Goal: Information Seeking & Learning: Compare options

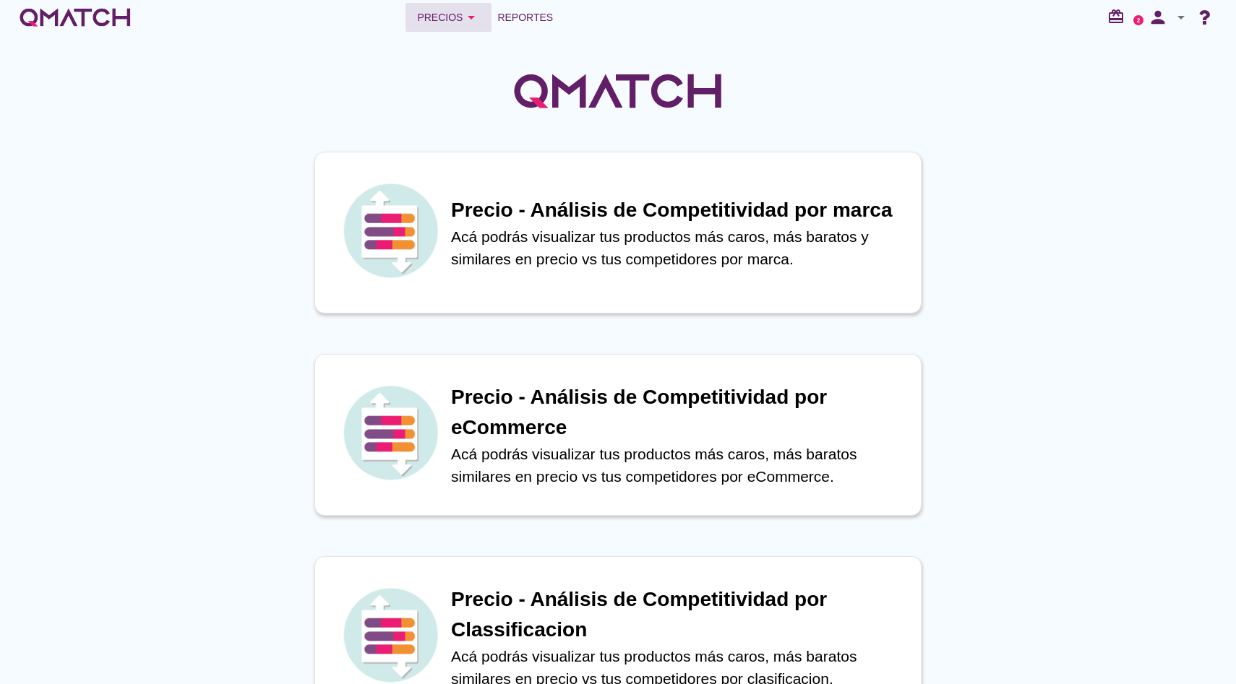
click at [465, 16] on icon "arrow_drop_down" at bounding box center [471, 17] width 17 height 17
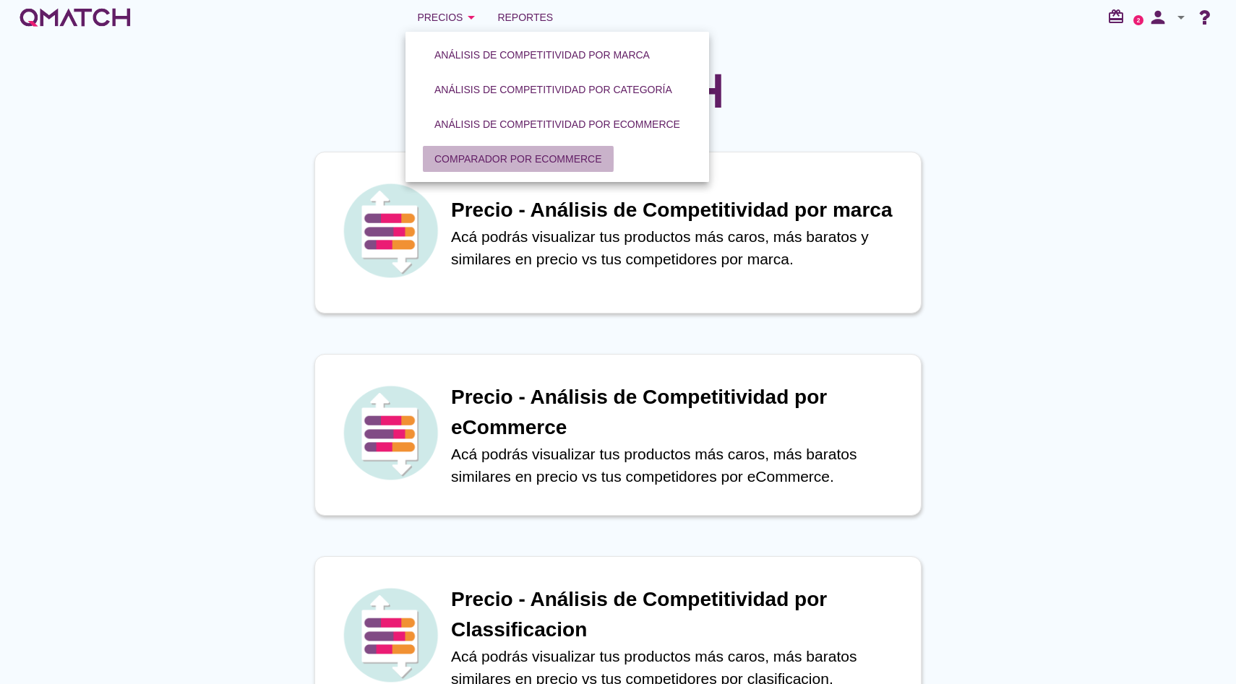
click at [508, 152] on div "Comparador por eCommerce" at bounding box center [518, 159] width 168 height 15
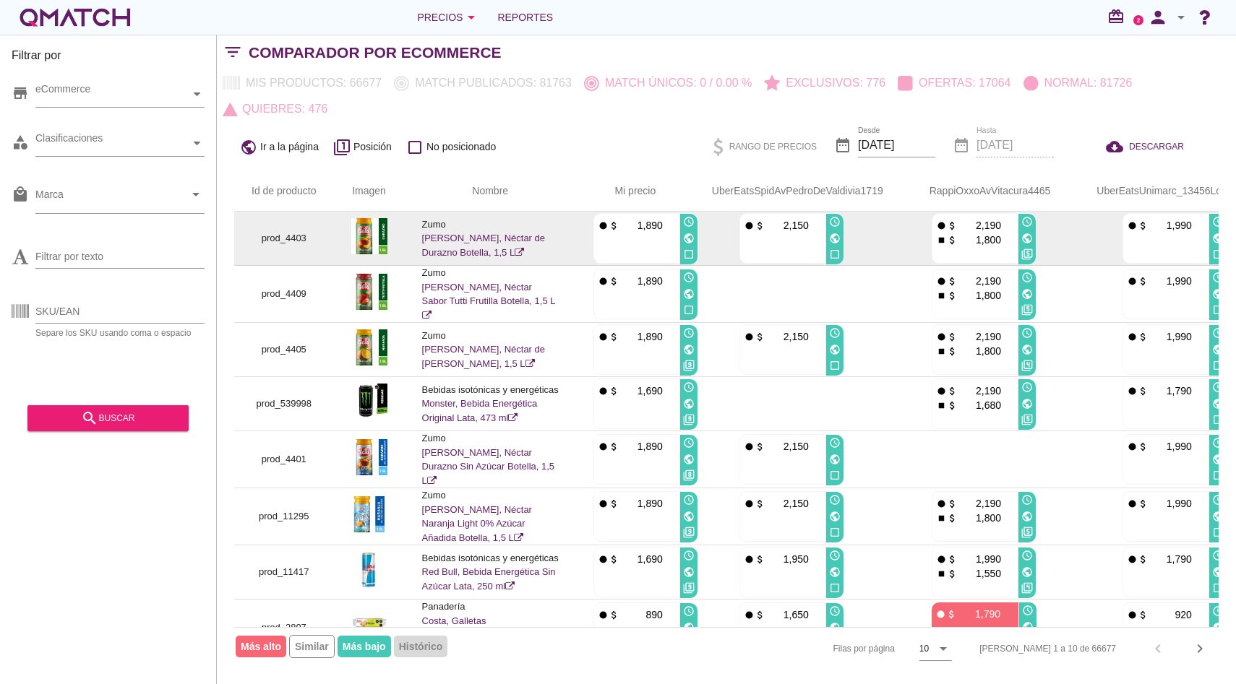
click at [472, 236] on link "[PERSON_NAME], Néctar de Durazno Botella, 1,5 L" at bounding box center [484, 245] width 124 height 25
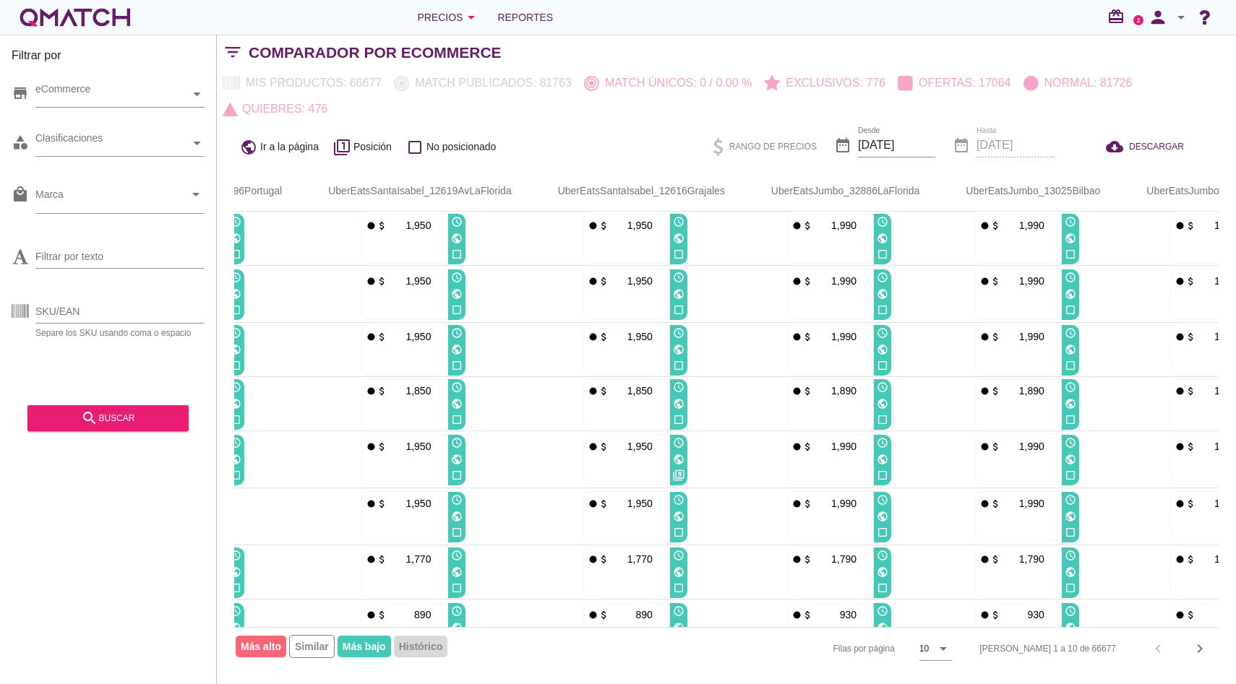
scroll to position [0, 1719]
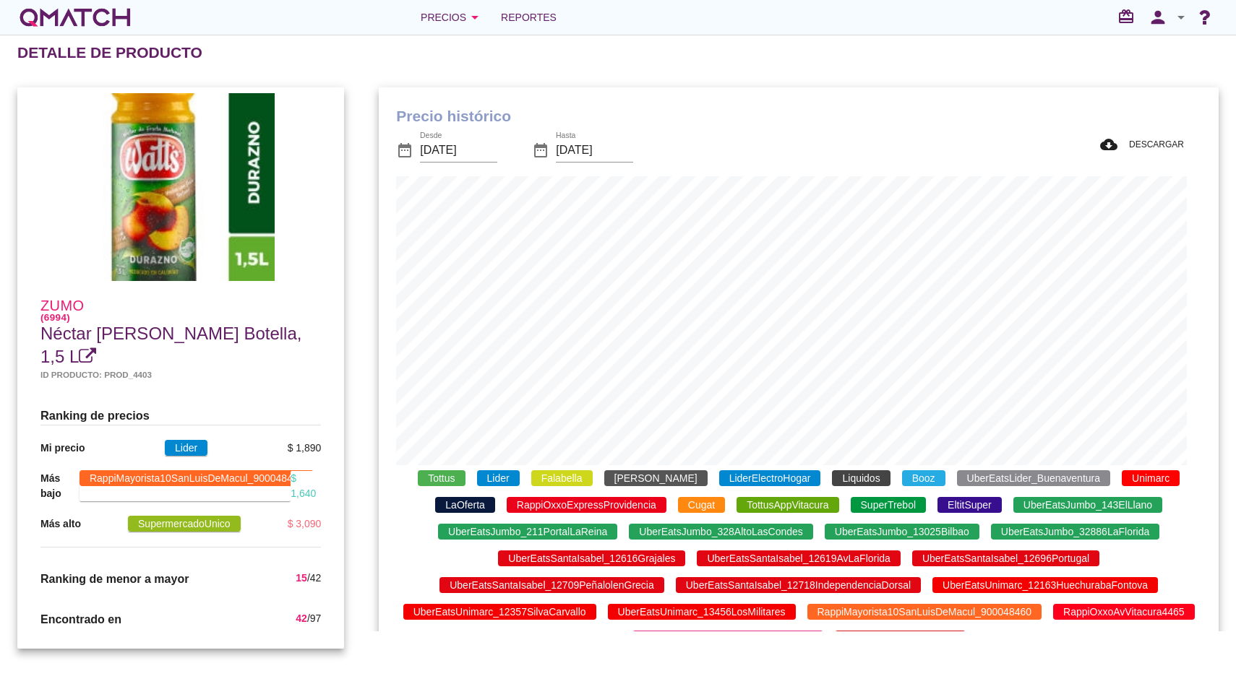
scroll to position [582, 825]
drag, startPoint x: 431, startPoint y: 470, endPoint x: 446, endPoint y: 470, distance: 15.2
click at [431, 470] on div "Tottus Lider Falabella Ripley LiderElectroHogar Liquidos Booz UberEatsLider_Bue…" at bounding box center [798, 558] width 805 height 187
drag, startPoint x: 474, startPoint y: 473, endPoint x: 489, endPoint y: 475, distance: 14.6
click at [477, 473] on span "Lider" at bounding box center [498, 478] width 43 height 16
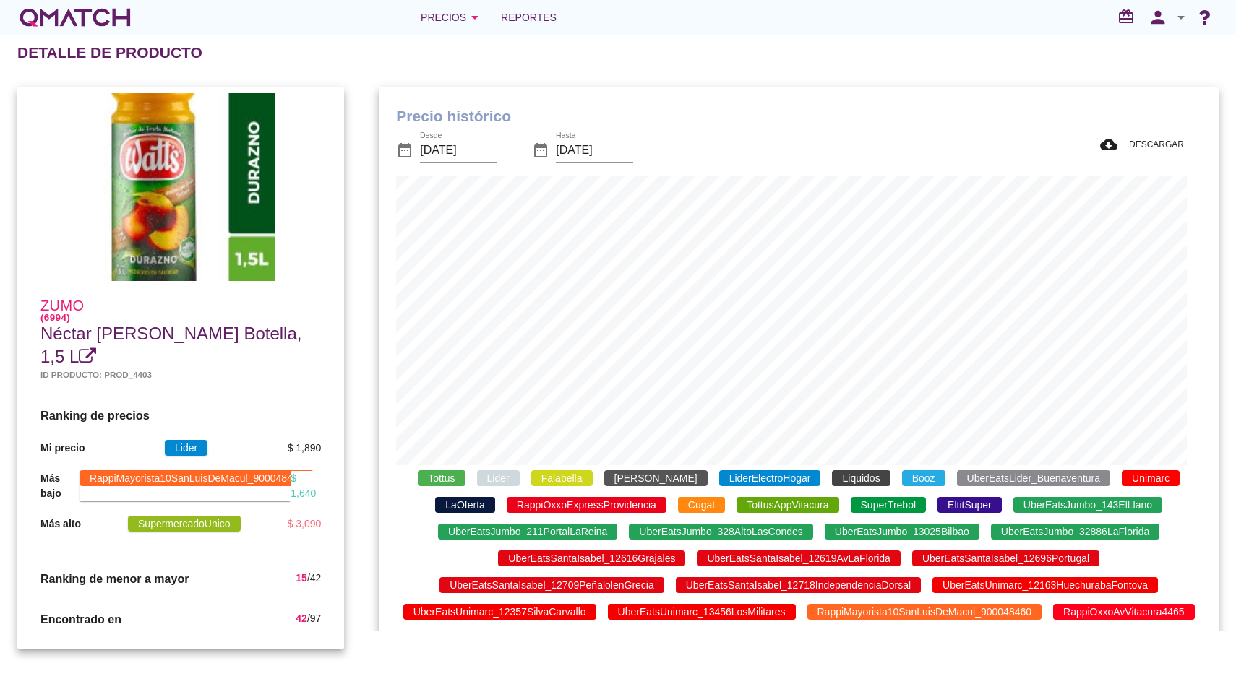
scroll to position [635, 825]
drag, startPoint x: 551, startPoint y: 478, endPoint x: 636, endPoint y: 482, distance: 85.4
click at [551, 478] on span "Falabella" at bounding box center [561, 478] width 61 height 16
click at [639, 483] on span "Ripley" at bounding box center [655, 478] width 103 height 16
drag, startPoint x: 690, startPoint y: 483, endPoint x: 828, endPoint y: 483, distance: 138.0
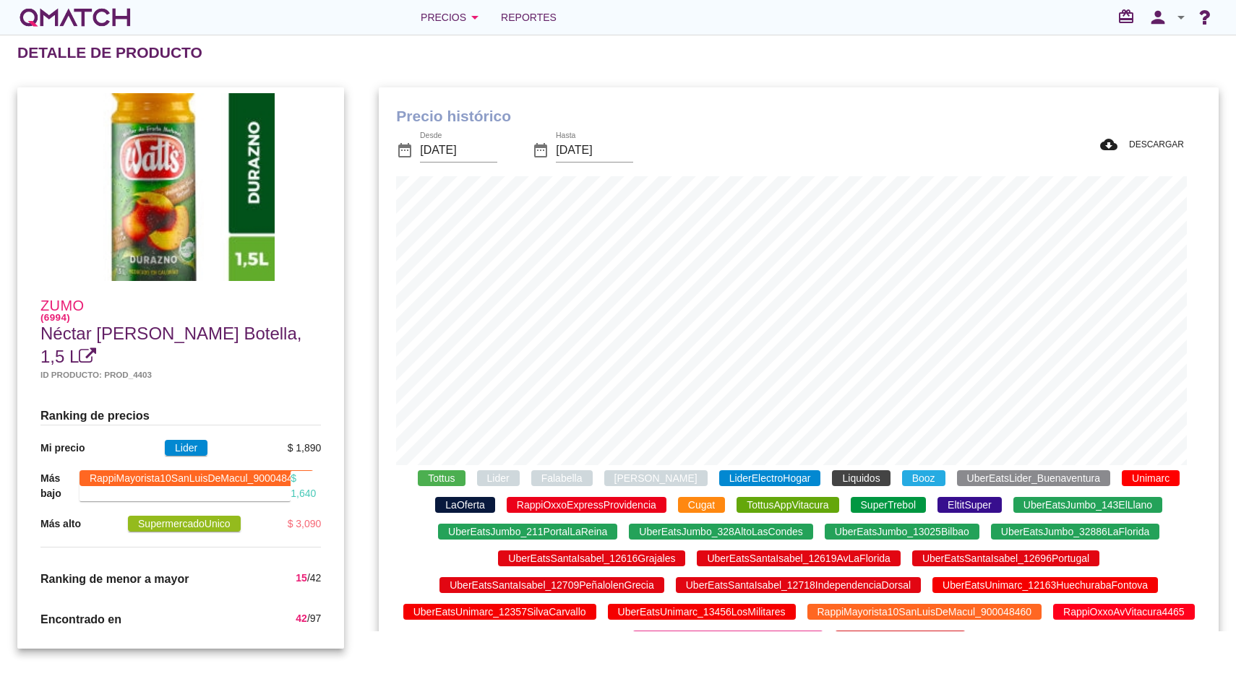
click at [719, 483] on span "LiderElectroHogar" at bounding box center [770, 478] width 102 height 16
click at [902, 483] on span "Booz" at bounding box center [923, 478] width 43 height 16
click at [976, 478] on span "UberEatsLider_Buenaventura" at bounding box center [1033, 478] width 153 height 16
drag, startPoint x: 1095, startPoint y: 470, endPoint x: 1114, endPoint y: 472, distance: 18.8
click at [1122, 471] on span "Unimarc" at bounding box center [1151, 478] width 58 height 16
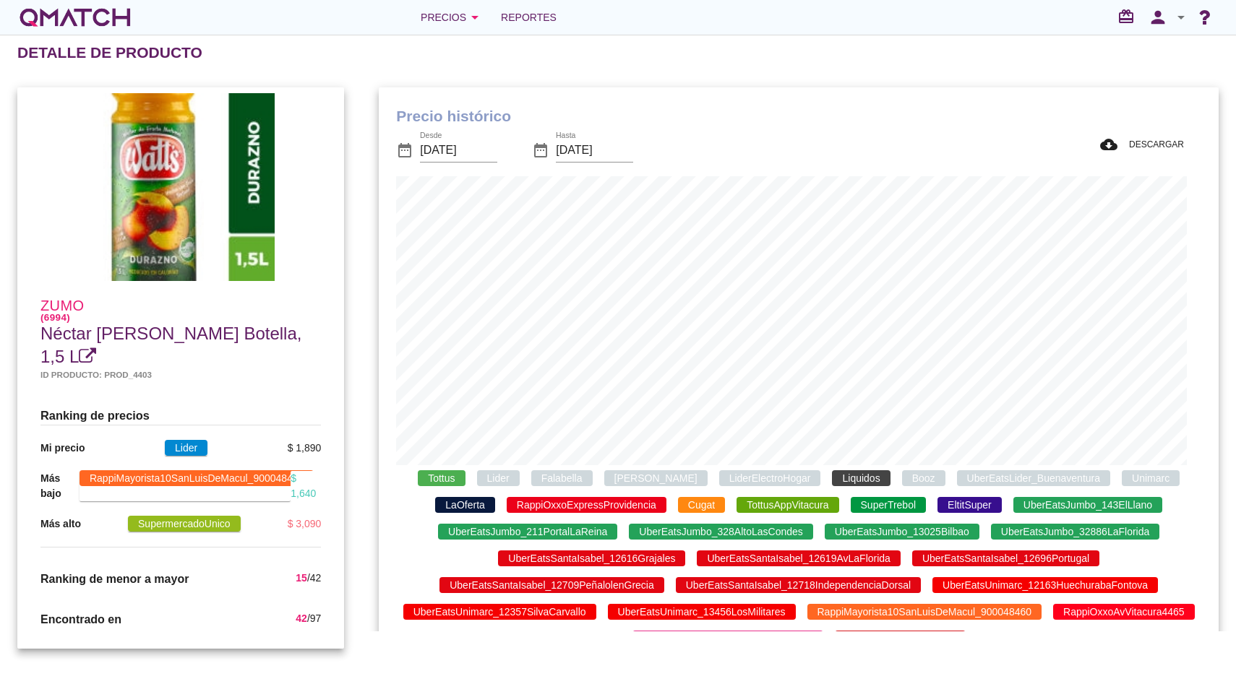
click at [494, 497] on span "LaOferta" at bounding box center [464, 505] width 59 height 16
click at [1110, 509] on span "UberEatsJumbo_143ElLlano" at bounding box center [1087, 505] width 149 height 16
click at [1172, 27] on div "person arrow_drop_down" at bounding box center [1166, 17] width 46 height 29
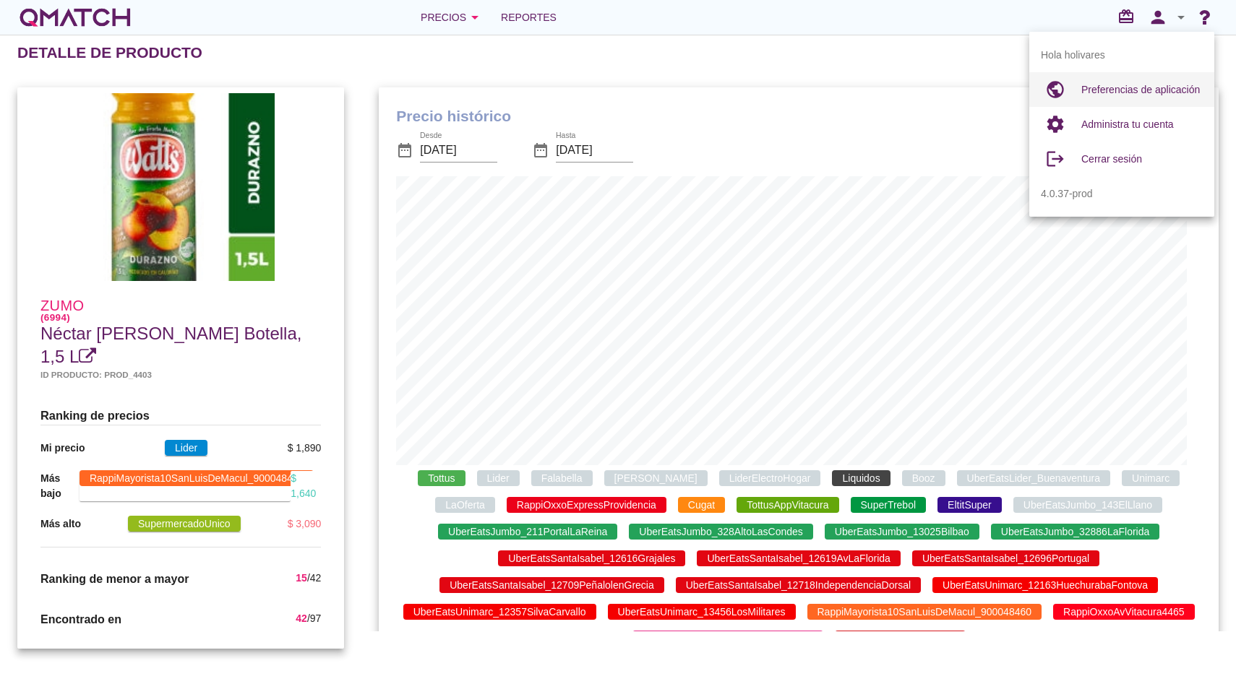
click at [1158, 90] on span "Preferencias de aplicación" at bounding box center [1140, 90] width 119 height 12
radio input "true"
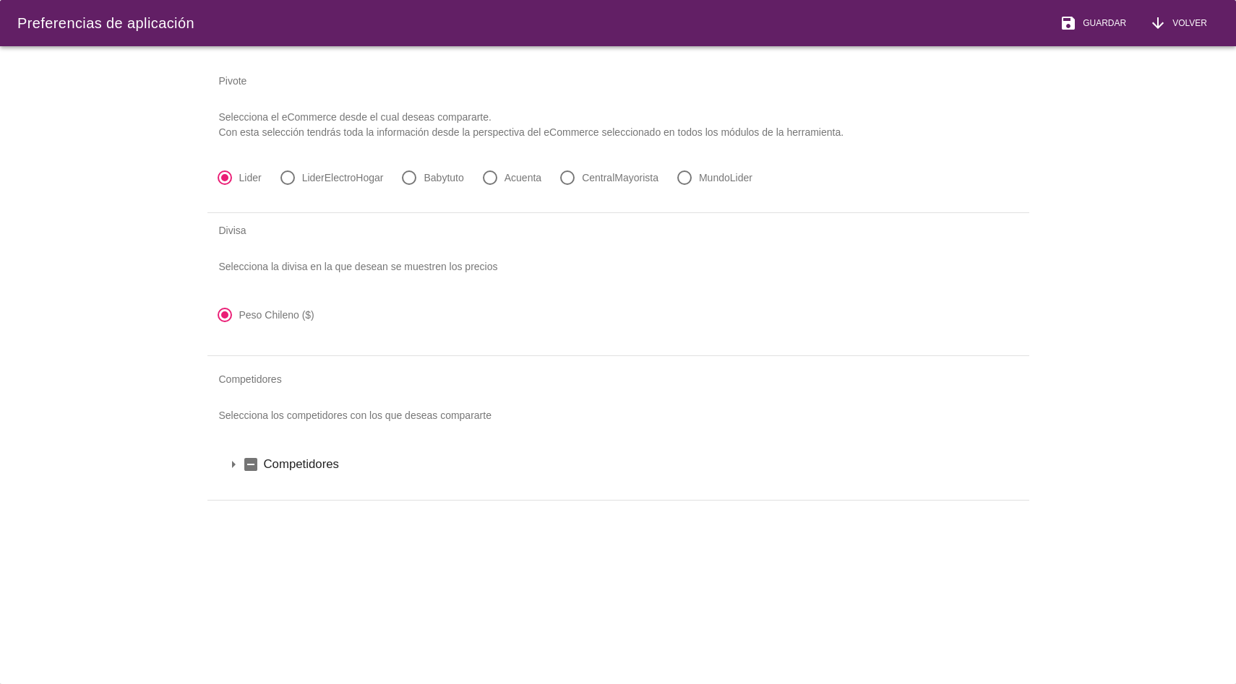
click at [233, 467] on icon "arrow_drop_down" at bounding box center [233, 464] width 17 height 17
click at [249, 488] on icon "arrow_drop_down" at bounding box center [252, 489] width 17 height 17
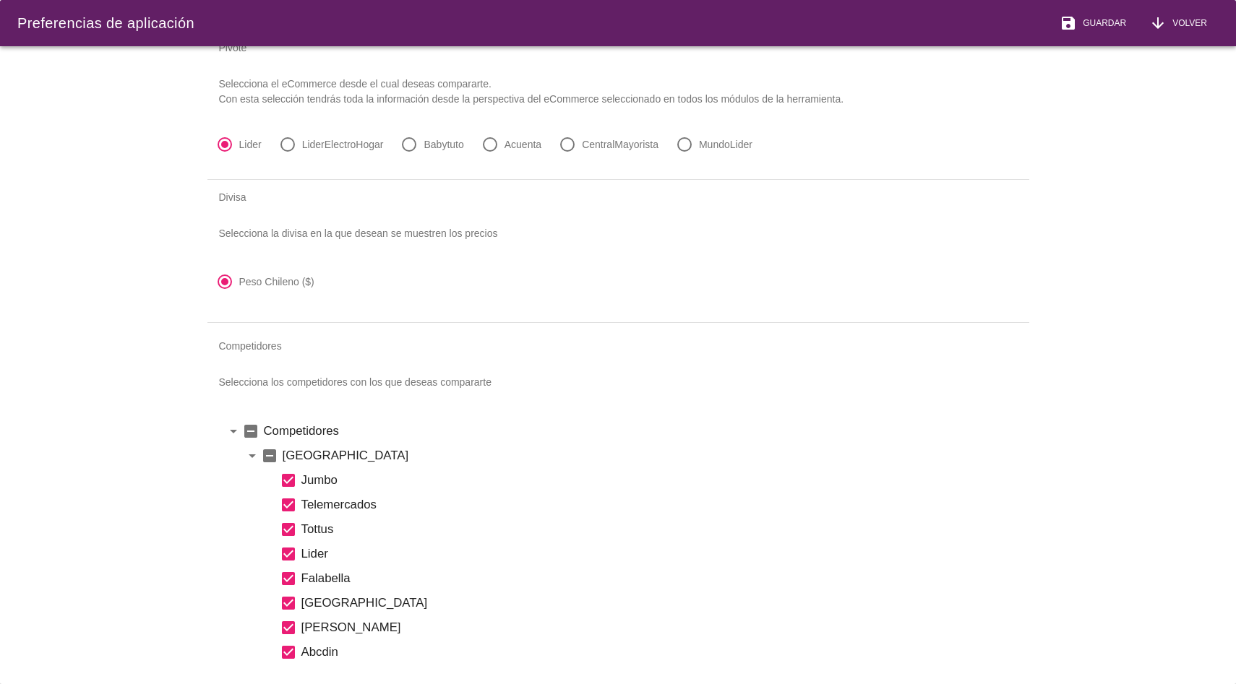
scroll to position [41, 0]
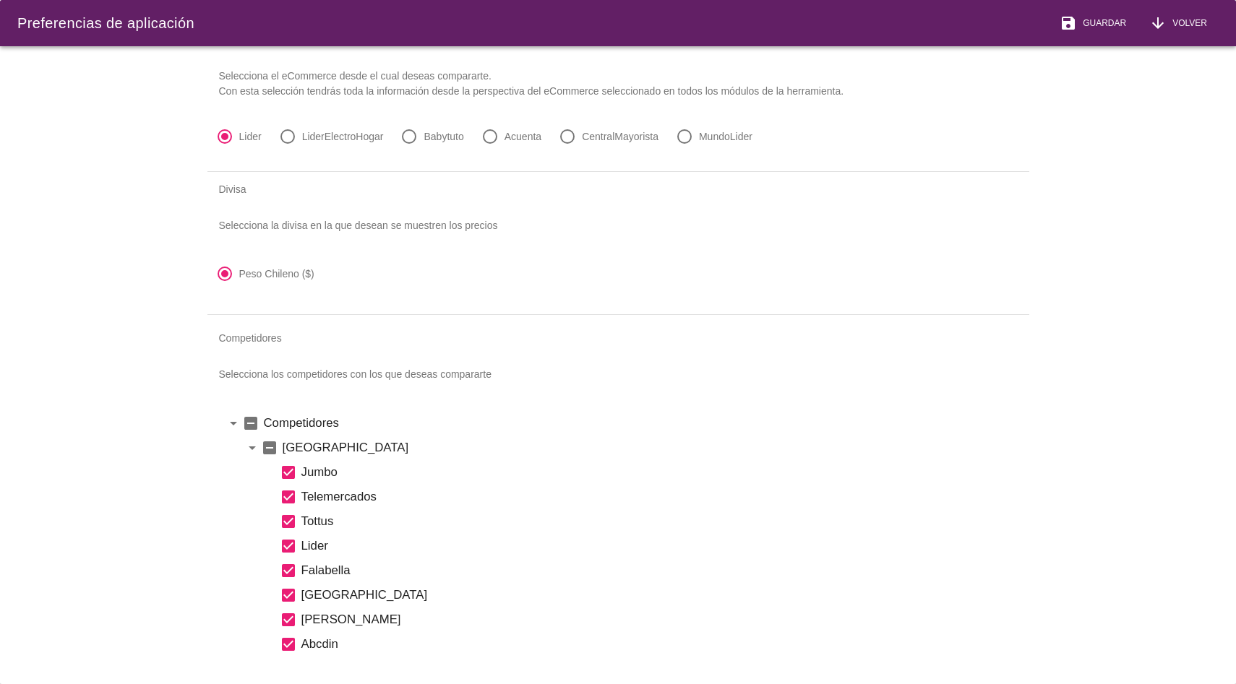
click at [269, 452] on icon "indeterminate_check_box" at bounding box center [269, 447] width 17 height 17
click at [269, 446] on icon "check_box" at bounding box center [269, 447] width 17 height 17
click at [287, 471] on icon "check_box_outline_blank" at bounding box center [288, 472] width 17 height 17
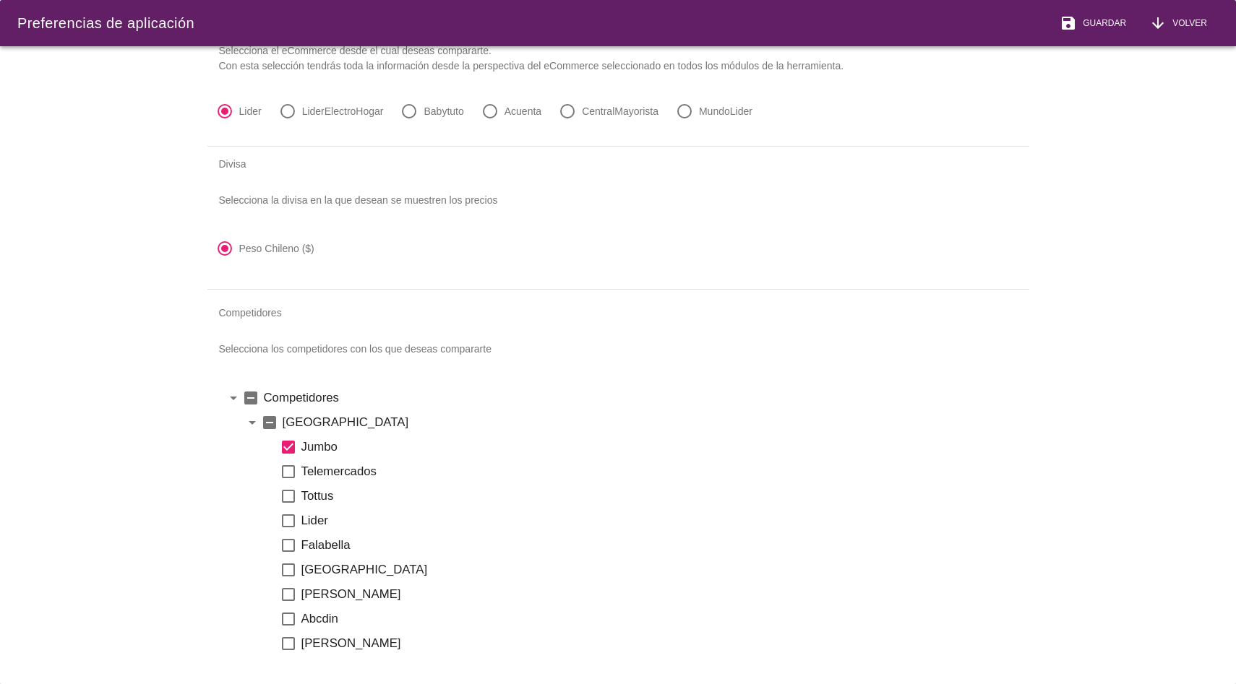
click at [327, 501] on label "Tottus" at bounding box center [656, 496] width 710 height 18
click at [311, 515] on label "Lider" at bounding box center [656, 521] width 710 height 18
click at [290, 518] on icon "check_box_outline_blank" at bounding box center [288, 520] width 17 height 17
click at [288, 494] on icon "check_box_outline_blank" at bounding box center [288, 496] width 17 height 17
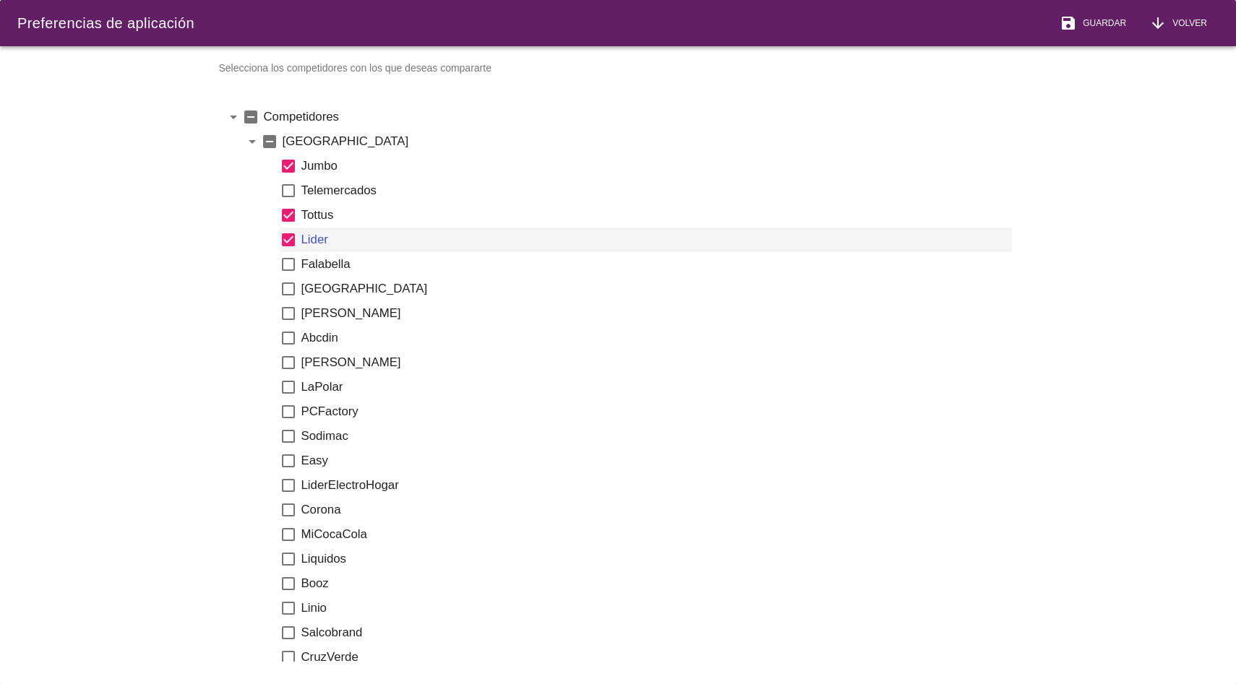
scroll to position [350, 0]
click at [282, 528] on icon "check_box_outline_blank" at bounding box center [288, 532] width 17 height 17
click at [292, 556] on icon "check_box_outline_blank" at bounding box center [288, 557] width 17 height 17
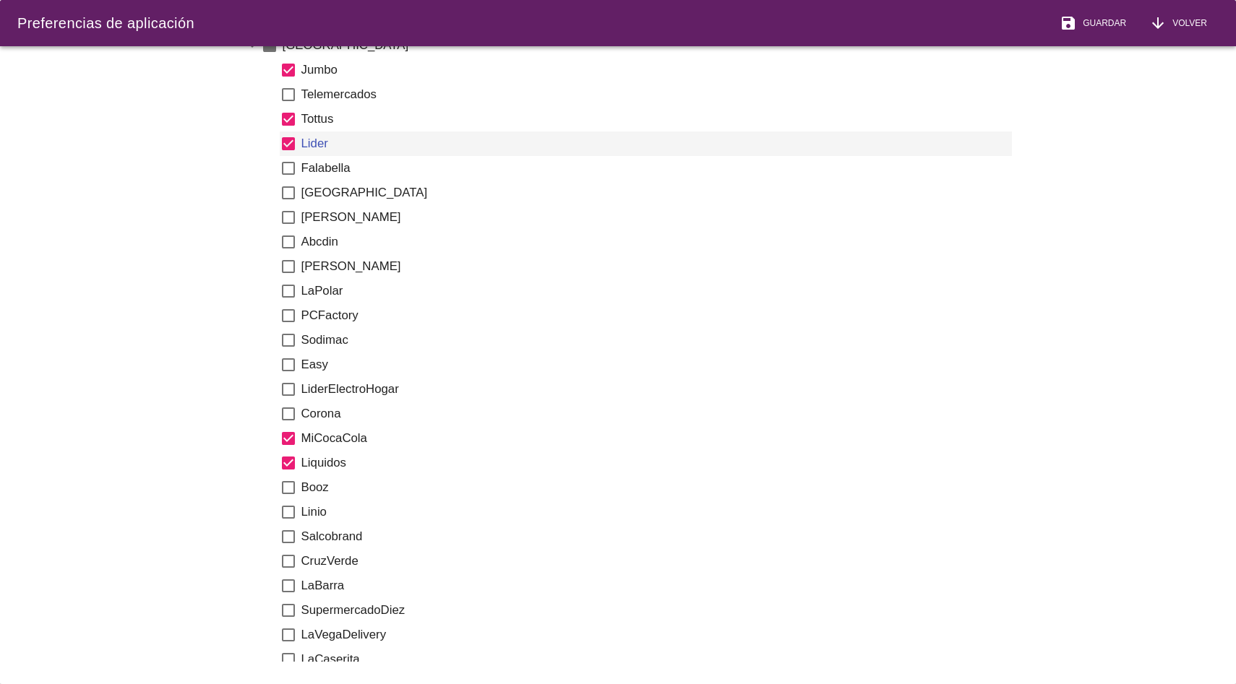
scroll to position [448, 0]
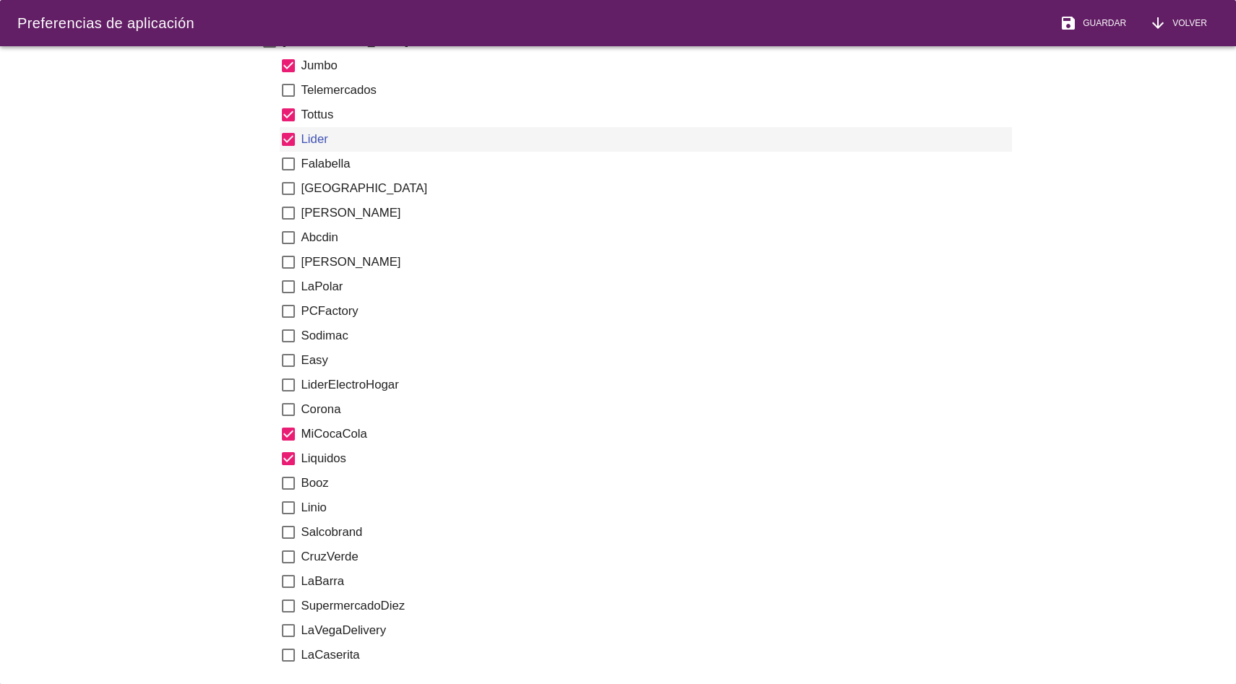
click at [288, 484] on icon "check_box_outline_blank" at bounding box center [288, 483] width 17 height 17
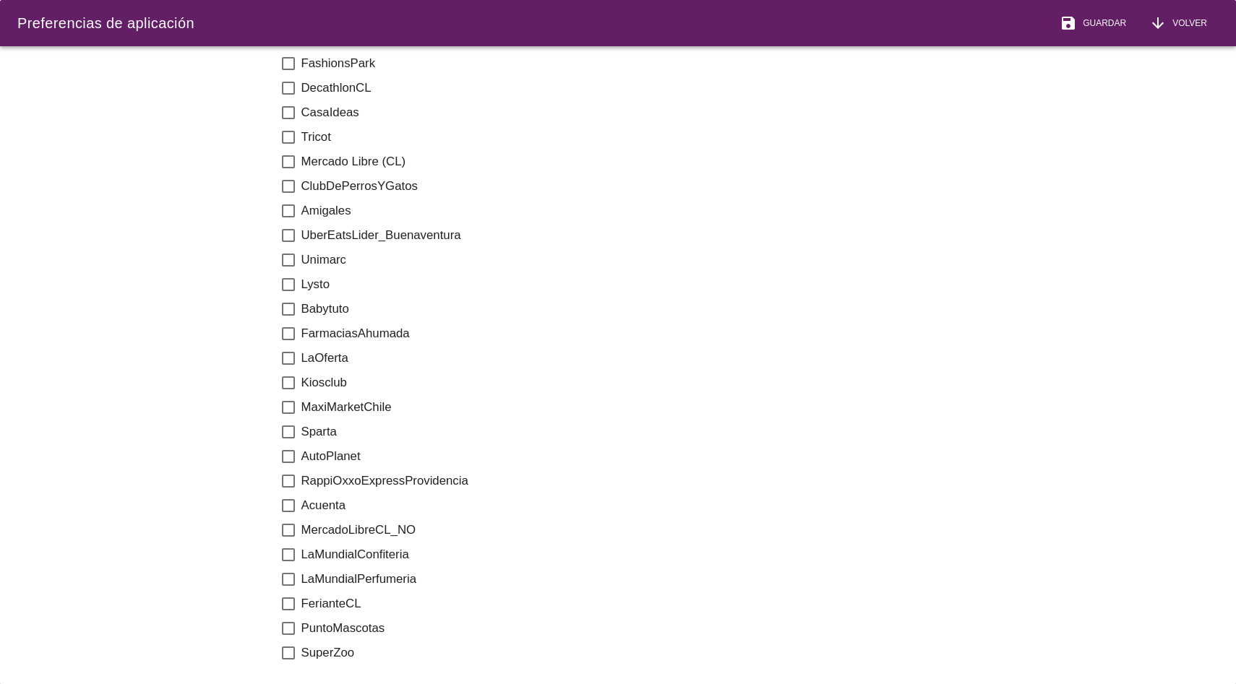
scroll to position [1070, 0]
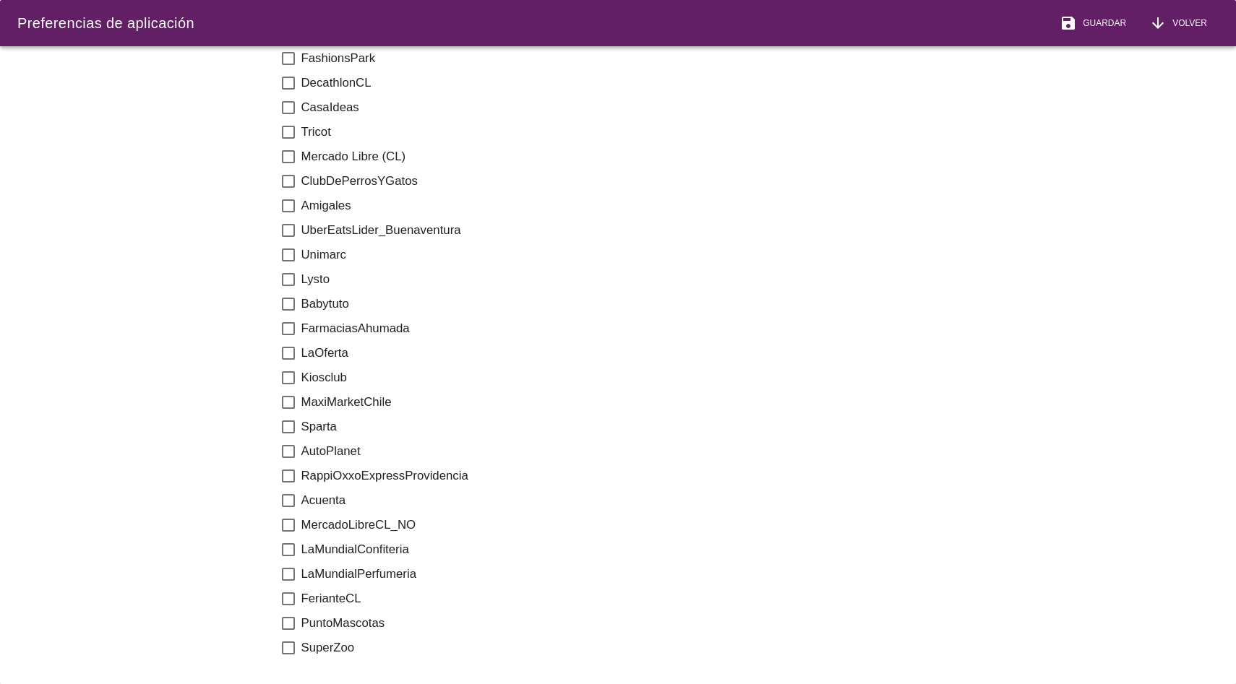
click at [292, 477] on icon "check_box_outline_blank" at bounding box center [288, 476] width 17 height 17
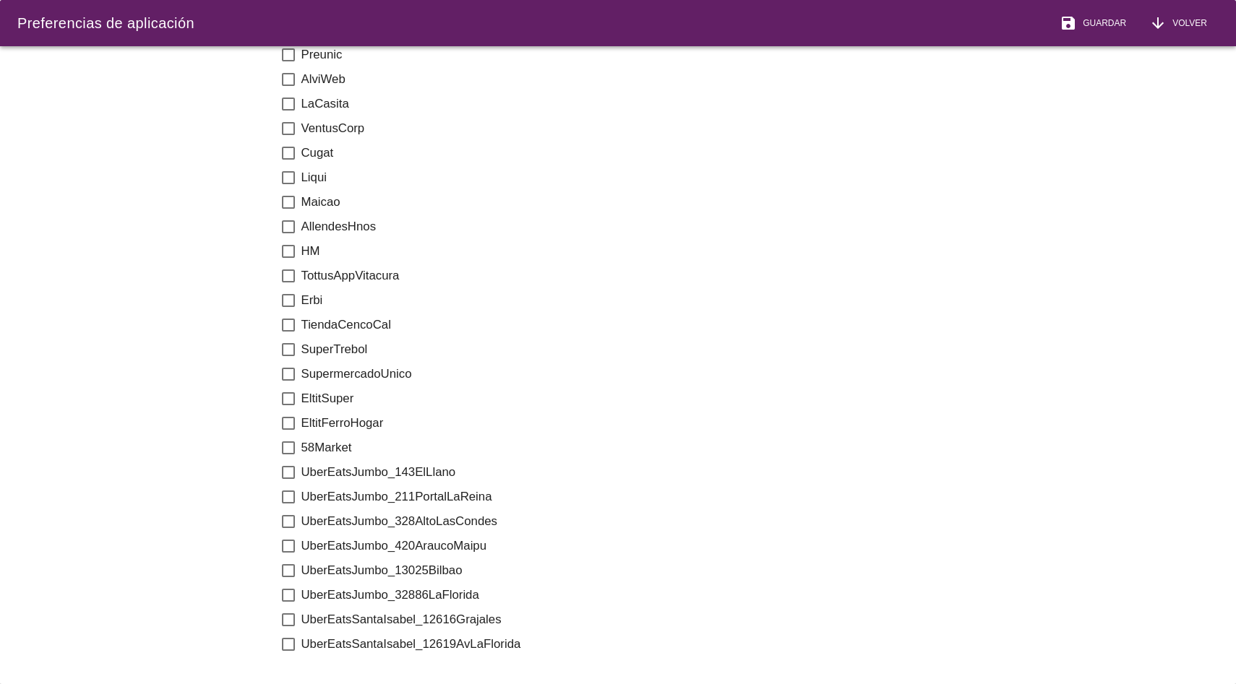
scroll to position [2275, 0]
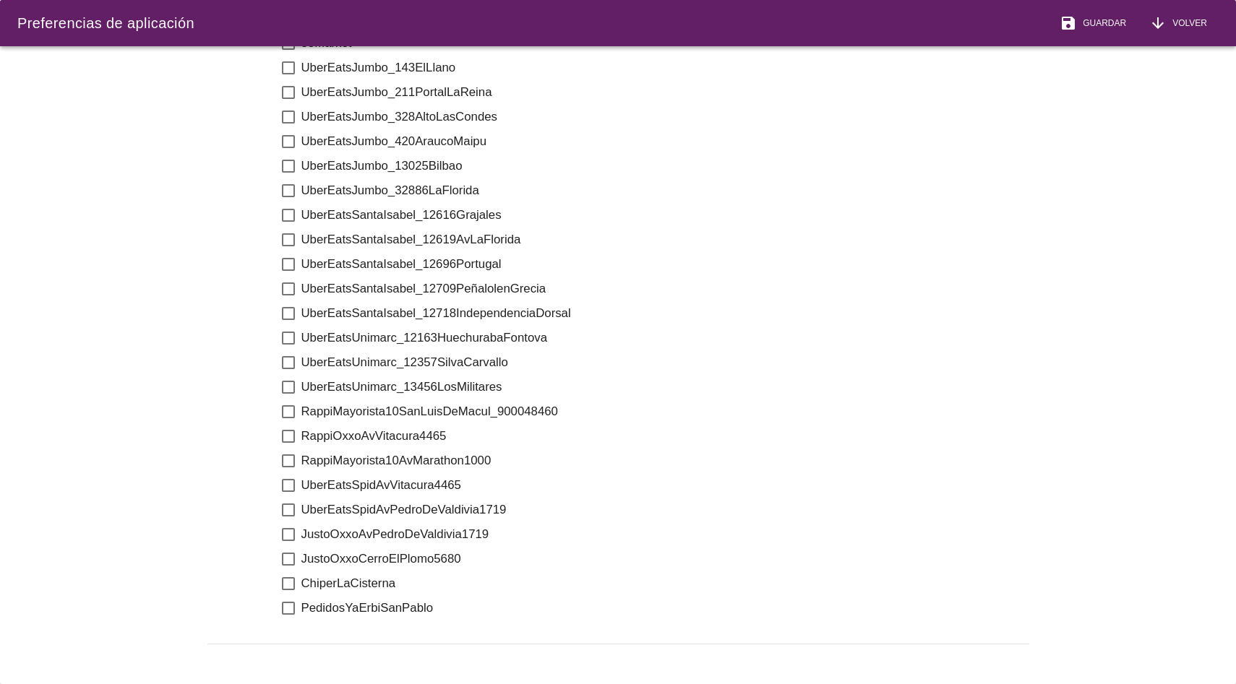
click at [288, 330] on icon "check_box_outline_blank" at bounding box center [288, 338] width 17 height 17
click at [290, 233] on icon "check_box_outline_blank" at bounding box center [288, 239] width 17 height 17
drag, startPoint x: 1054, startPoint y: 31, endPoint x: 1065, endPoint y: 31, distance: 11.6
click at [1054, 31] on button "save Guardar" at bounding box center [1093, 23] width 90 height 46
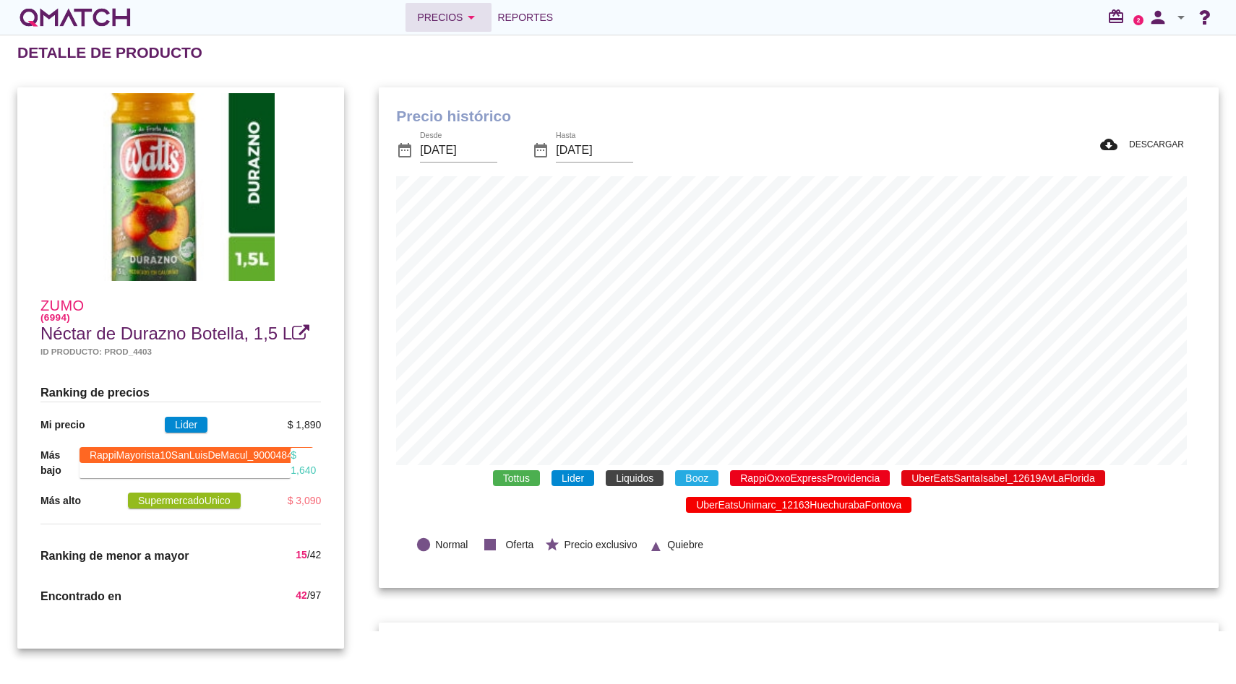
scroll to position [449, 825]
click at [473, 19] on icon "arrow_drop_down" at bounding box center [471, 17] width 17 height 17
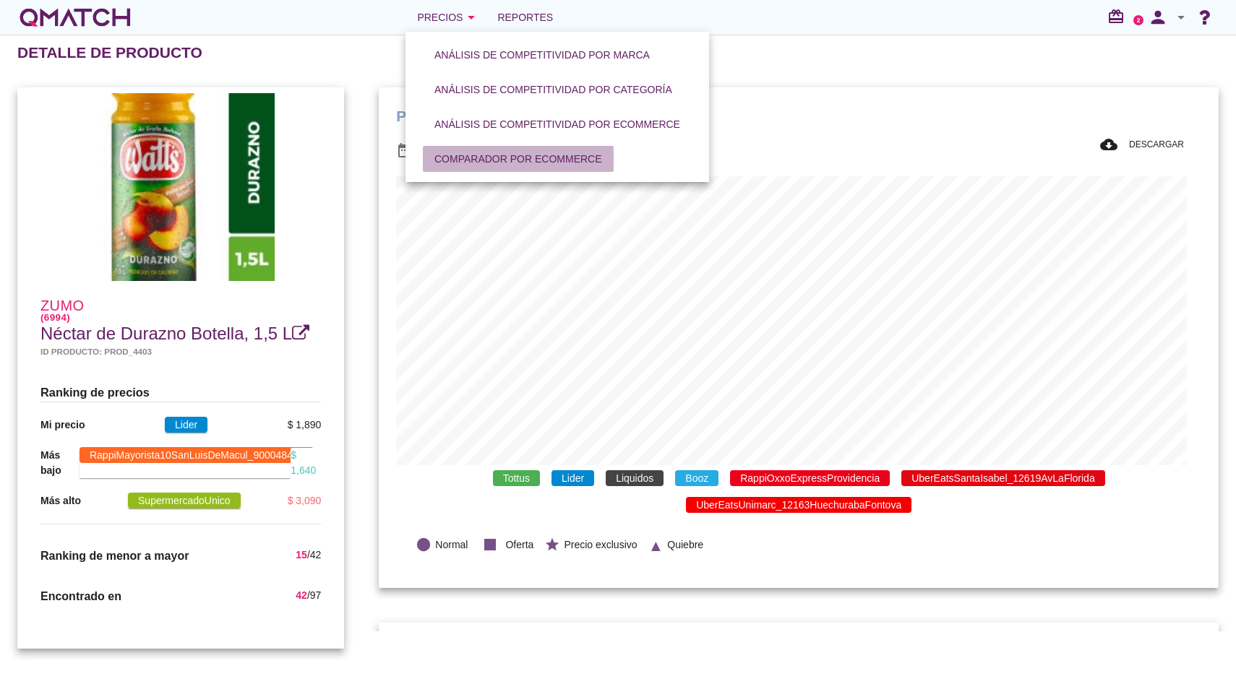
click at [493, 165] on div "Comparador por eCommerce" at bounding box center [518, 159] width 168 height 15
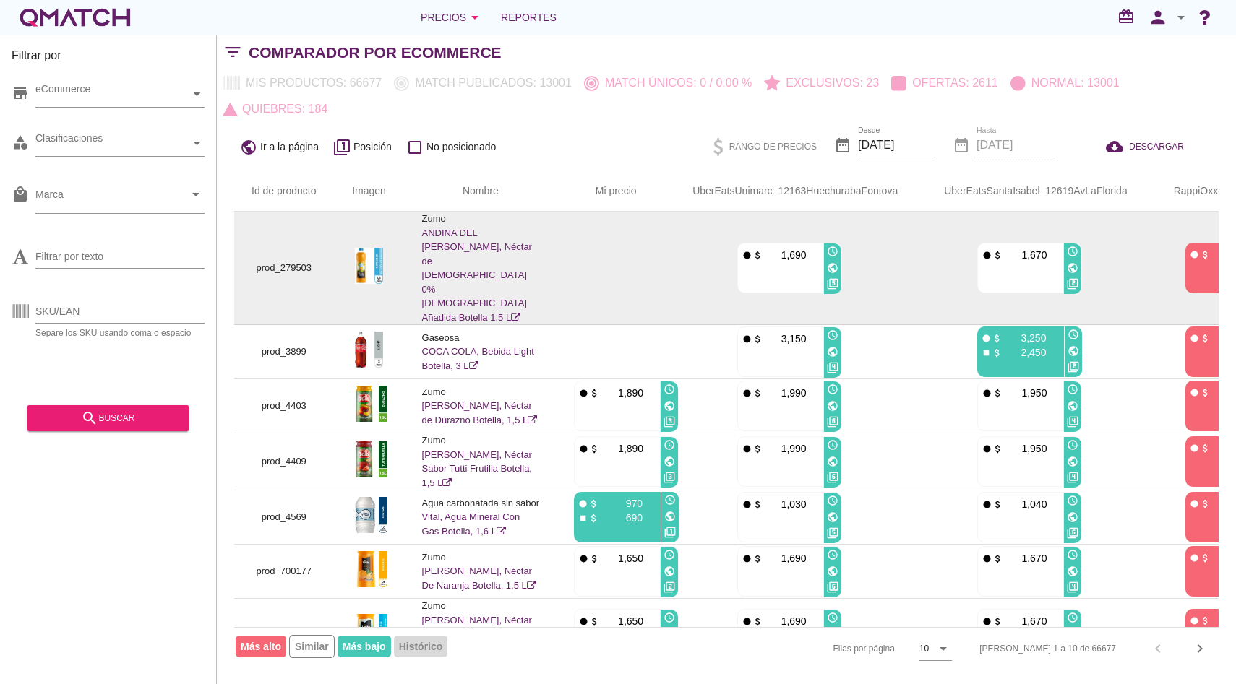
click at [450, 249] on link "ANDINA DEL VALLE, Néctar de Naranja 0% Azúcar Añadida Botella 1.5 L" at bounding box center [477, 275] width 110 height 95
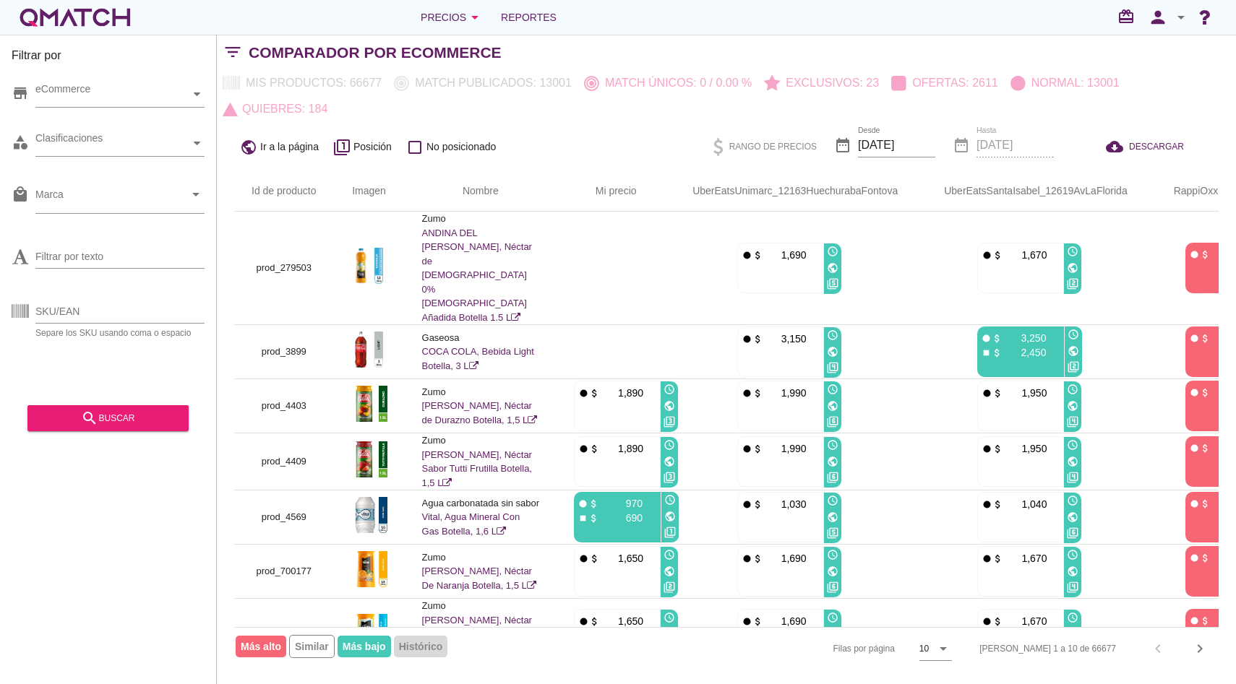
drag, startPoint x: 137, startPoint y: 11, endPoint x: 115, endPoint y: 18, distance: 23.5
click at [137, 11] on div "Precios arrow_drop_down Reportes redeem person arrow_drop_down" at bounding box center [617, 17] width 1201 height 29
click at [115, 18] on div "white-qmatch-logo" at bounding box center [75, 17] width 116 height 29
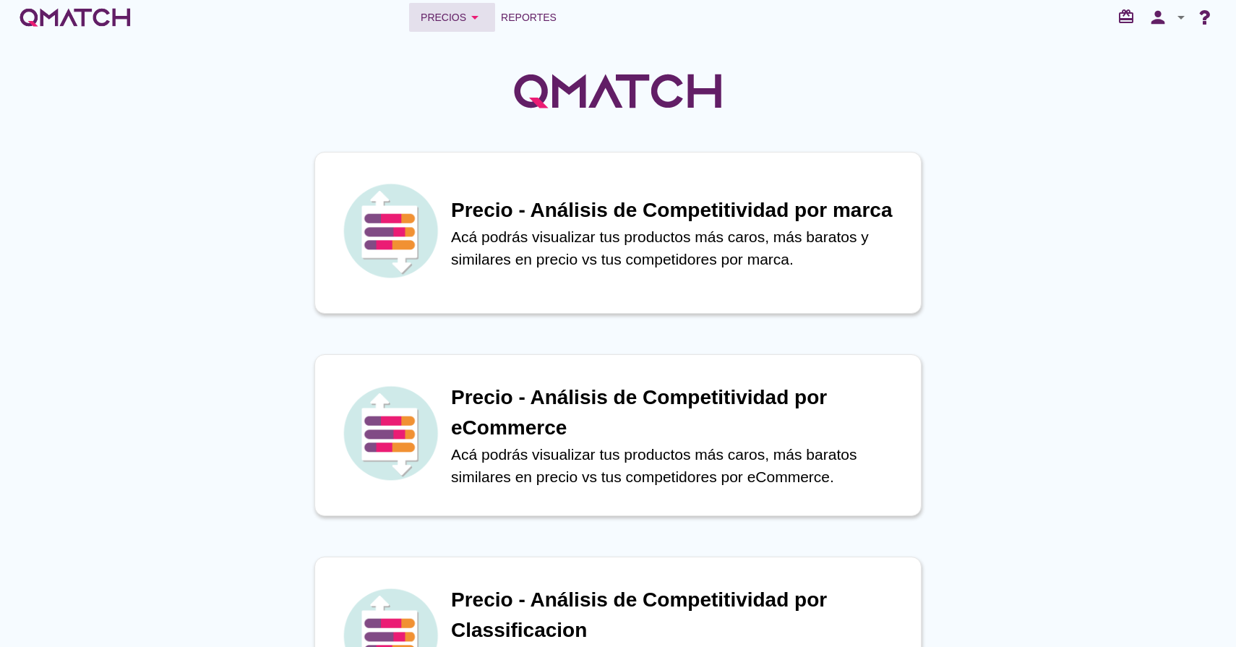
click at [447, 17] on div "Precios arrow_drop_down" at bounding box center [452, 17] width 63 height 17
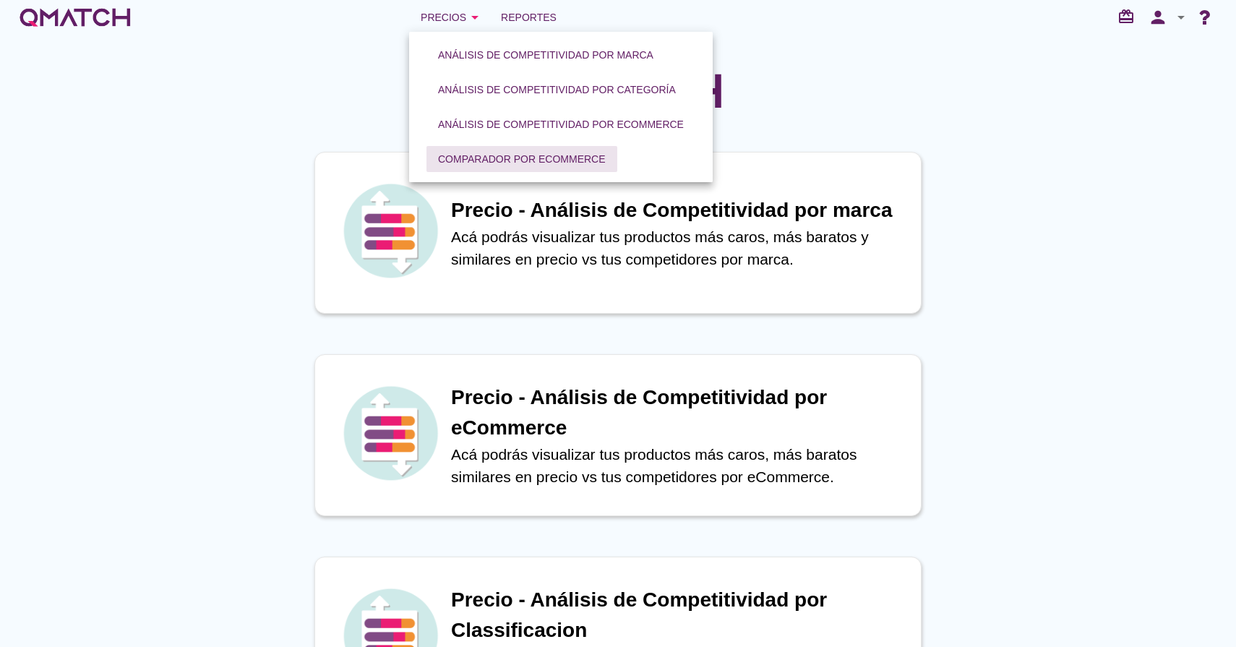
click at [593, 157] on div "Comparador por eCommerce" at bounding box center [522, 159] width 168 height 15
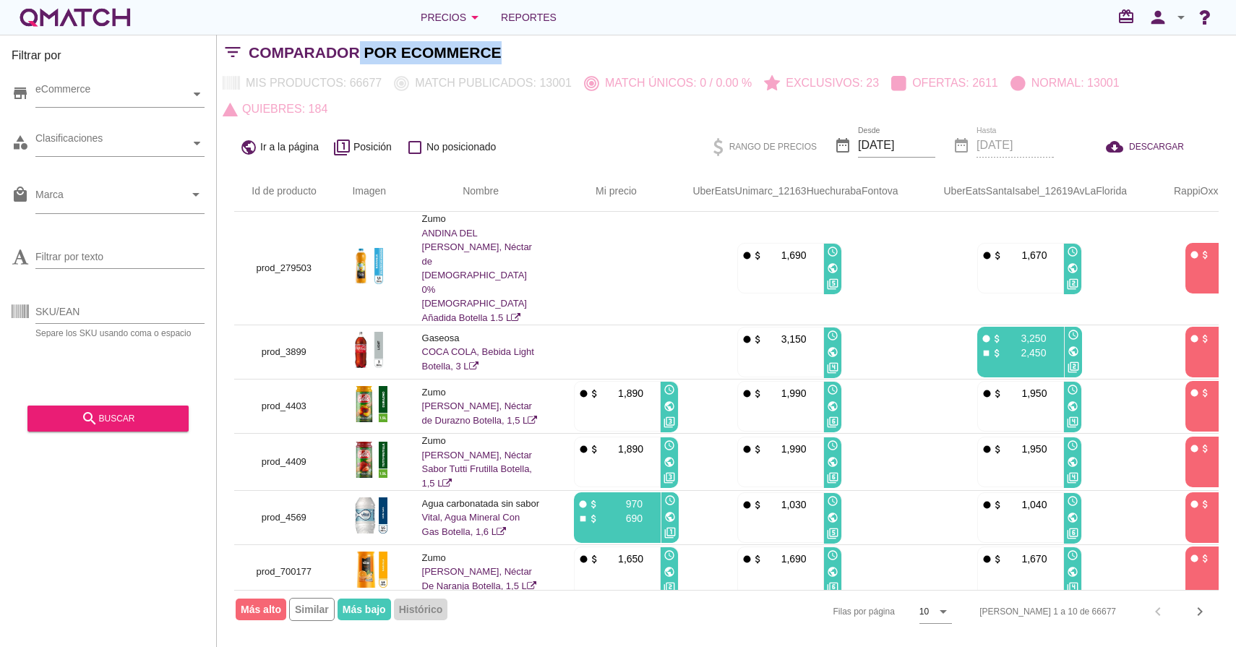
drag, startPoint x: 515, startPoint y: 55, endPoint x: 298, endPoint y: 51, distance: 216.9
click at [358, 50] on div "Comparador por eCommerce" at bounding box center [742, 52] width 987 height 35
click at [202, 97] on div at bounding box center [197, 94] width 14 height 25
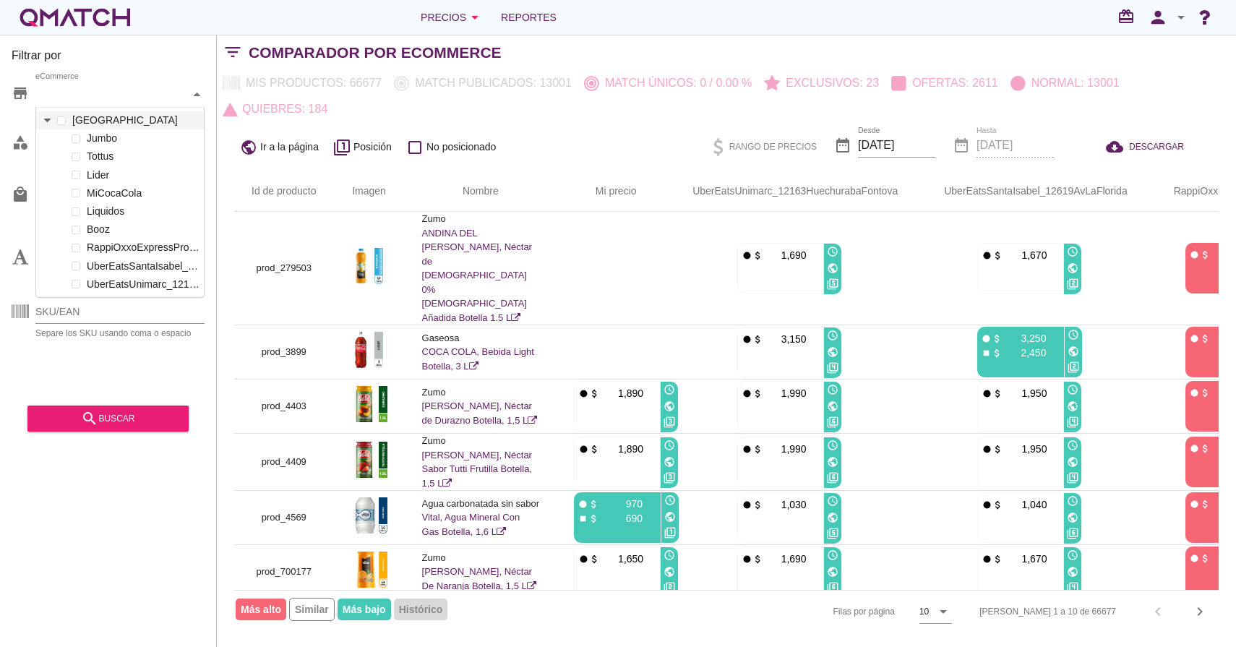
scroll to position [189, 168]
click at [44, 119] on icon at bounding box center [47, 120] width 7 height 7
click at [45, 117] on icon at bounding box center [47, 120] width 7 height 7
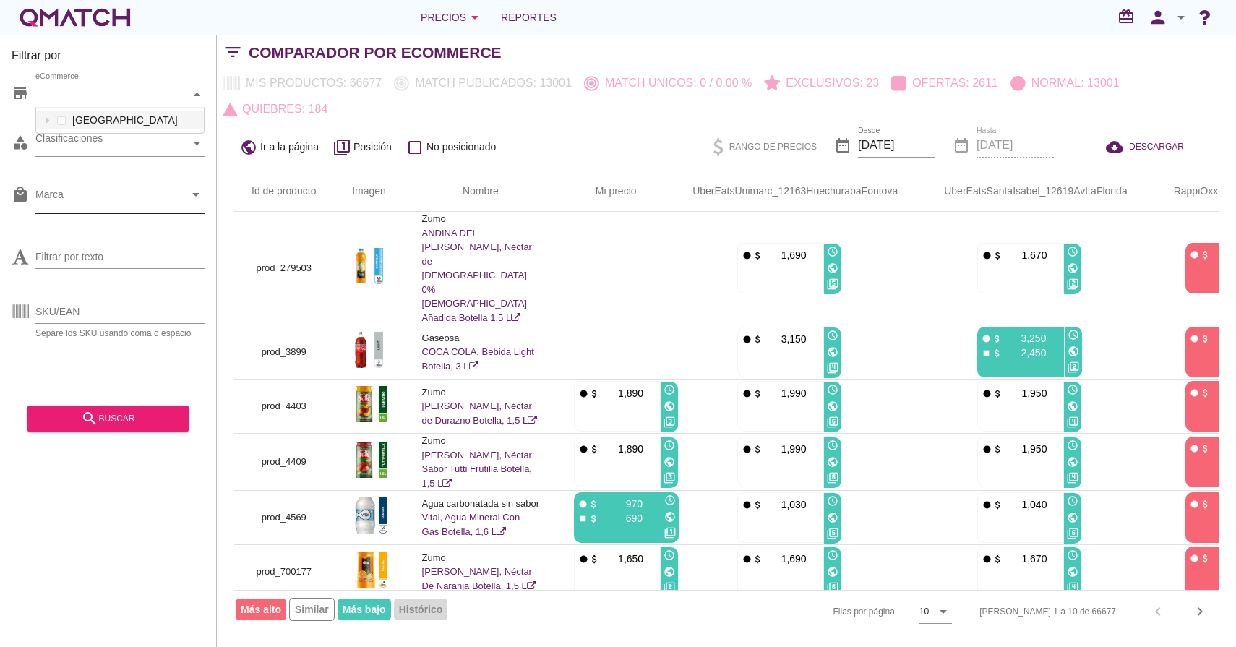
click at [120, 184] on div at bounding box center [109, 198] width 149 height 30
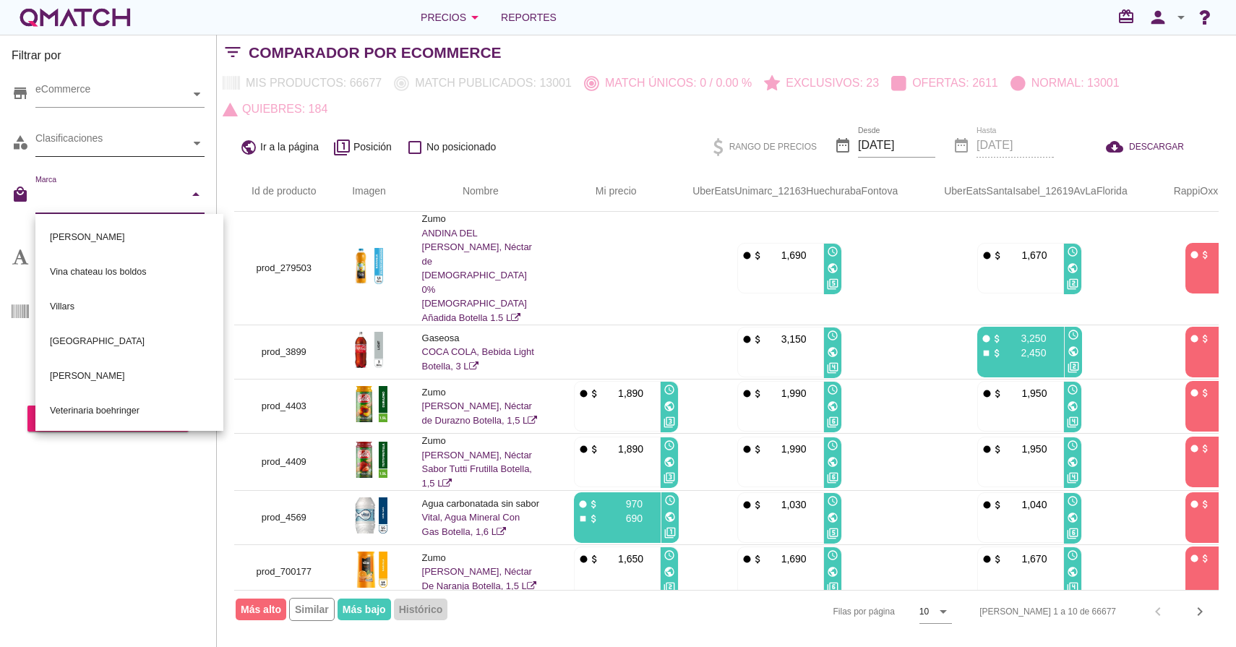
click at [147, 149] on div "Clasificaciones" at bounding box center [112, 143] width 155 height 15
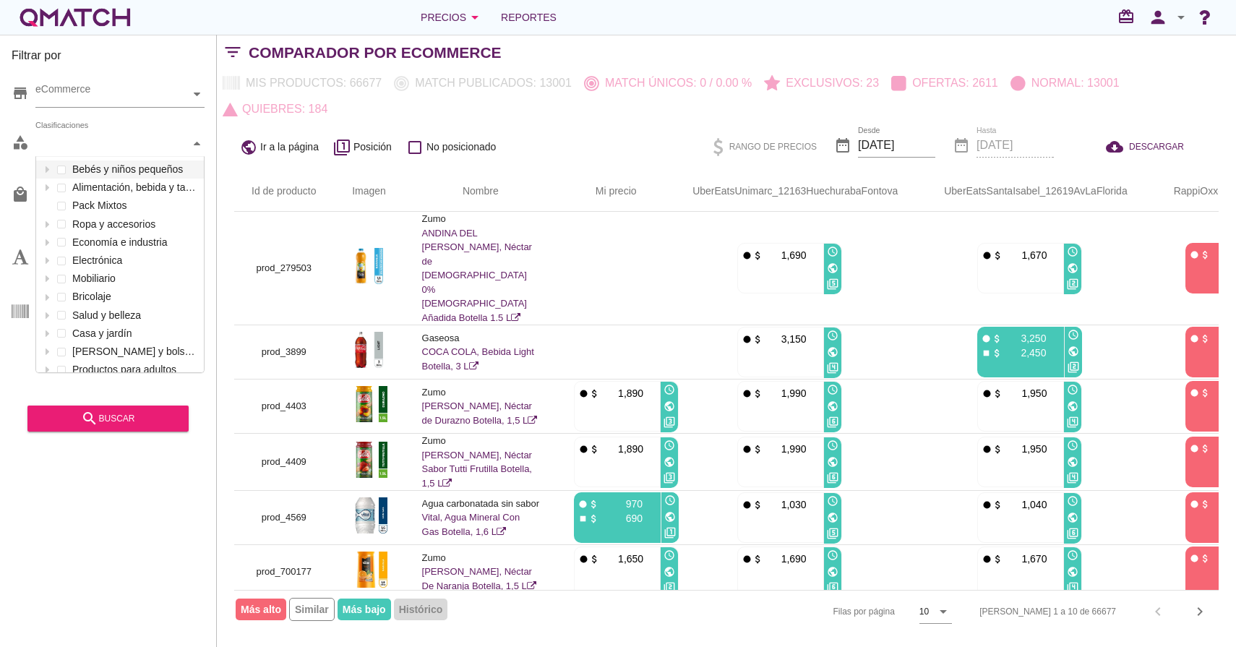
scroll to position [215, 168]
click at [192, 142] on div at bounding box center [197, 143] width 14 height 25
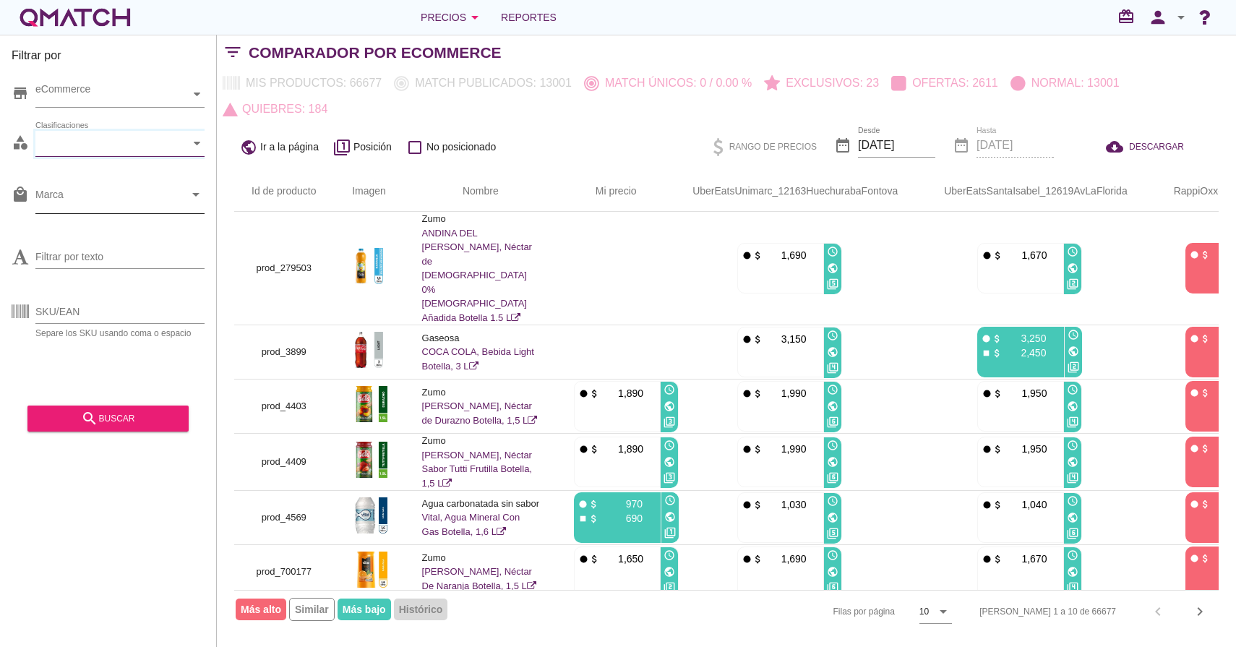
click at [195, 190] on icon "arrow_drop_down" at bounding box center [195, 194] width 17 height 17
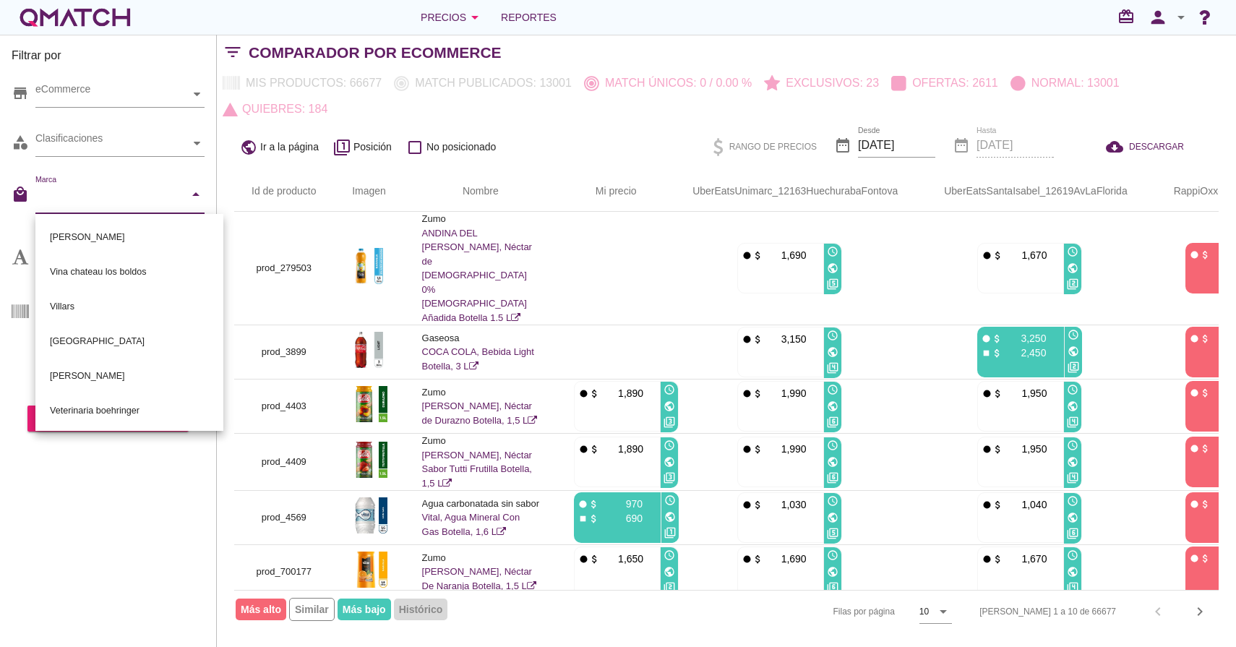
click at [197, 198] on icon "arrow_drop_down" at bounding box center [195, 194] width 17 height 17
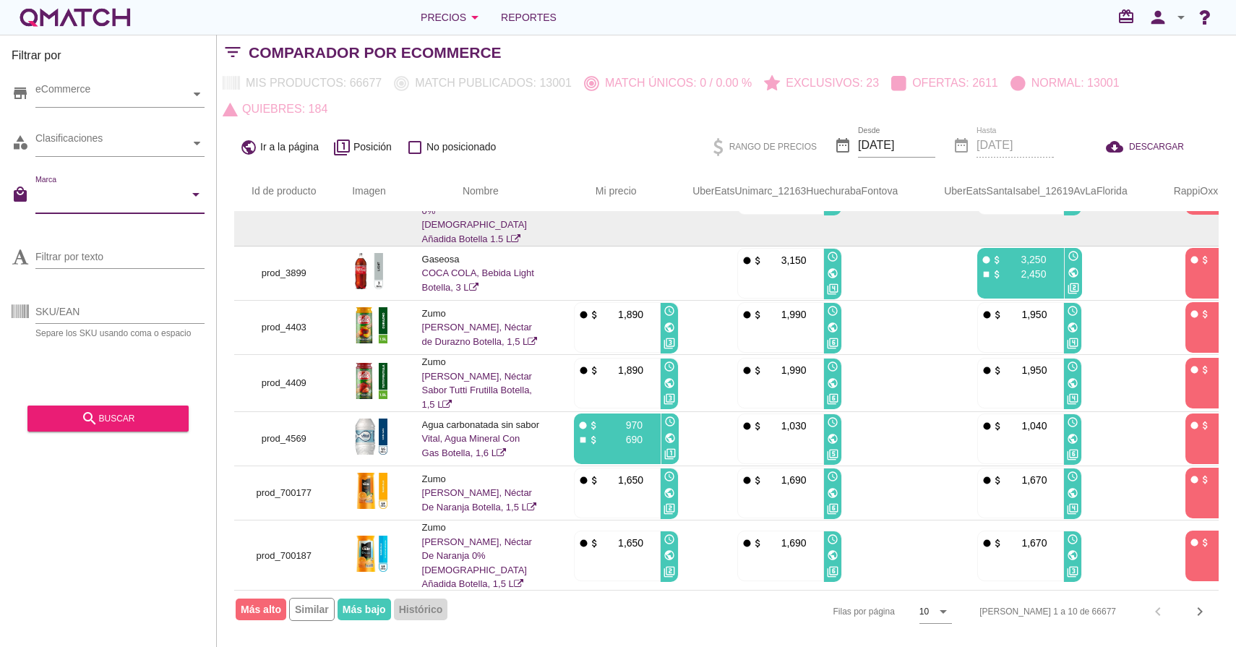
scroll to position [0, 0]
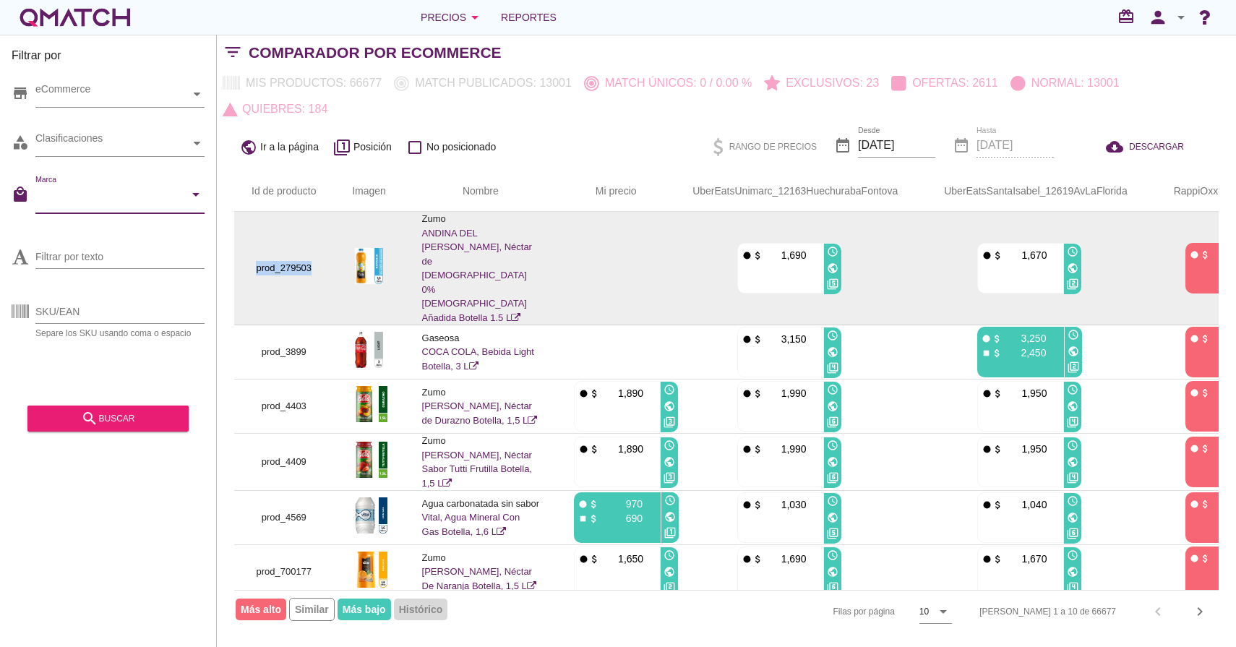
drag, startPoint x: 254, startPoint y: 248, endPoint x: 322, endPoint y: 246, distance: 67.2
click at [322, 246] on td "prod_279503" at bounding box center [284, 268] width 100 height 113
click at [379, 248] on img at bounding box center [369, 266] width 29 height 36
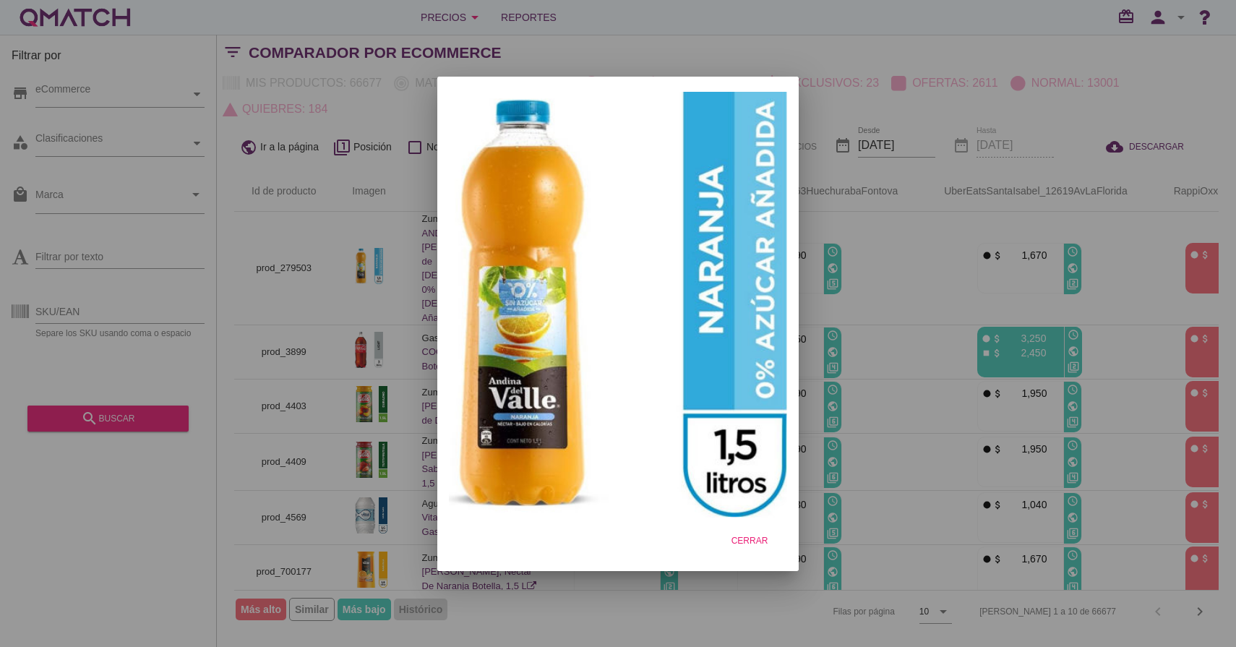
click at [323, 202] on div at bounding box center [618, 323] width 1236 height 647
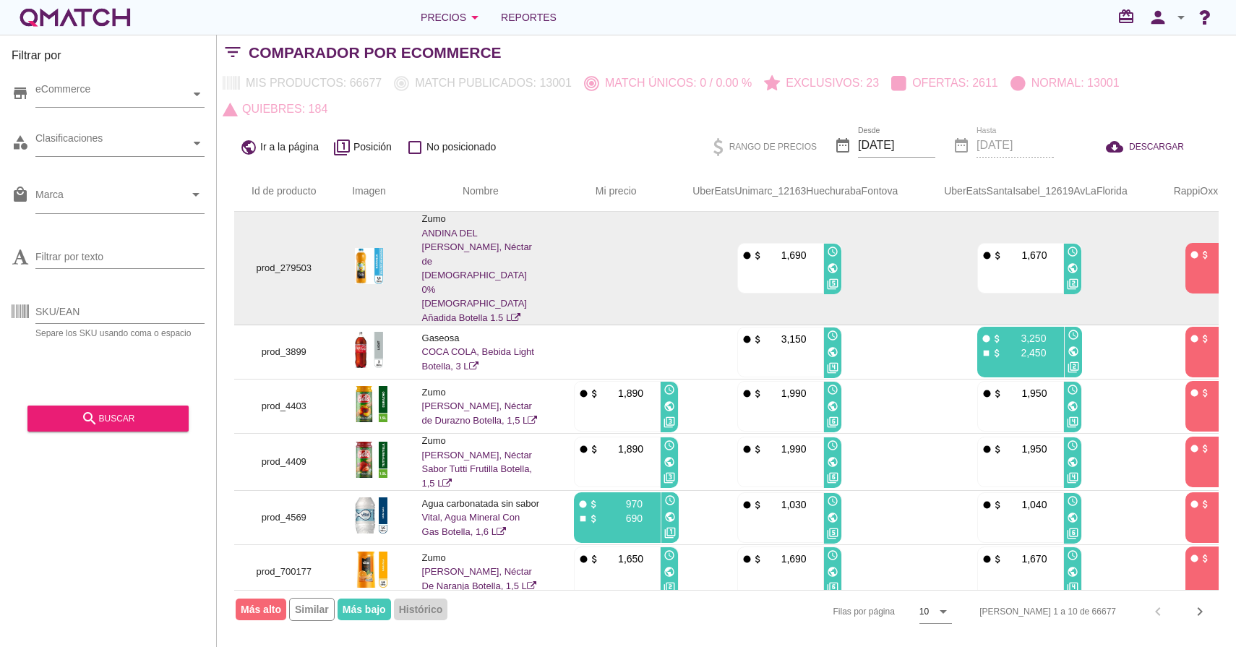
drag, startPoint x: 452, startPoint y: 222, endPoint x: 421, endPoint y: 220, distance: 30.4
click at [422, 220] on p "Zumo" at bounding box center [481, 219] width 118 height 14
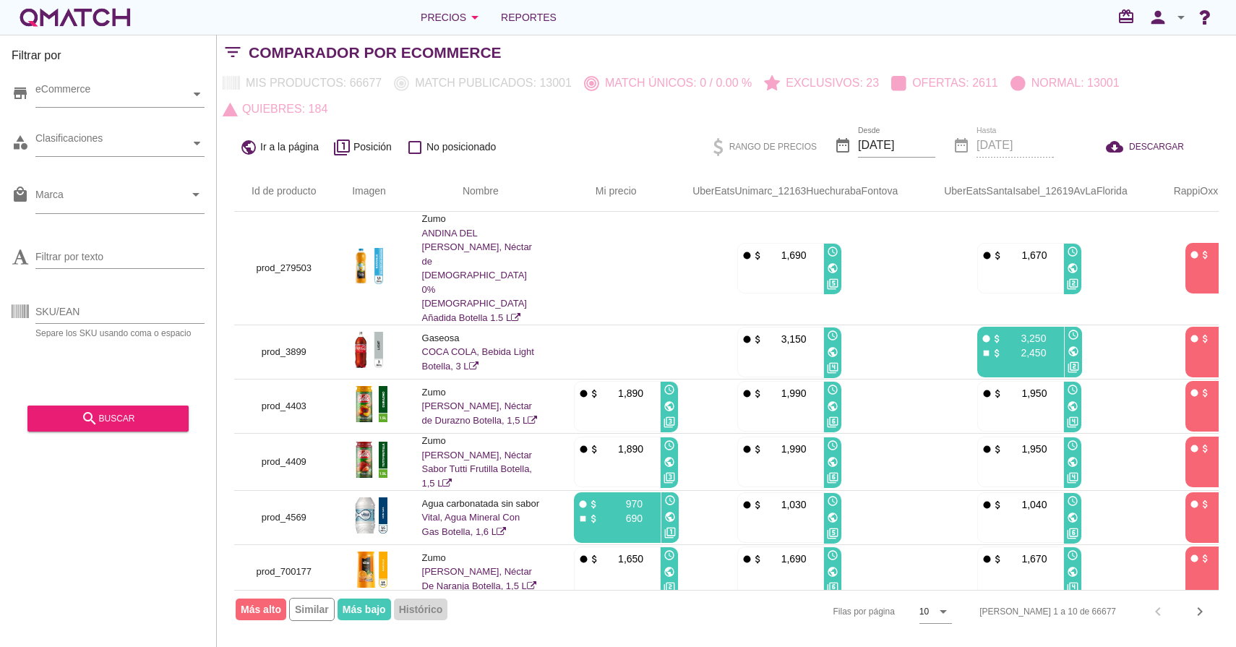
click at [474, 207] on th "Nombre" at bounding box center [481, 191] width 152 height 40
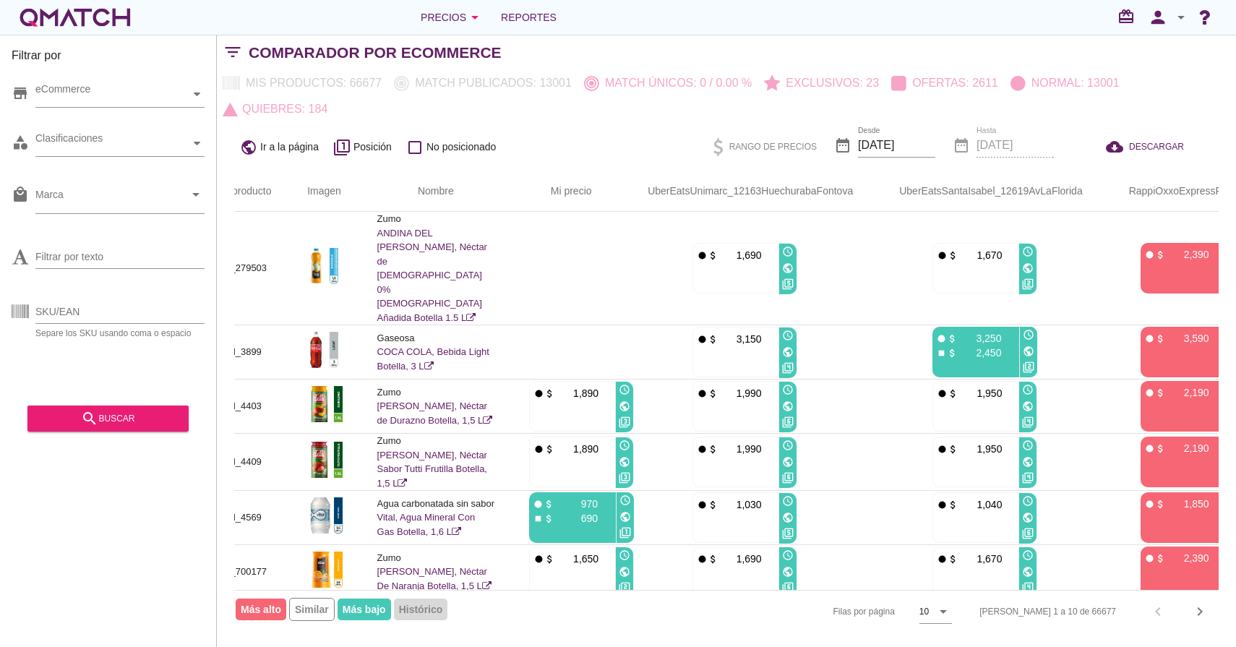
scroll to position [0, 40]
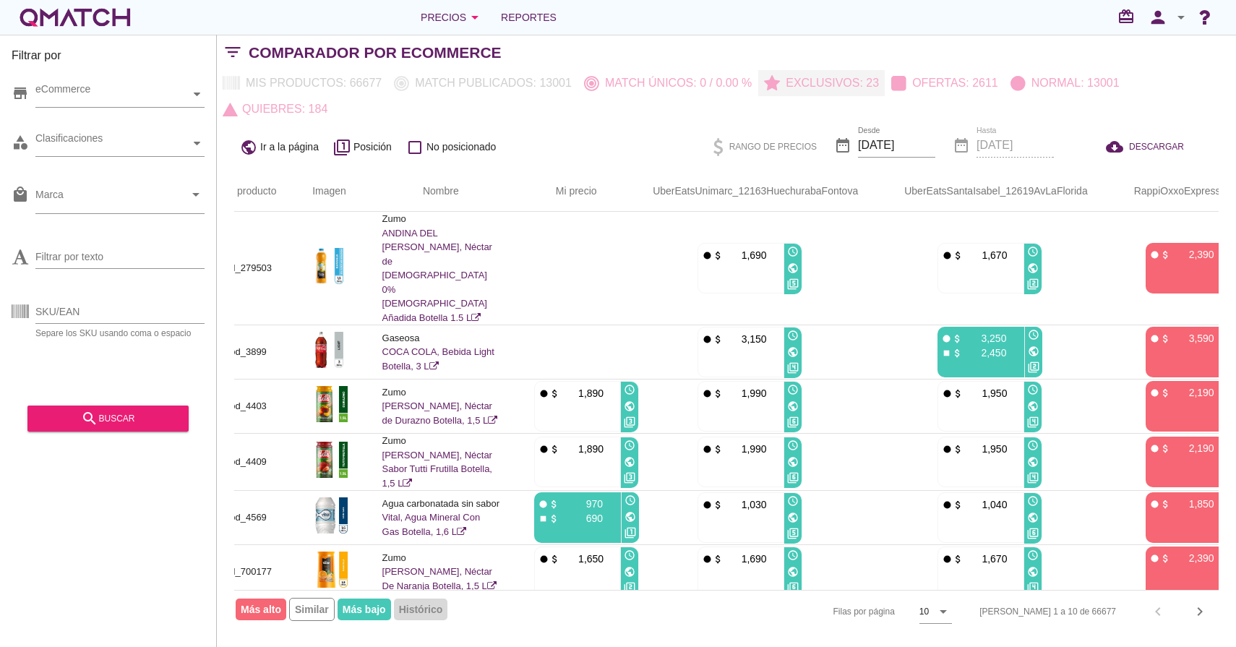
click at [781, 88] on p "Exclusivos: 23" at bounding box center [829, 82] width 99 height 17
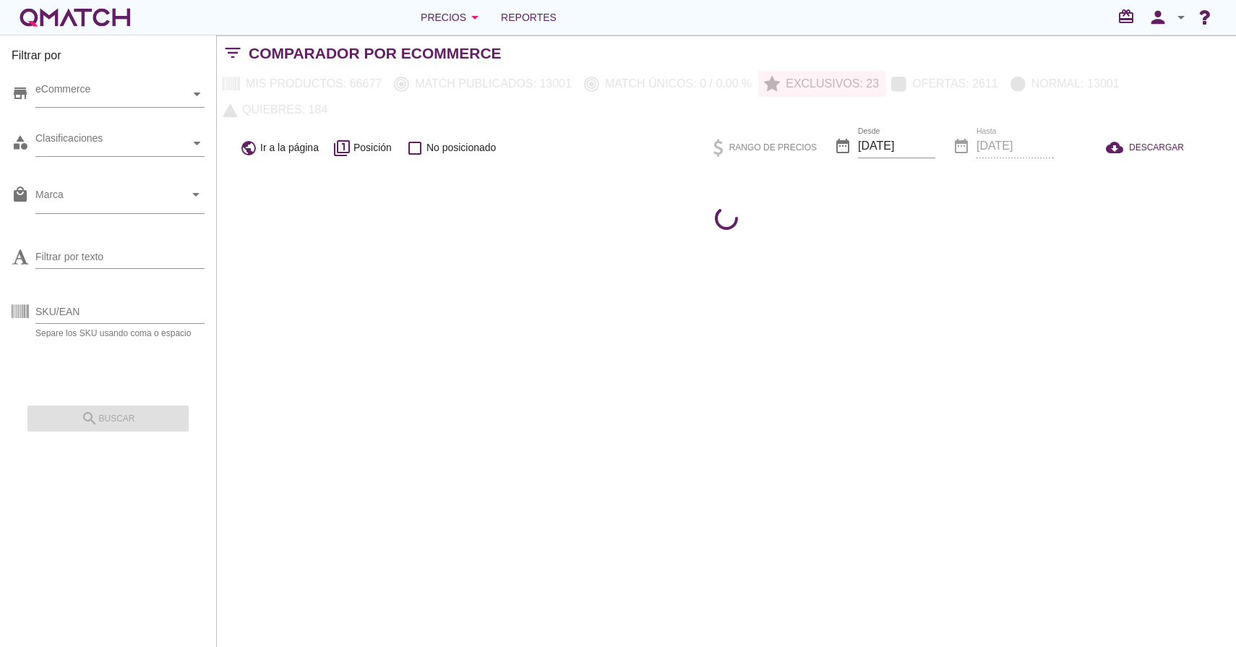
scroll to position [0, 0]
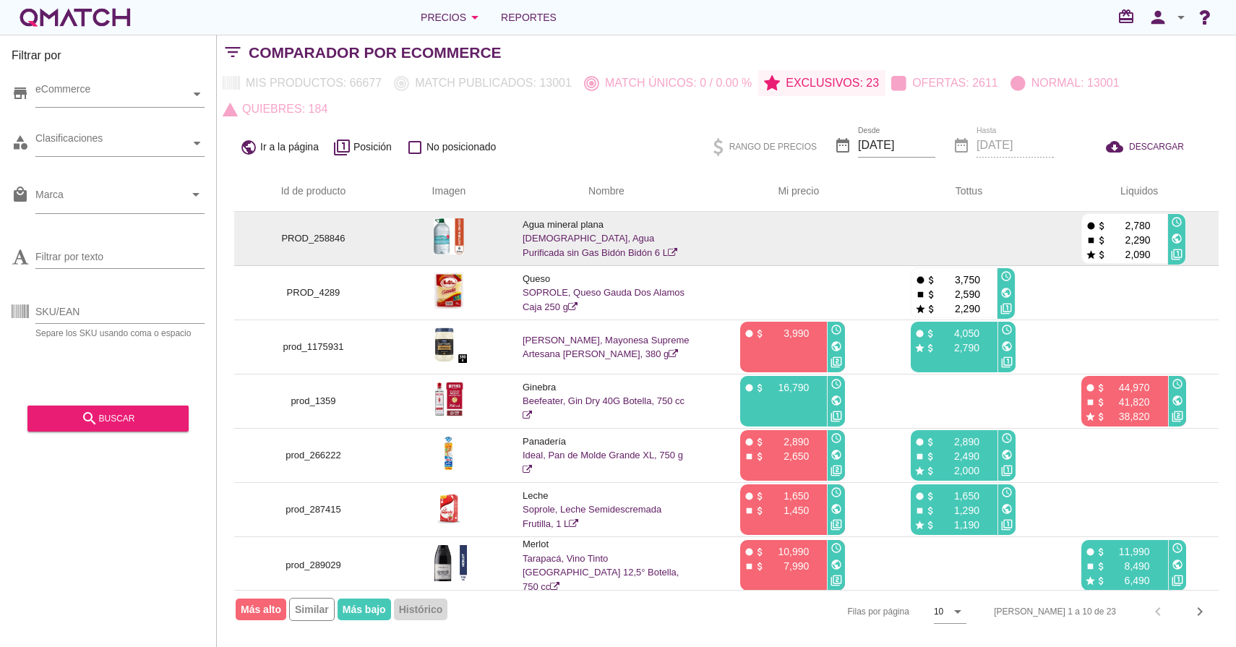
drag, startPoint x: 1149, startPoint y: 225, endPoint x: 1085, endPoint y: 224, distance: 64.3
click at [1085, 224] on div "fiber_manual_record attach_money 2,780" at bounding box center [1123, 225] width 77 height 14
click at [1085, 227] on icon "fiber_manual_record" at bounding box center [1090, 225] width 11 height 11
drag, startPoint x: 1151, startPoint y: 237, endPoint x: 1083, endPoint y: 241, distance: 68.1
click at [1083, 241] on div "fiber_manual_record attach_money 2,780 stop attach_money 2,290 star attach_mone…" at bounding box center [1124, 239] width 84 height 51
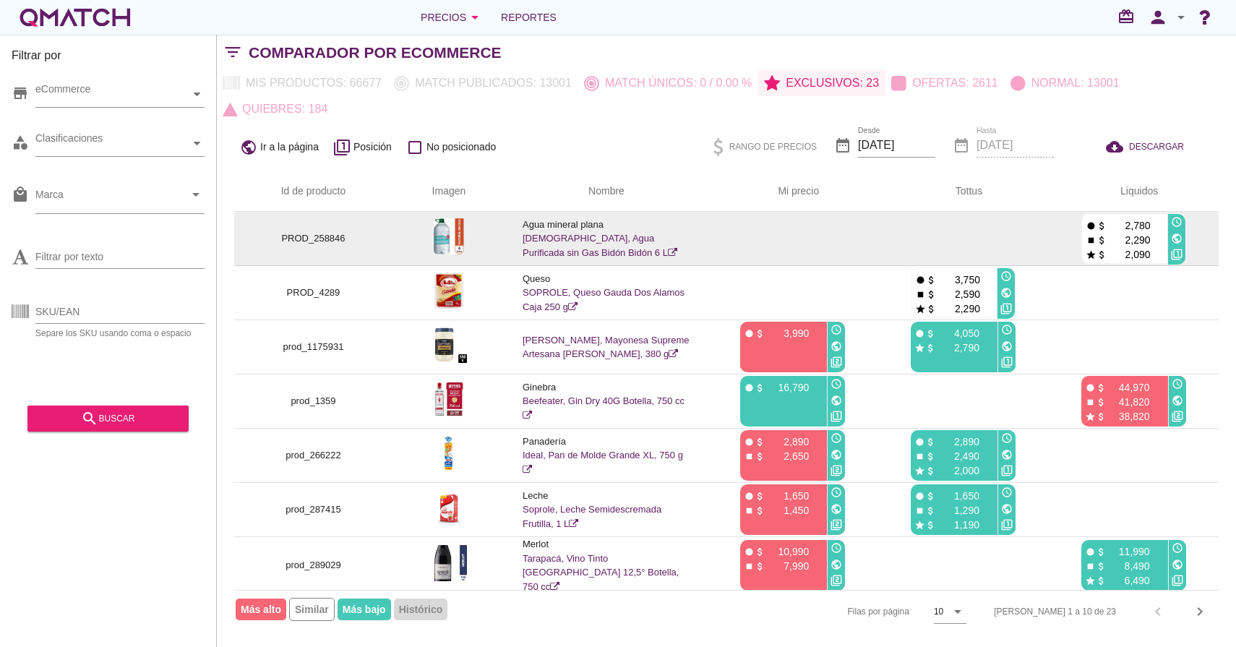
click at [1122, 239] on p "2,290" at bounding box center [1128, 240] width 43 height 14
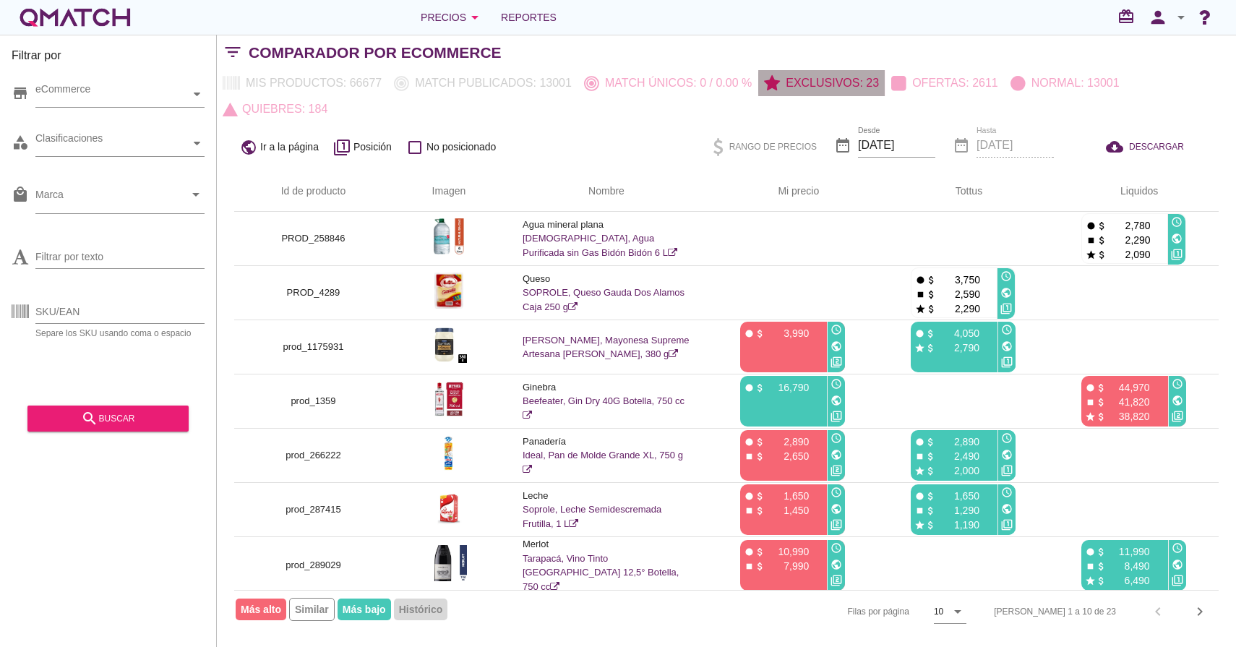
drag, startPoint x: 859, startPoint y: 88, endPoint x: 906, endPoint y: 72, distance: 49.8
click at [859, 88] on p "Exclusivos: 23" at bounding box center [829, 82] width 99 height 17
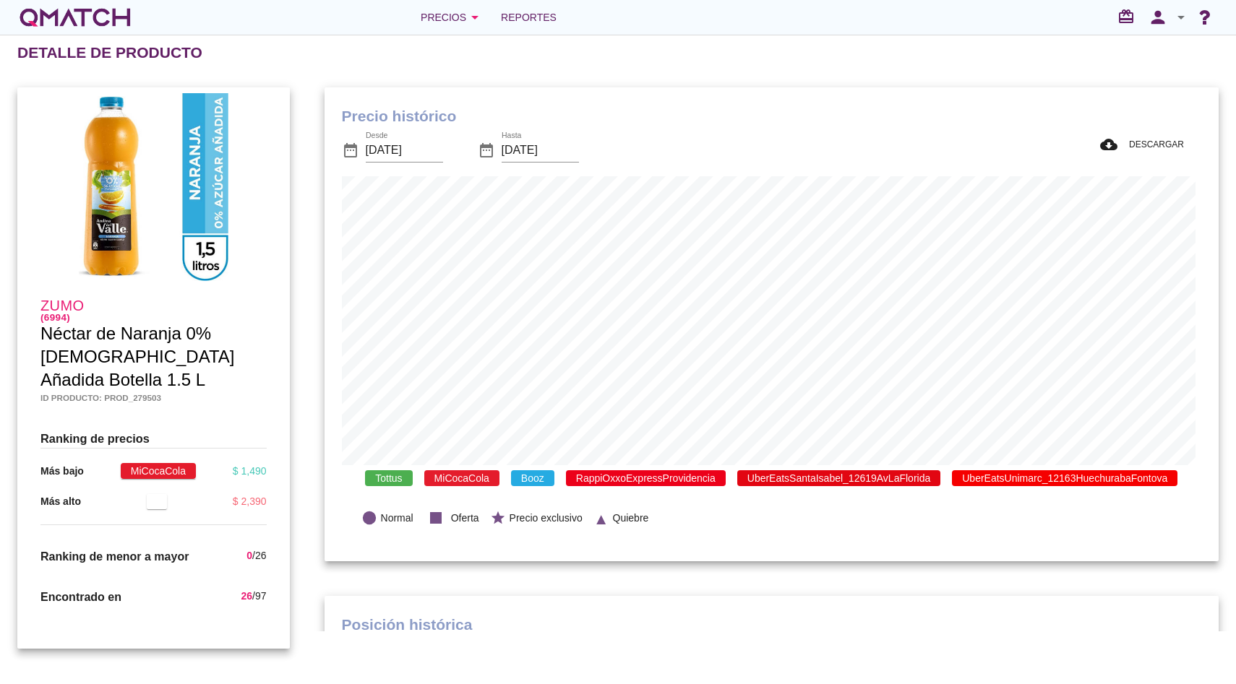
scroll to position [422, 888]
click at [1038, 473] on span "UberEatsUnimarc_12163HuechurabaFontova" at bounding box center [1064, 478] width 225 height 16
click at [876, 477] on span "UberEatsSantaIsabel_12619AvLaFlorida" at bounding box center [838, 478] width 203 height 16
click at [647, 466] on div "Tottus MiCocaCola Booz RappiOxxoExpressProvidencia UberEatsSantaIsabel_12619AvL…" at bounding box center [771, 478] width 859 height 27
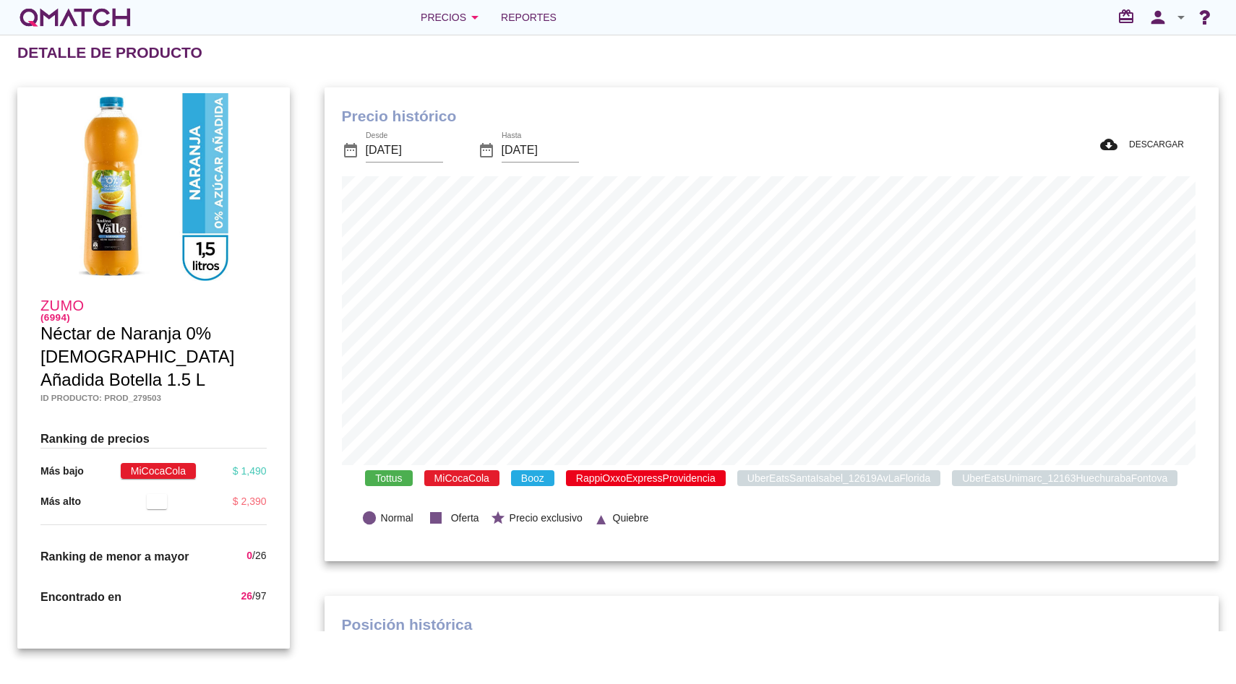
click at [643, 476] on span "RappiOxxoExpressProvidencia" at bounding box center [646, 478] width 160 height 16
click at [511, 480] on span "Booz" at bounding box center [532, 478] width 43 height 16
drag, startPoint x: 465, startPoint y: 481, endPoint x: 400, endPoint y: 484, distance: 65.1
click at [465, 481] on span "MiCocaCola" at bounding box center [461, 478] width 75 height 16
click at [390, 484] on span "Tottus" at bounding box center [388, 478] width 47 height 16
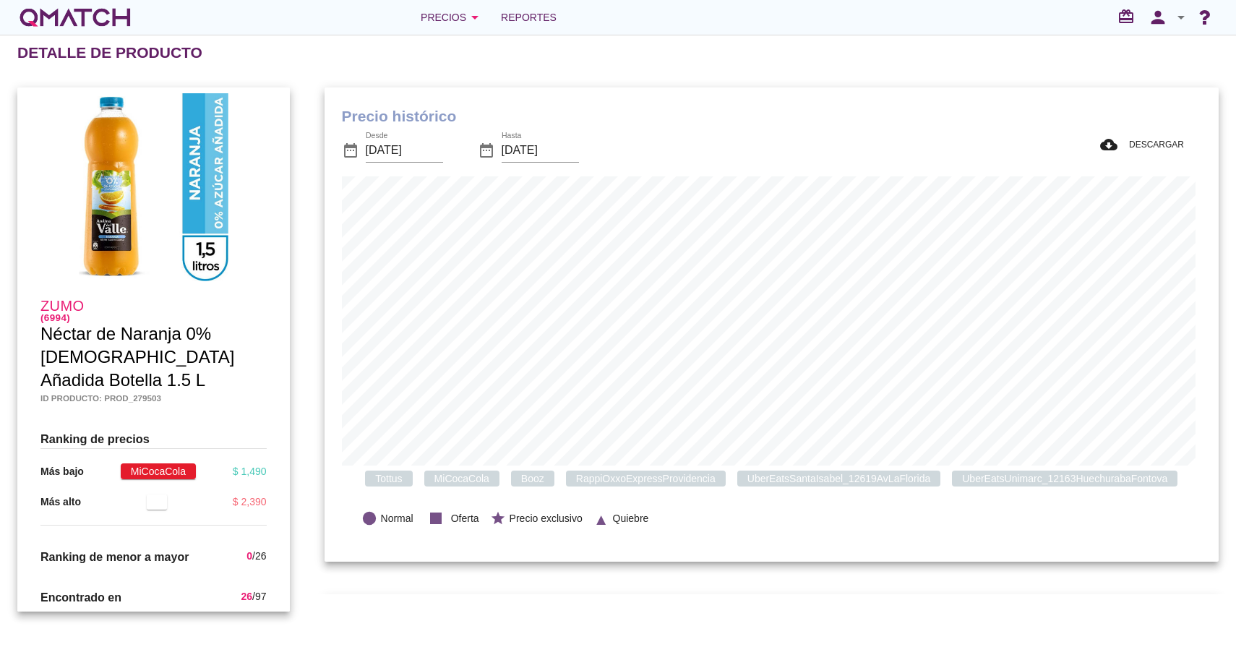
scroll to position [422, 888]
click at [379, 475] on span "Tottus" at bounding box center [388, 478] width 47 height 16
click at [473, 481] on span "MiCocaCola" at bounding box center [461, 478] width 75 height 16
click at [525, 484] on span "Booz" at bounding box center [532, 478] width 43 height 16
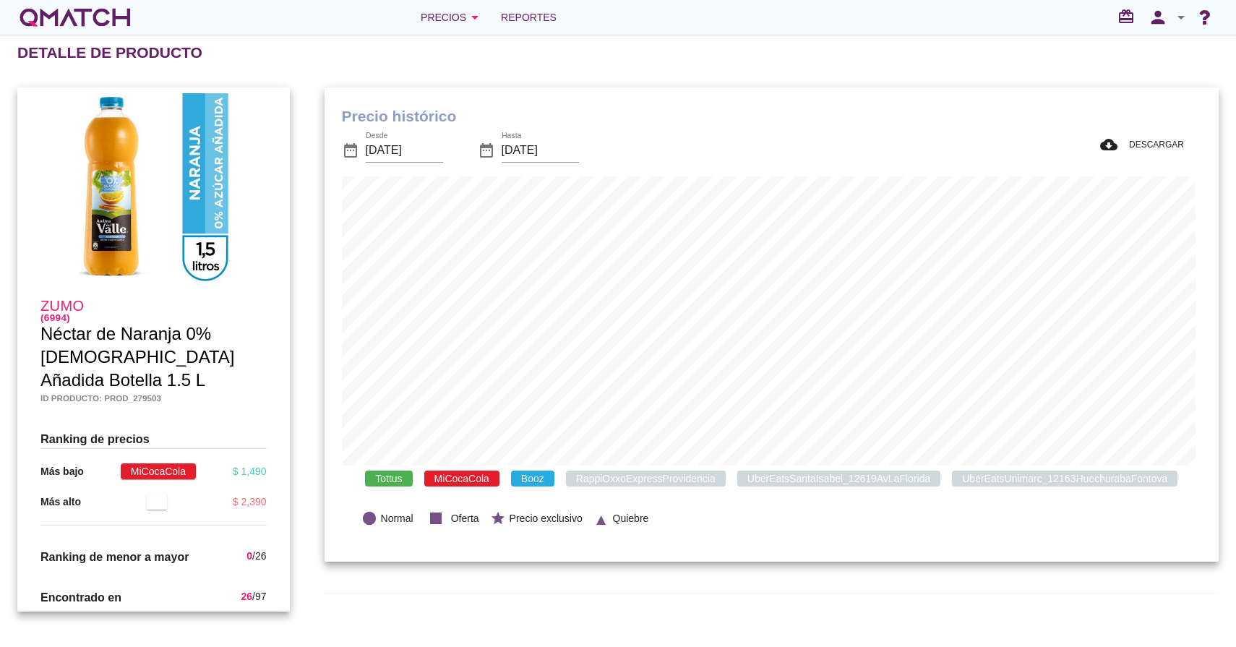
click at [511, 479] on span "Booz" at bounding box center [532, 478] width 43 height 16
click at [838, 481] on span "UberEatsSantaIsabel_12619AvLaFlorida" at bounding box center [838, 478] width 203 height 16
click at [1045, 478] on span "UberEatsUnimarc_12163HuechurabaFontova" at bounding box center [1064, 478] width 225 height 16
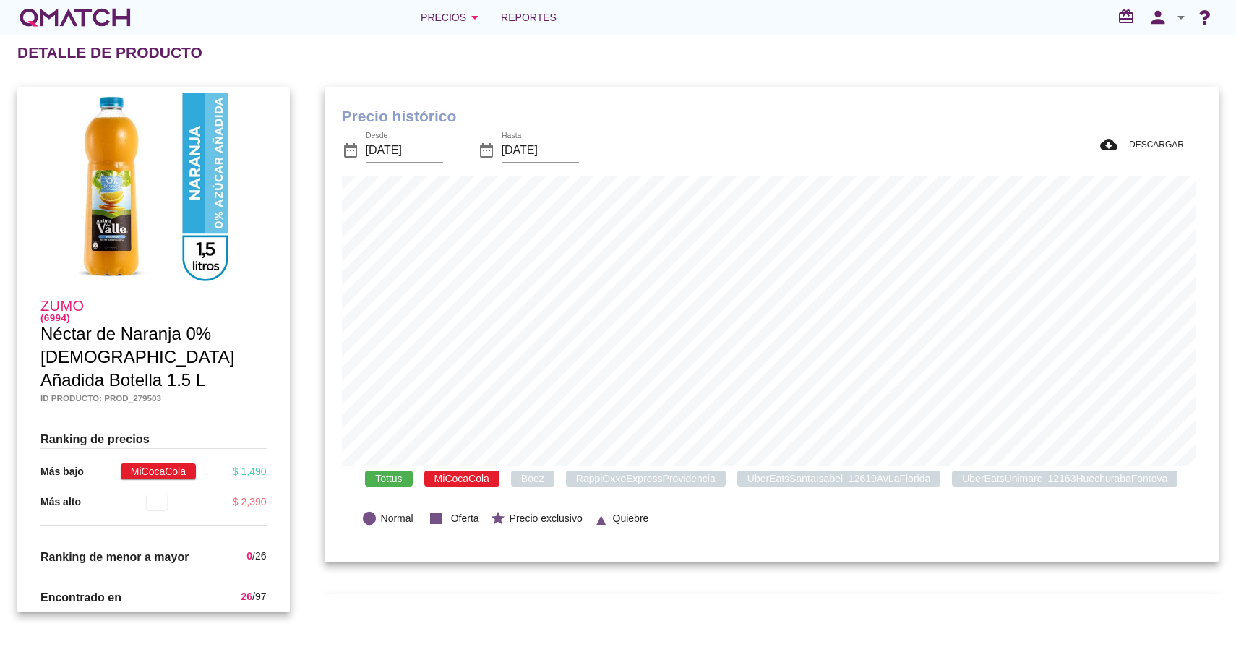
drag, startPoint x: 637, startPoint y: 476, endPoint x: 620, endPoint y: 478, distance: 16.7
click at [637, 477] on span "RappiOxxoExpressProvidencia" at bounding box center [646, 478] width 160 height 16
click at [417, 160] on div "Desde 2025-08-23" at bounding box center [404, 150] width 77 height 23
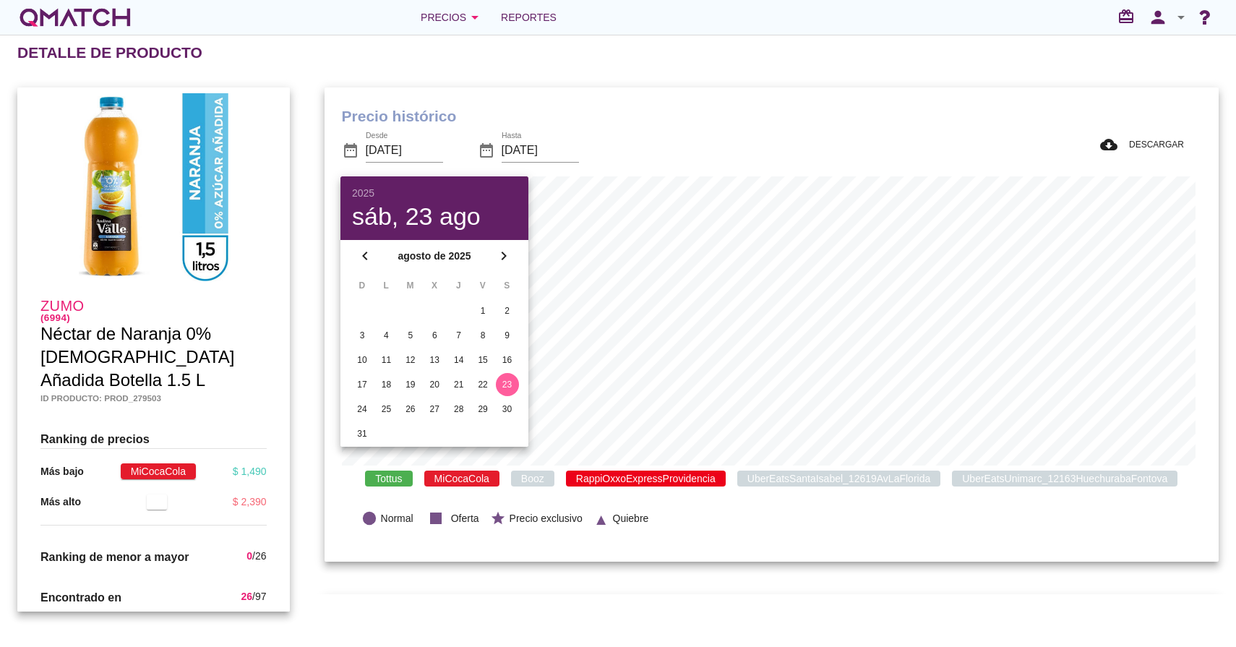
click at [602, 102] on div "Precio histórico date_range Desde 2025-08-23 date_range Hasta 2025-09-23 cloud_…" at bounding box center [771, 324] width 894 height 475
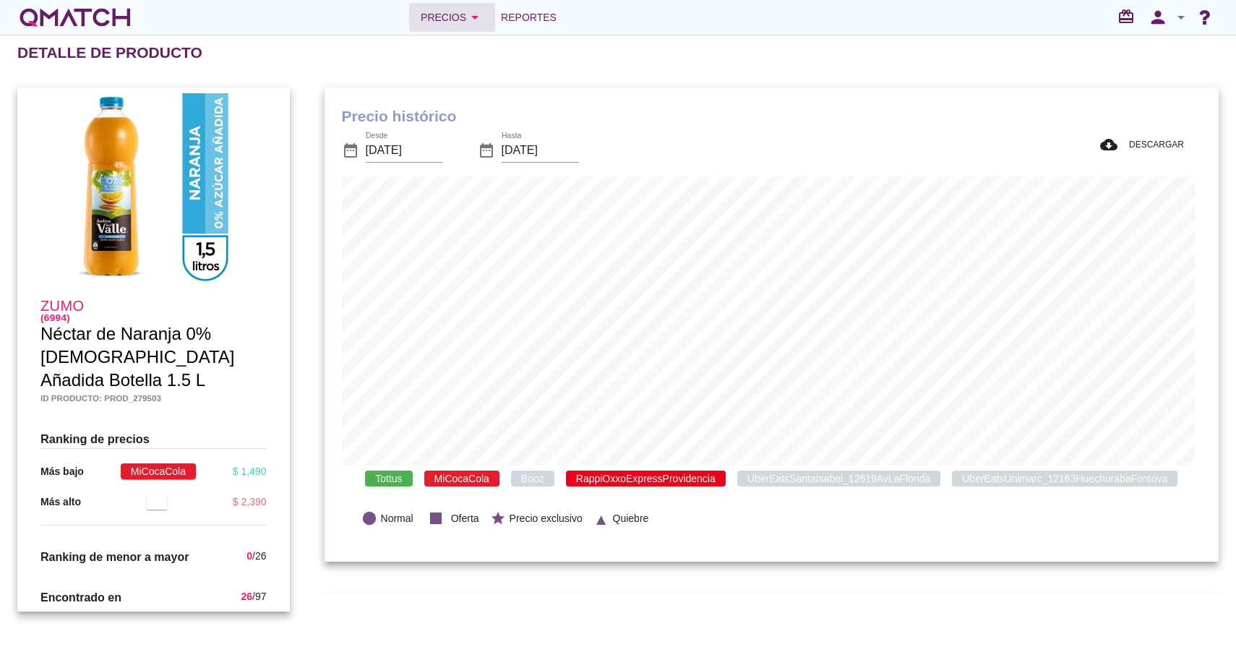
click at [471, 9] on icon "arrow_drop_down" at bounding box center [474, 17] width 17 height 17
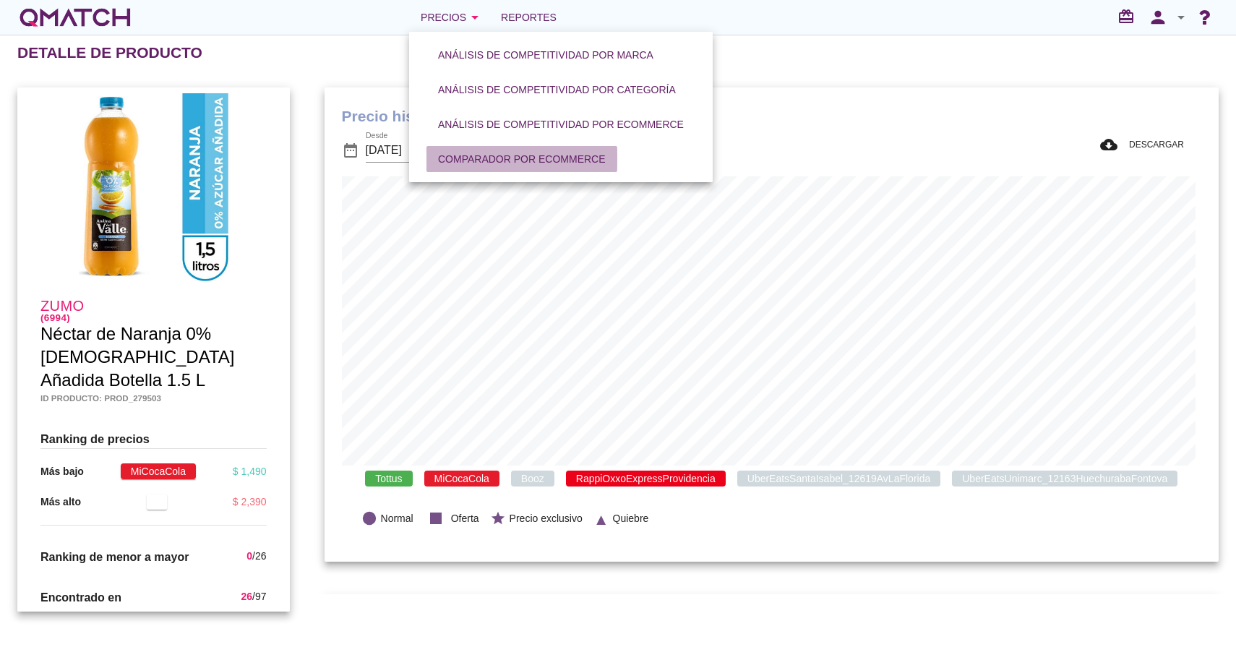
click at [498, 159] on div "Comparador por eCommerce" at bounding box center [522, 159] width 168 height 15
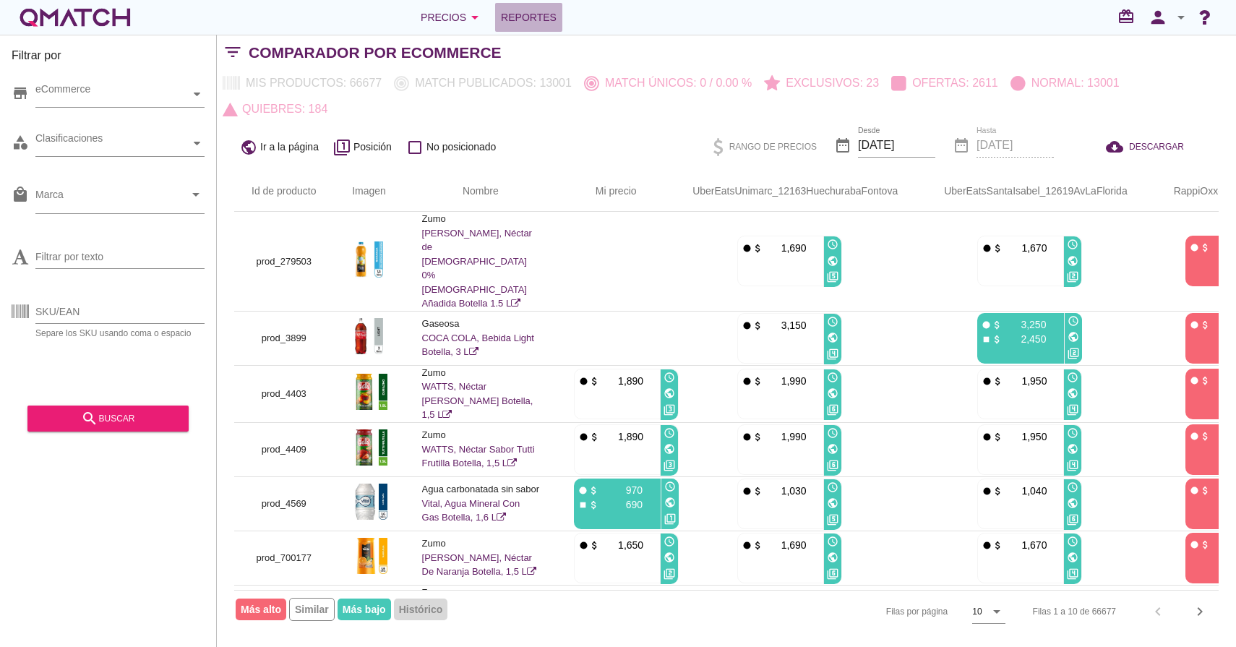
click at [539, 11] on span "Reportes" at bounding box center [529, 17] width 56 height 17
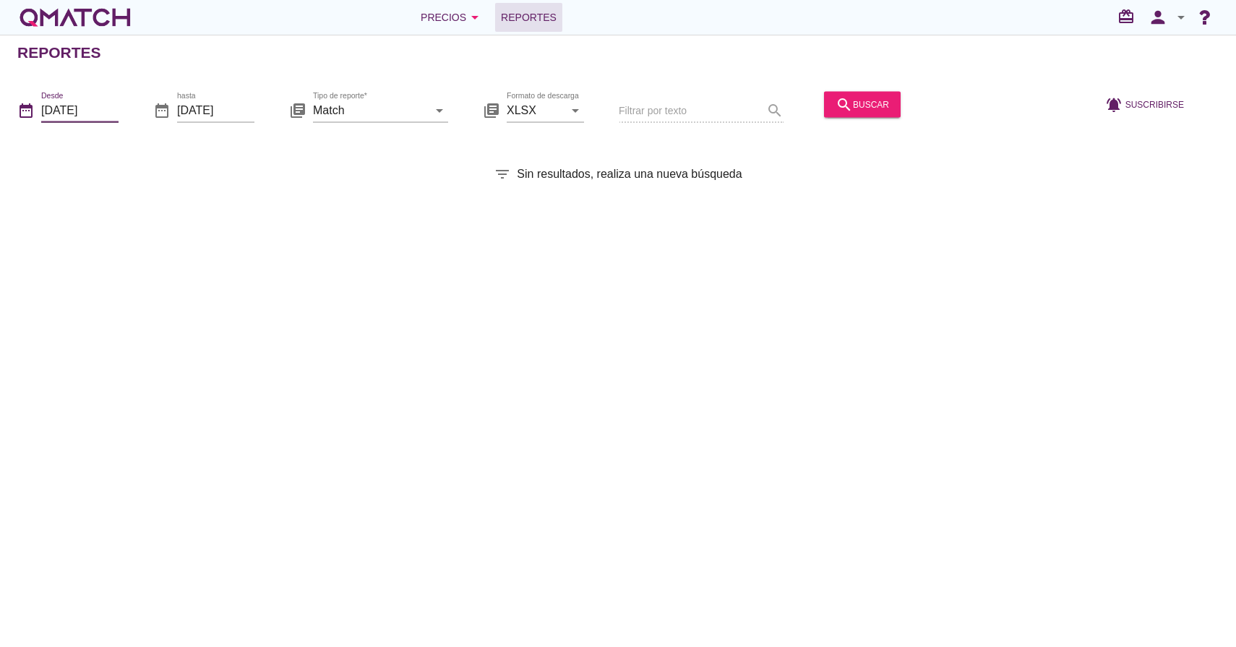
click at [43, 113] on input "2025-09-01" at bounding box center [79, 109] width 77 height 23
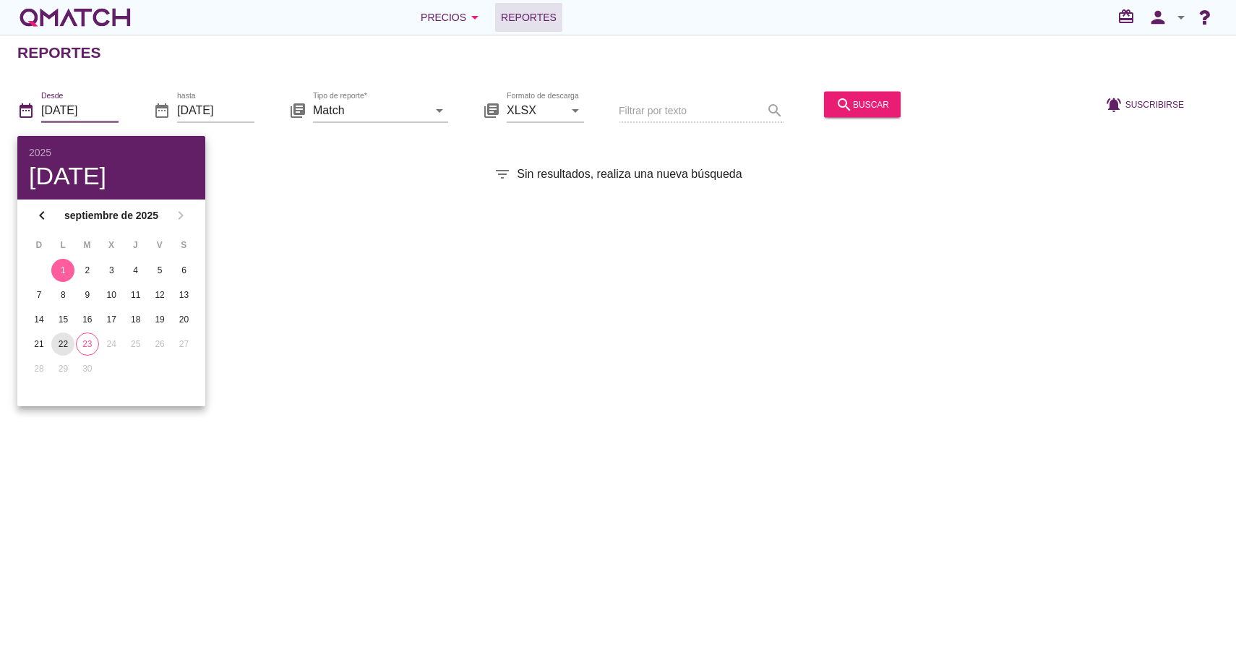
click at [69, 343] on div "22" at bounding box center [62, 344] width 23 height 13
type input "2025-09-22"
drag, startPoint x: 209, startPoint y: 113, endPoint x: 206, endPoint y: 128, distance: 15.4
click at [208, 113] on input "[DATE]" at bounding box center [215, 109] width 77 height 23
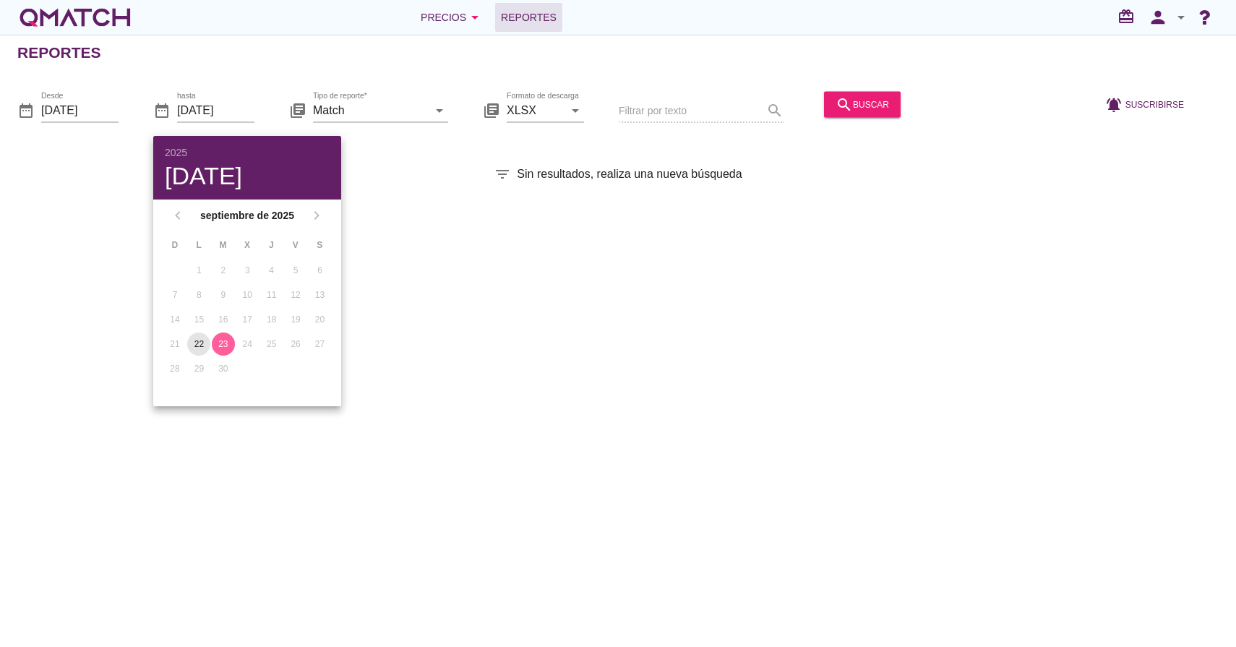
click at [199, 340] on div "22" at bounding box center [198, 344] width 23 height 13
type input "2025-09-22"
drag, startPoint x: 483, startPoint y: 205, endPoint x: 440, endPoint y: 167, distance: 56.8
click at [479, 205] on div "Reportes date_range Desde 2025-09-22 date_range hasta 2025-09-22 library_books …" at bounding box center [618, 341] width 1236 height 612
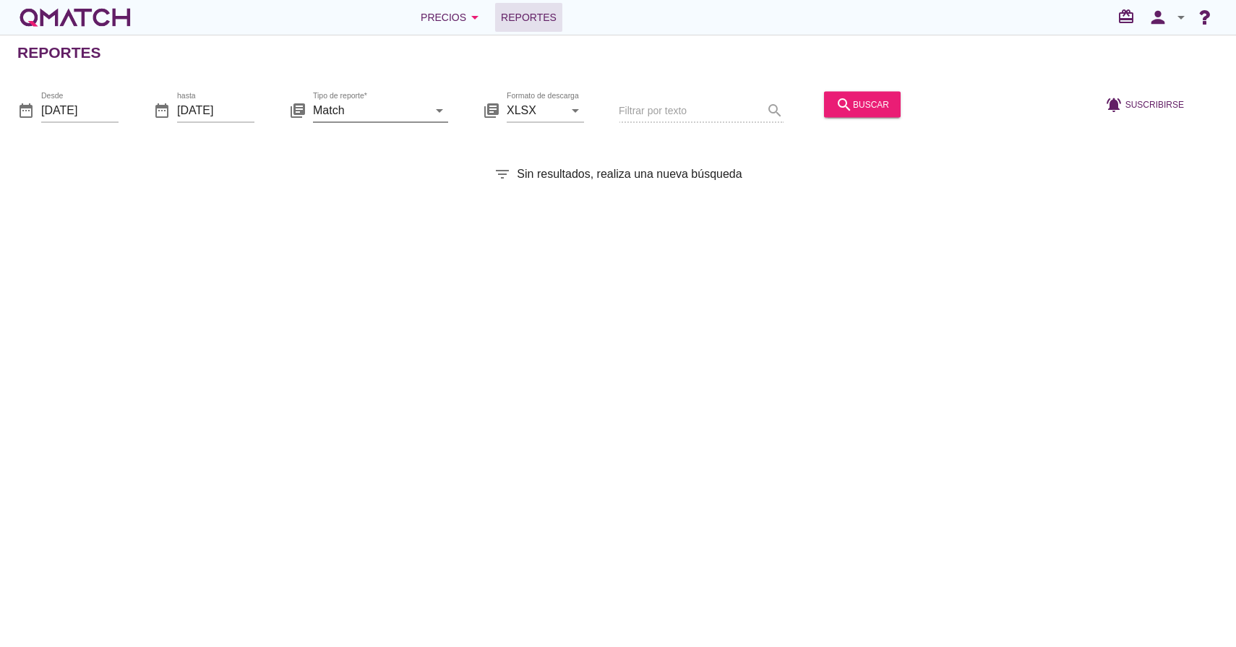
click at [429, 117] on div "arrow_drop_down" at bounding box center [438, 109] width 20 height 17
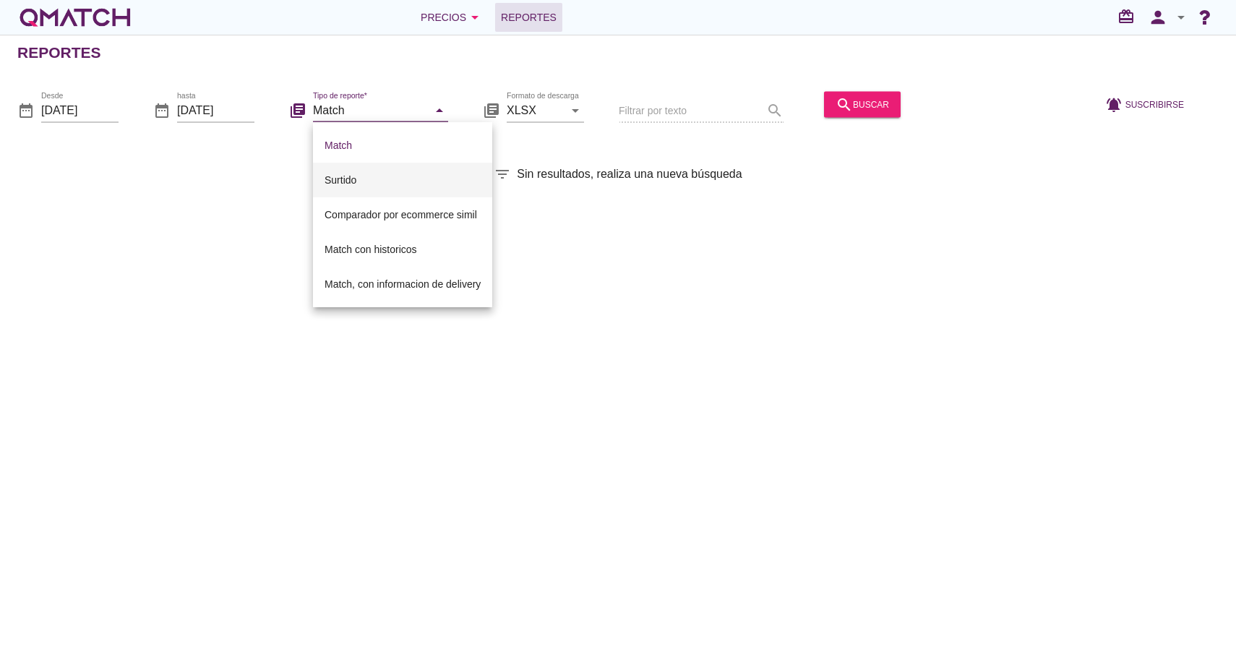
click at [414, 184] on div "Surtido" at bounding box center [402, 179] width 156 height 17
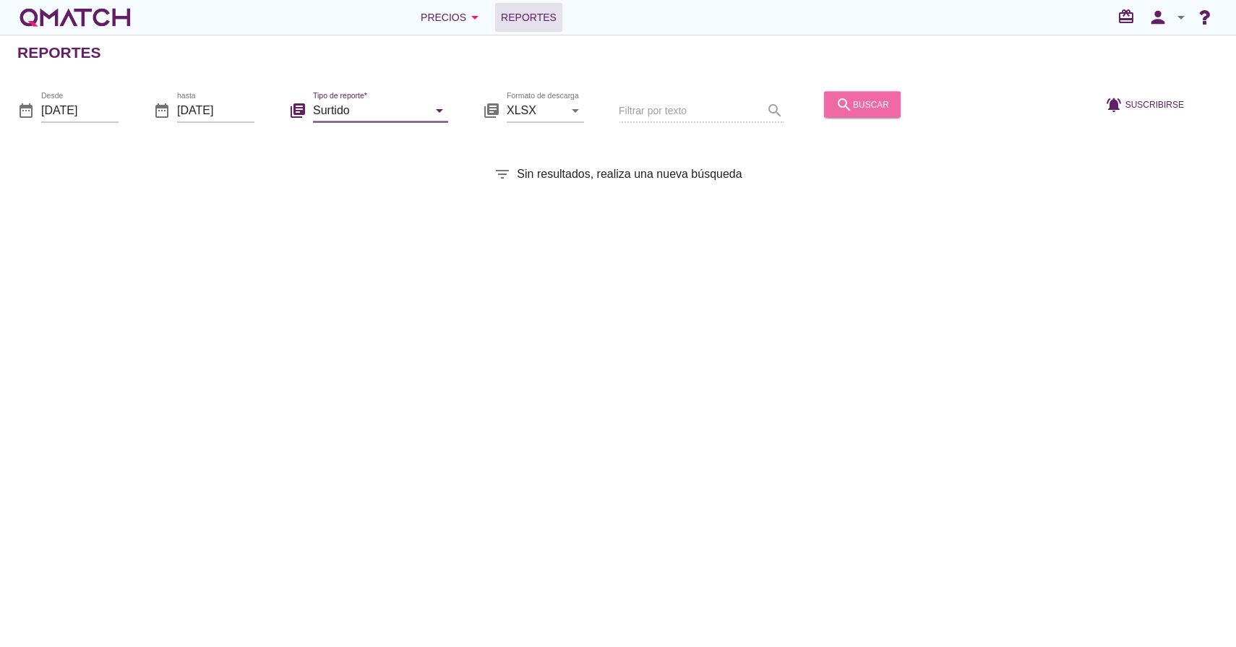
click at [843, 106] on div "search buscar" at bounding box center [861, 103] width 53 height 17
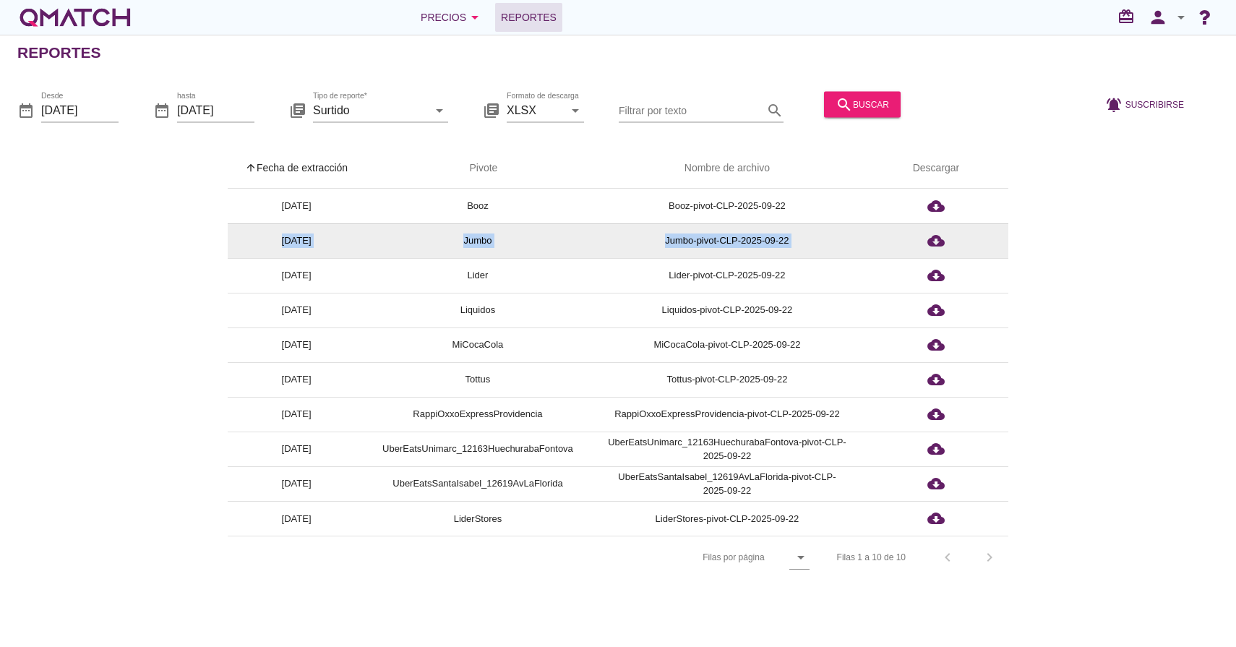
drag, startPoint x: 867, startPoint y: 238, endPoint x: 238, endPoint y: 239, distance: 628.7
click at [238, 239] on tr "2025-09-22 Jumbo Jumbo-pivot-CLP-2025-09-22 cloud_download" at bounding box center [618, 240] width 781 height 35
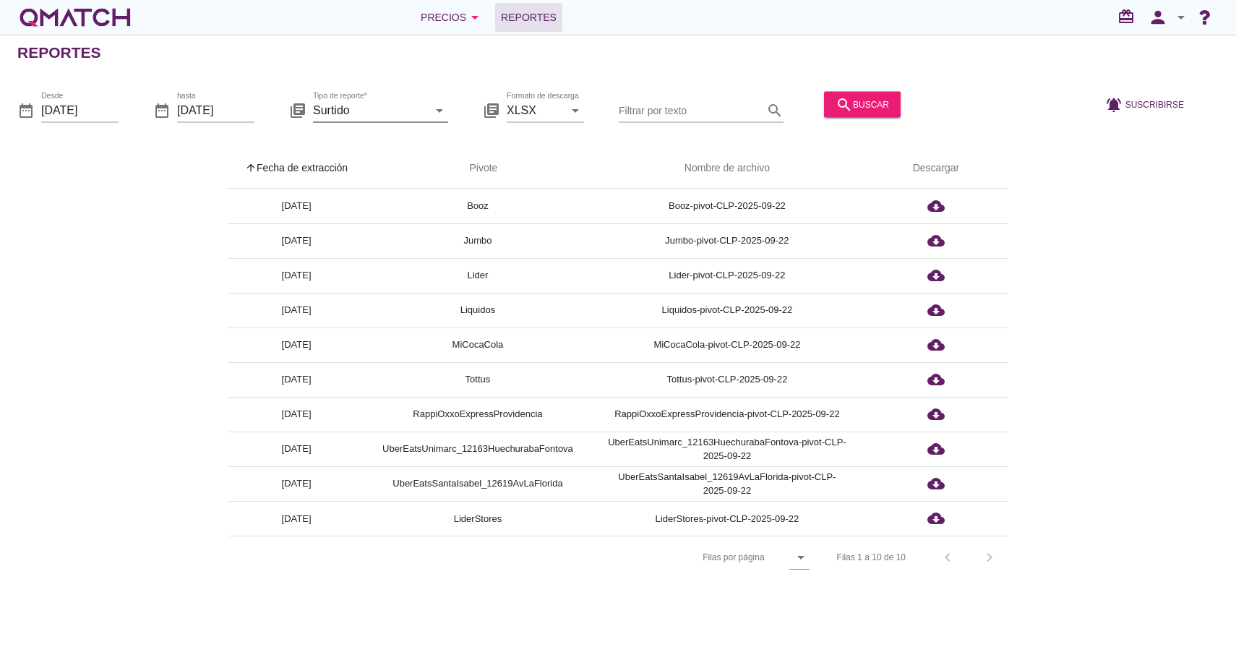
click at [424, 105] on input "Surtido" at bounding box center [370, 109] width 115 height 23
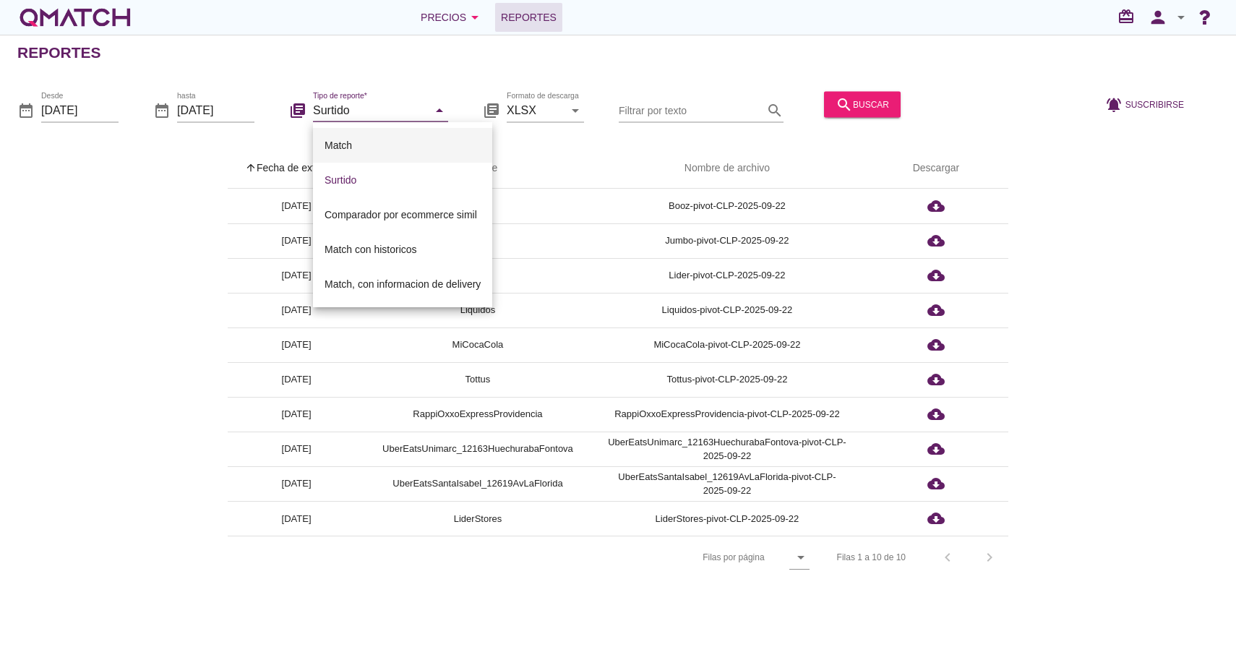
click at [365, 150] on div "Match" at bounding box center [402, 145] width 156 height 17
type input "Match"
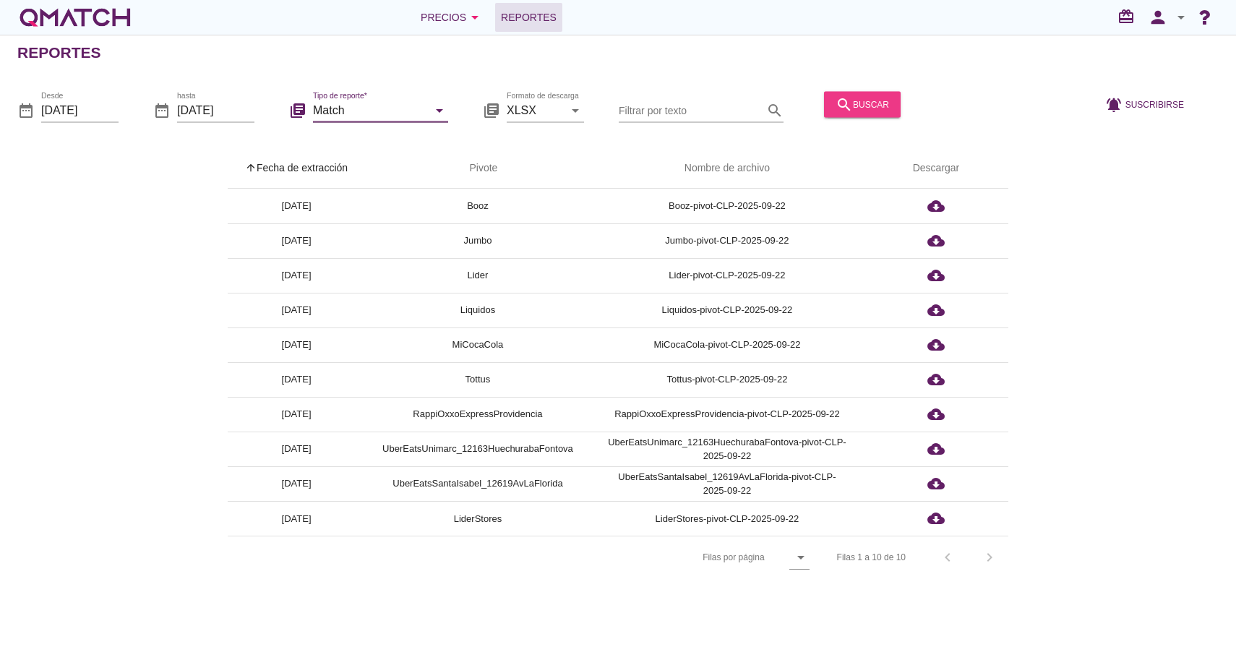
click at [860, 116] on button "search buscar" at bounding box center [862, 104] width 77 height 26
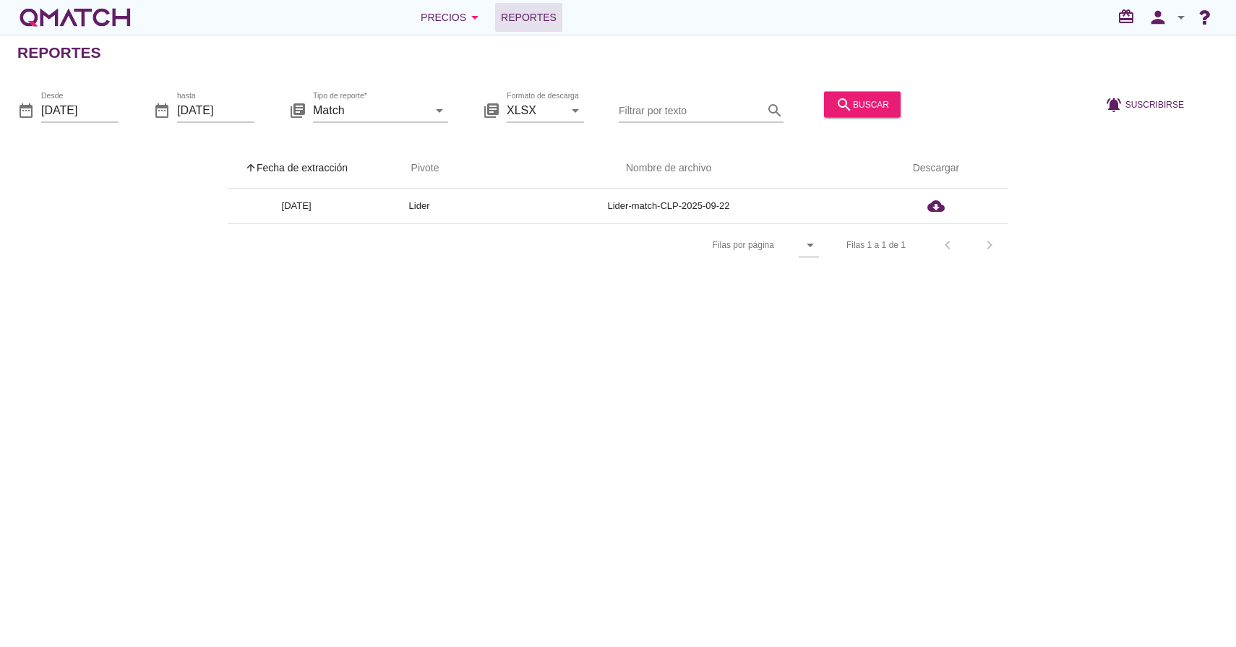
click at [468, 34] on div "Precios arrow_drop_down Reportes redeem person arrow_drop_down" at bounding box center [618, 17] width 1236 height 35
click at [474, 14] on icon "arrow_drop_down" at bounding box center [474, 17] width 17 height 17
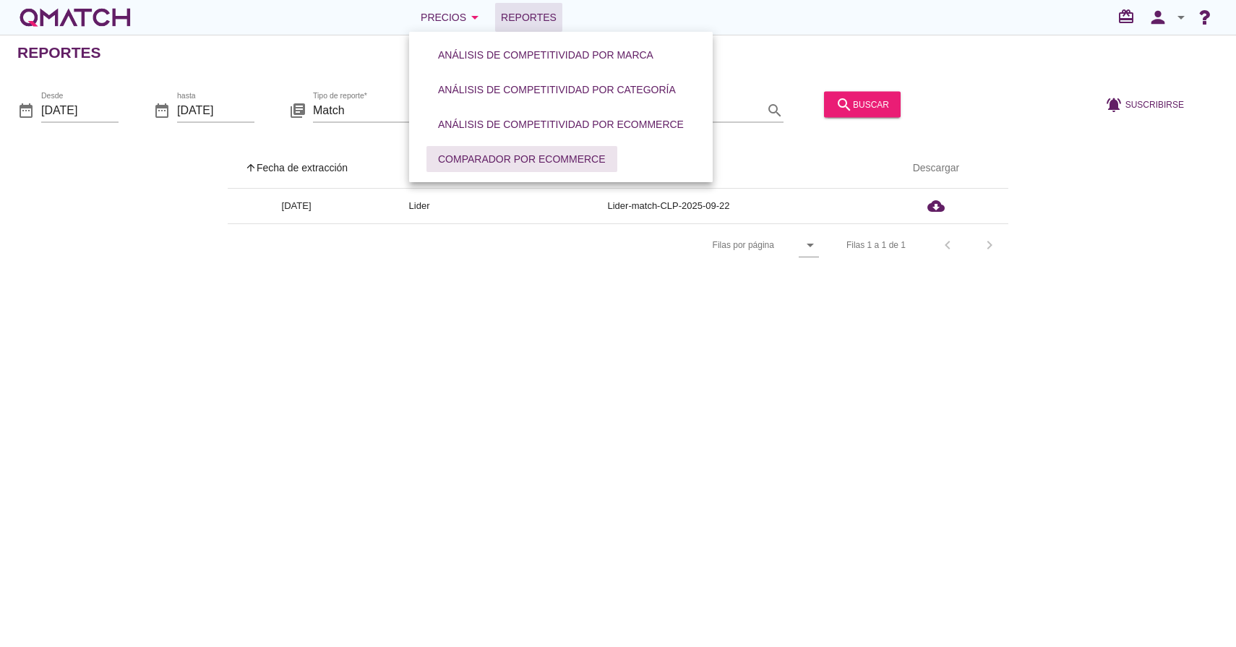
click at [483, 154] on div "Comparador por eCommerce" at bounding box center [522, 159] width 168 height 15
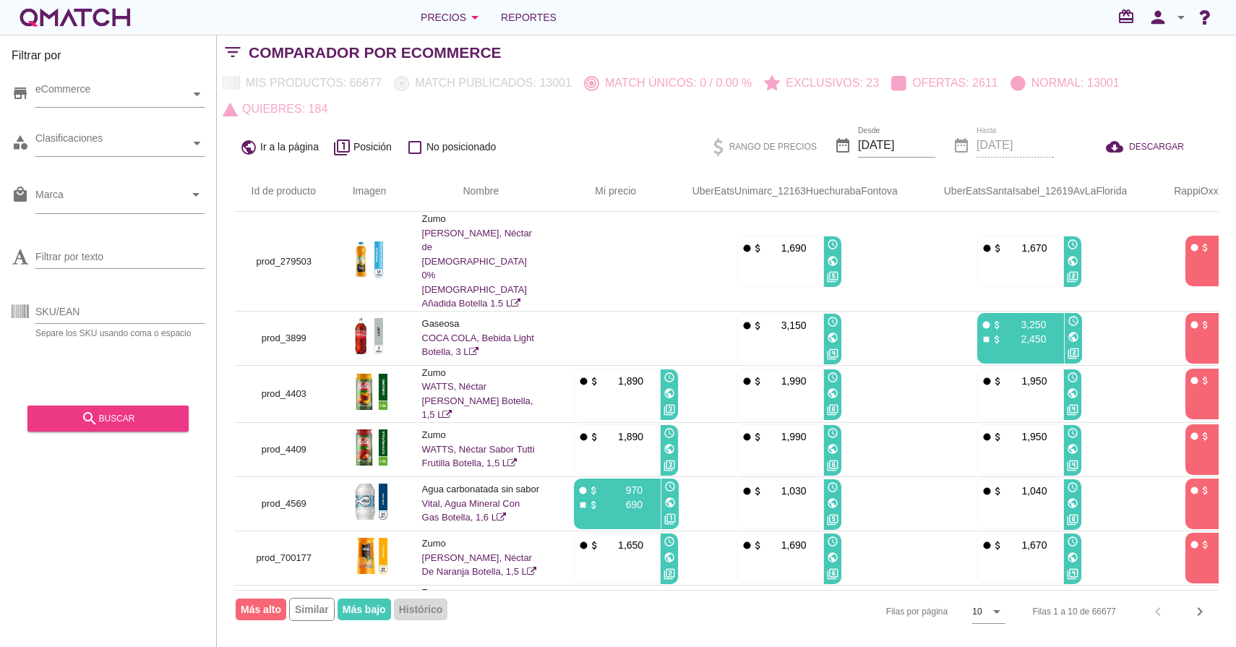
click at [145, 410] on div "search buscar" at bounding box center [108, 418] width 138 height 17
click at [437, 20] on div "Precios arrow_drop_down" at bounding box center [452, 17] width 63 height 17
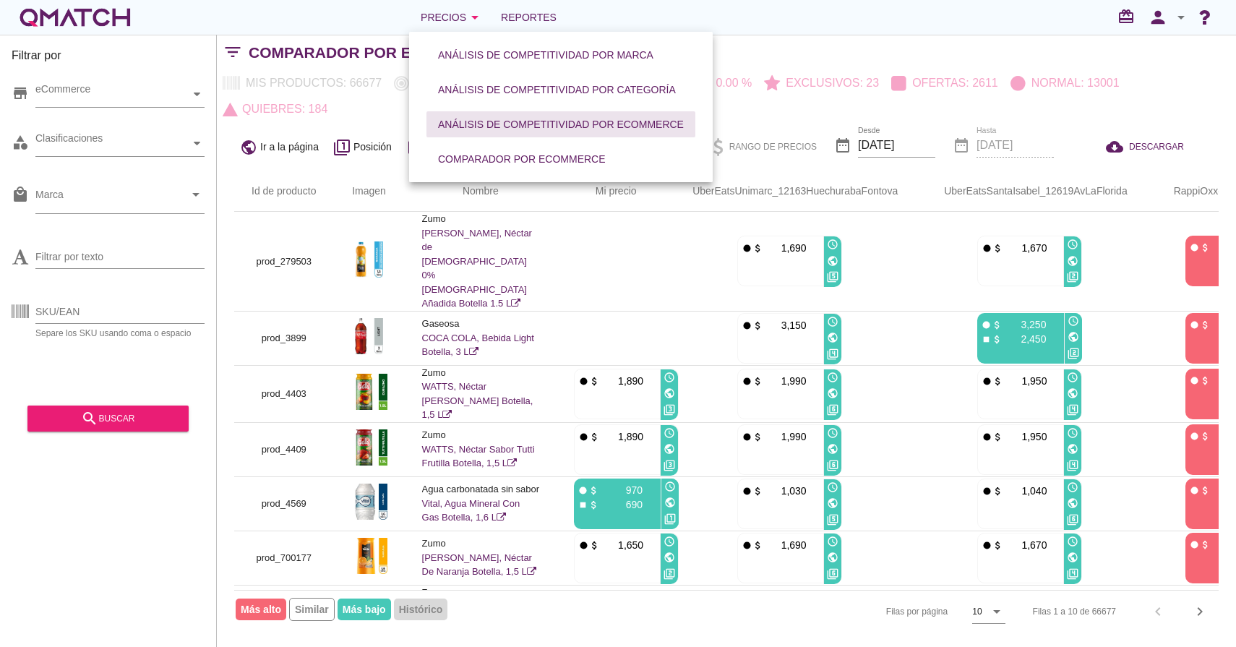
click at [604, 119] on div "Análisis de competitividad por eCommerce" at bounding box center [561, 124] width 246 height 15
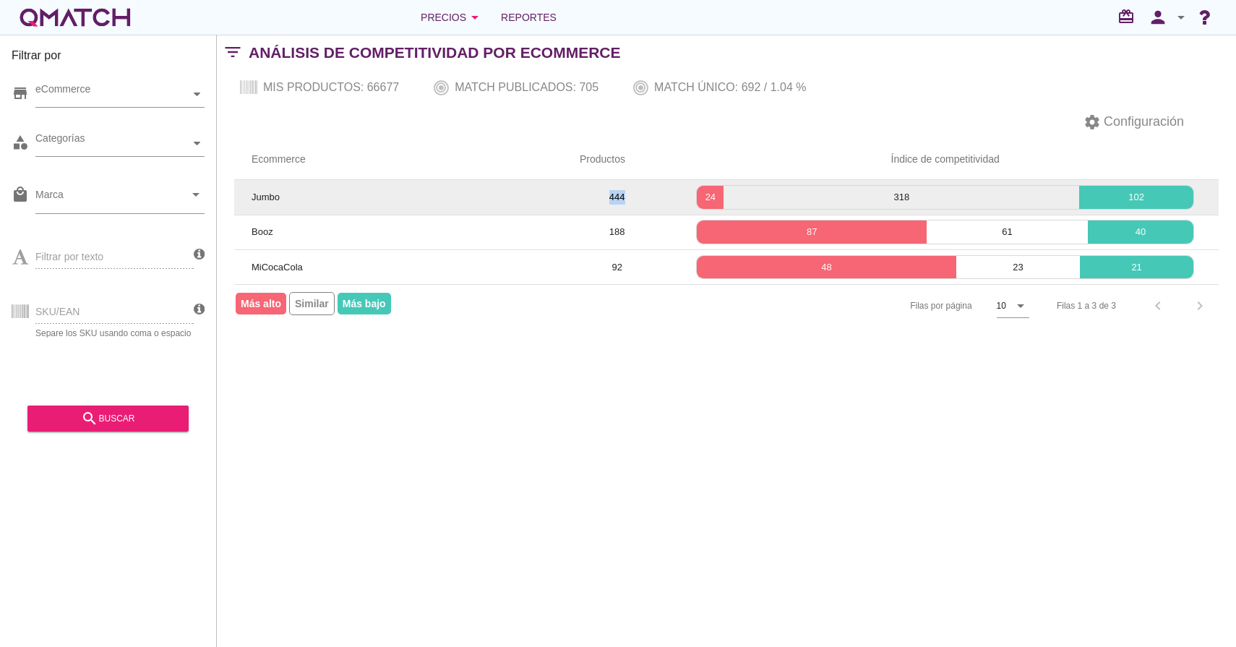
drag, startPoint x: 631, startPoint y: 195, endPoint x: 586, endPoint y: 197, distance: 44.8
click at [586, 197] on td "444" at bounding box center [616, 197] width 109 height 35
drag, startPoint x: 280, startPoint y: 201, endPoint x: 251, endPoint y: 198, distance: 29.8
click at [251, 198] on td "Jumbo" at bounding box center [398, 197] width 328 height 35
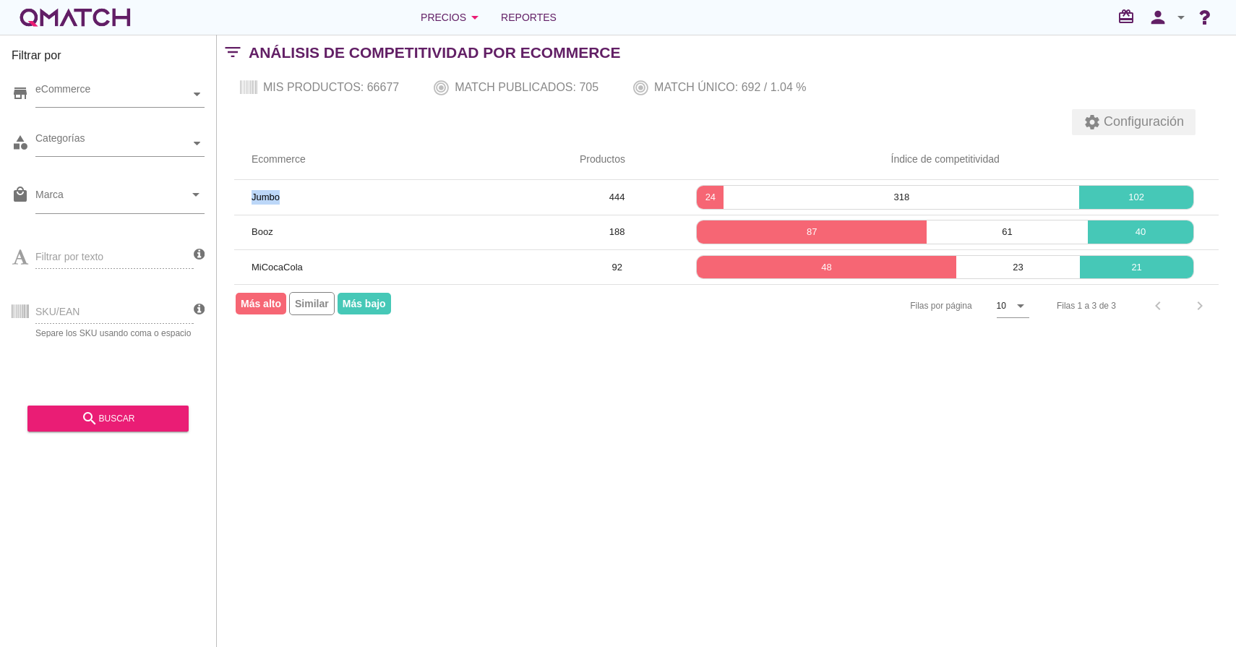
click at [1088, 118] on icon "settings" at bounding box center [1091, 121] width 17 height 17
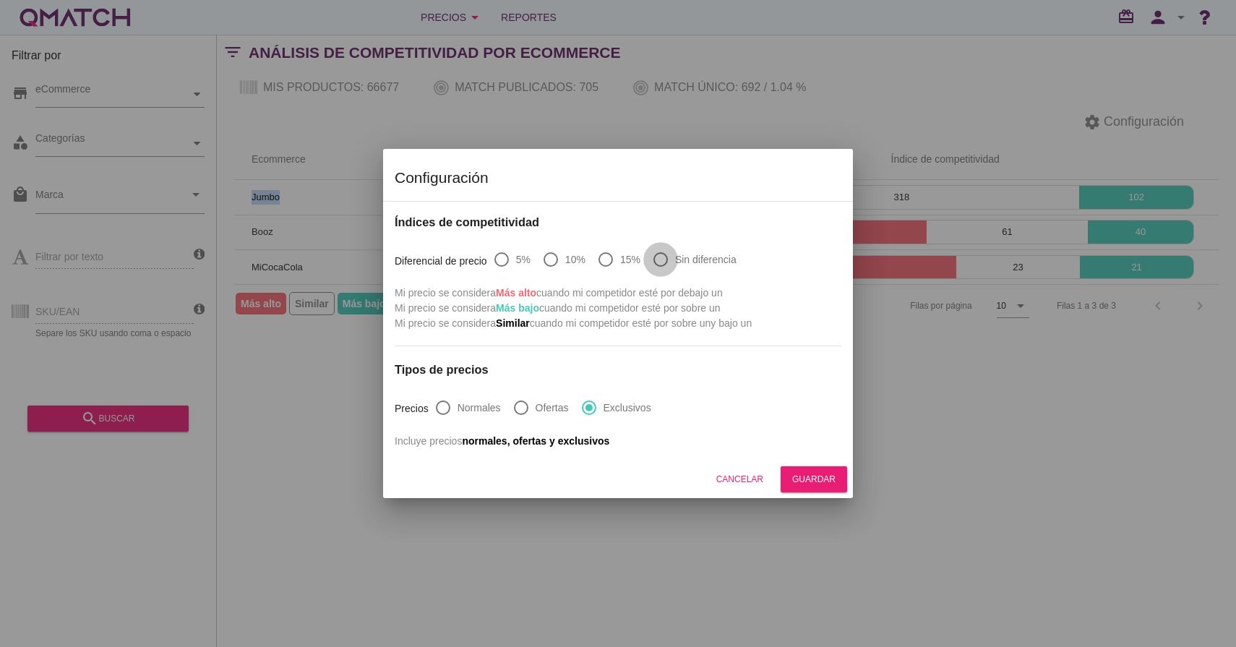
click at [656, 259] on div at bounding box center [660, 259] width 25 height 25
radio input "true"
click at [827, 475] on div "Guardar" at bounding box center [813, 479] width 43 height 13
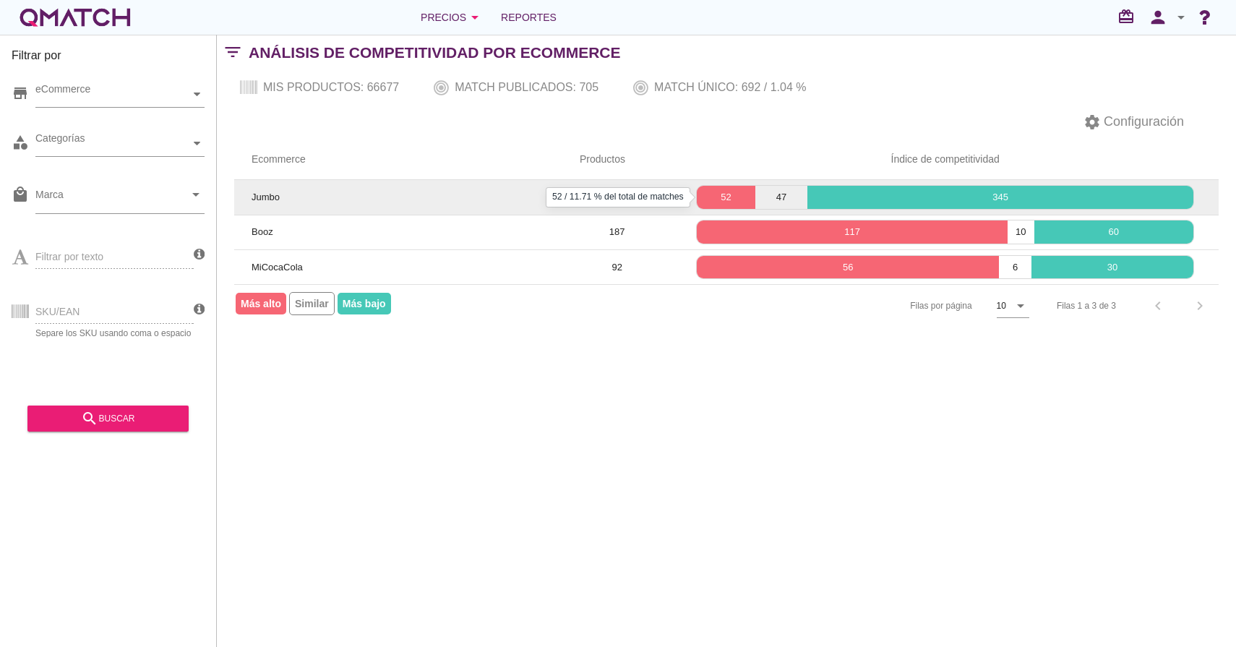
click at [728, 199] on p "52" at bounding box center [726, 197] width 58 height 14
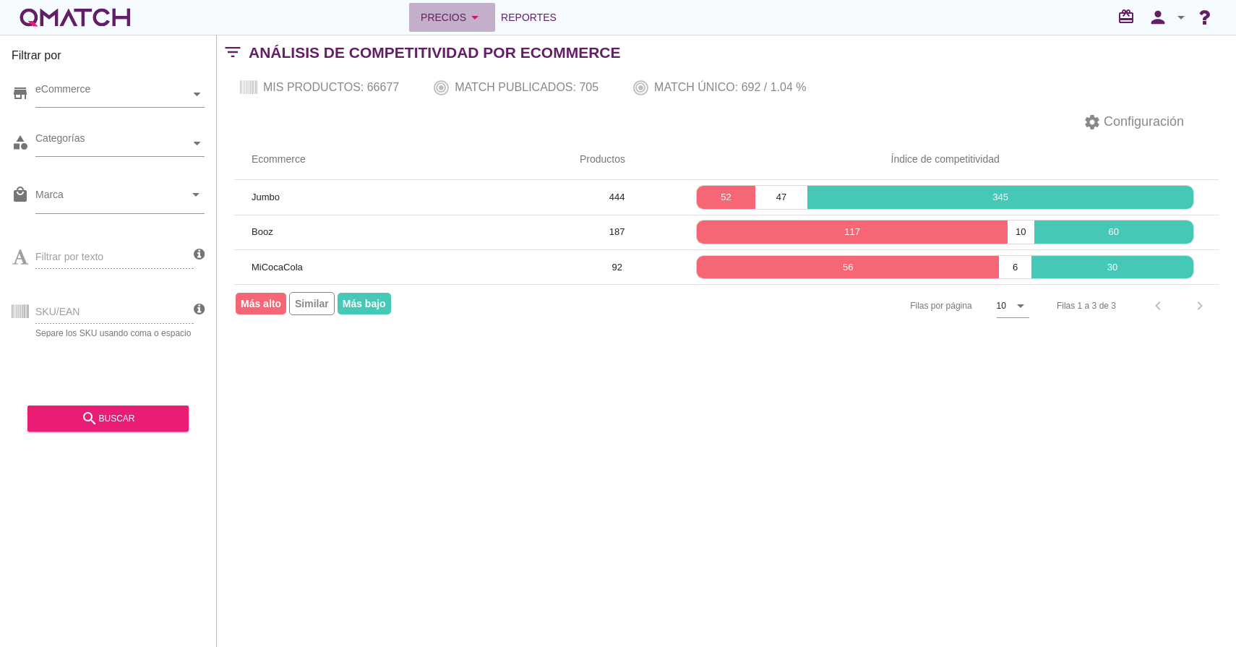
click at [468, 22] on icon "arrow_drop_down" at bounding box center [474, 17] width 17 height 17
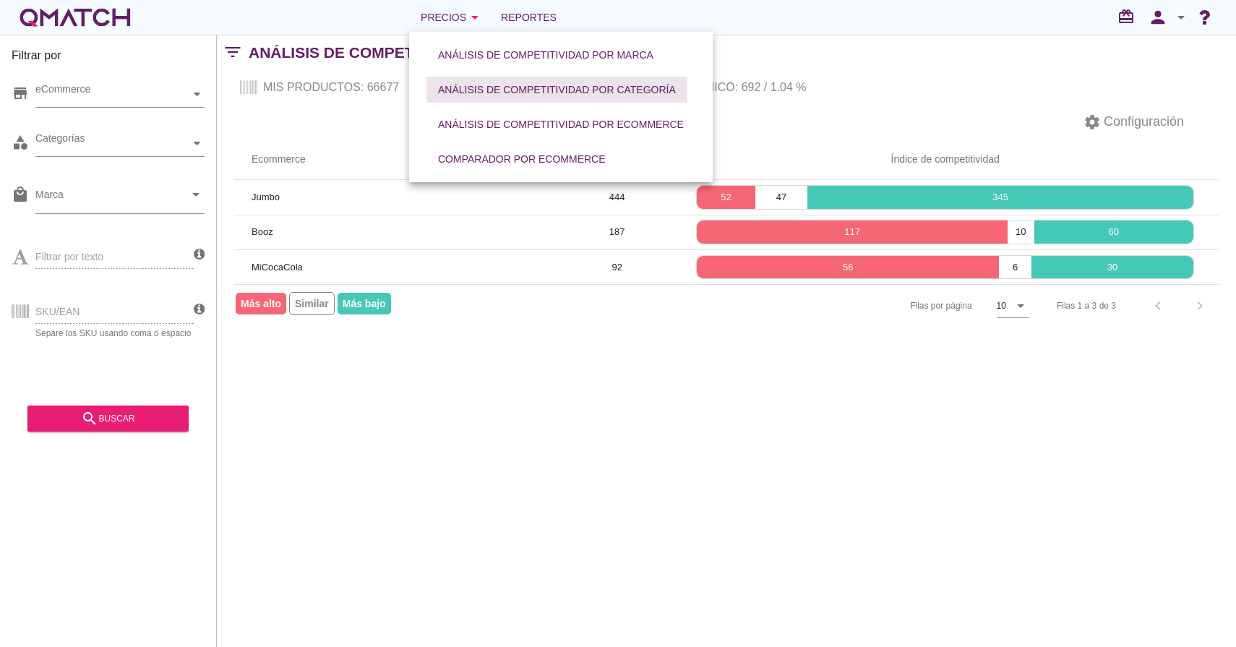
click at [542, 91] on div "Análisis de competitividad por categoría" at bounding box center [557, 89] width 238 height 15
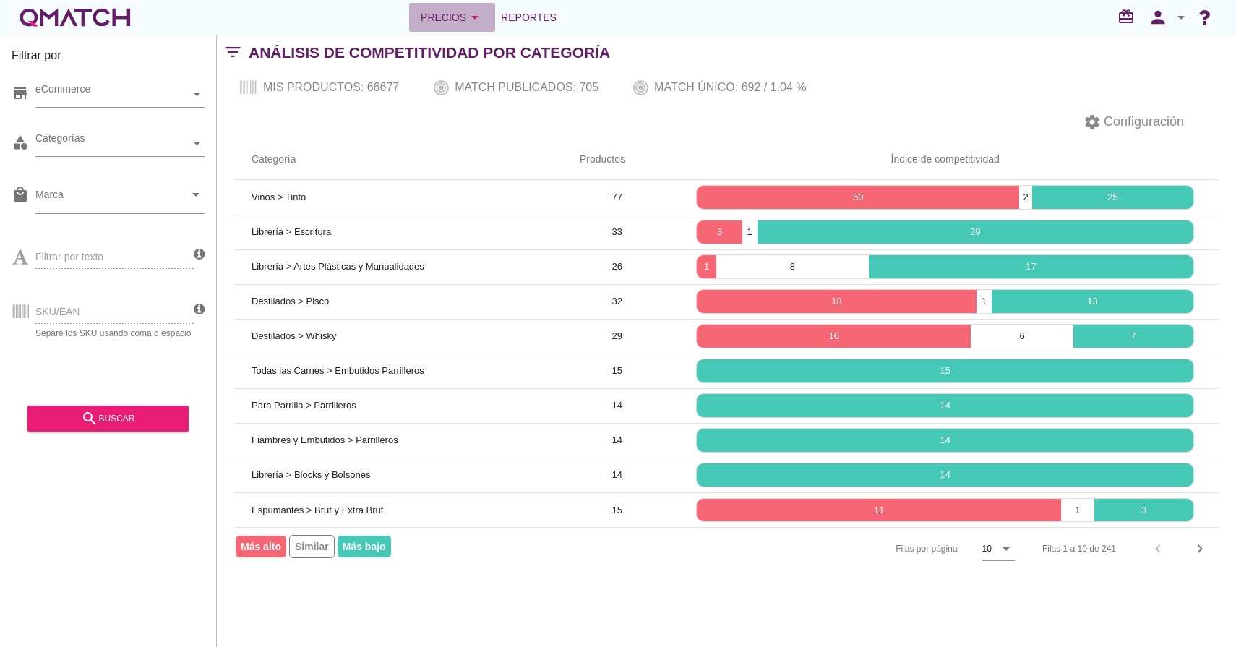
click at [475, 20] on icon "arrow_drop_down" at bounding box center [474, 17] width 17 height 17
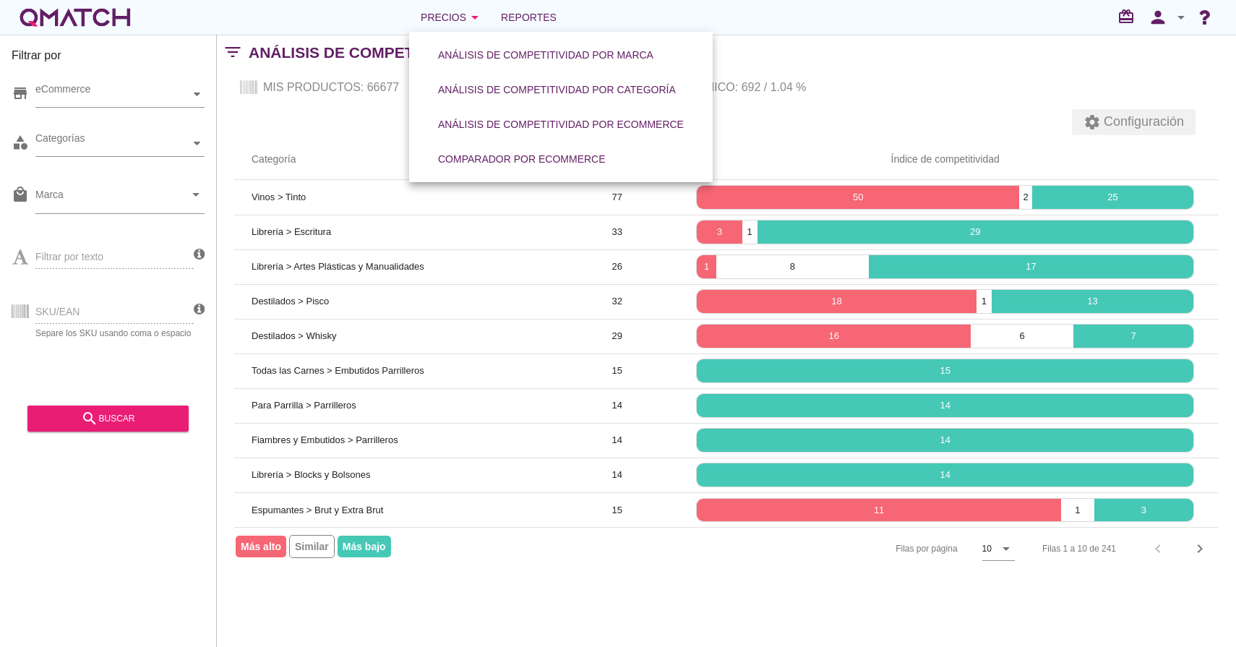
click at [1183, 117] on span "Configuración" at bounding box center [1142, 122] width 83 height 20
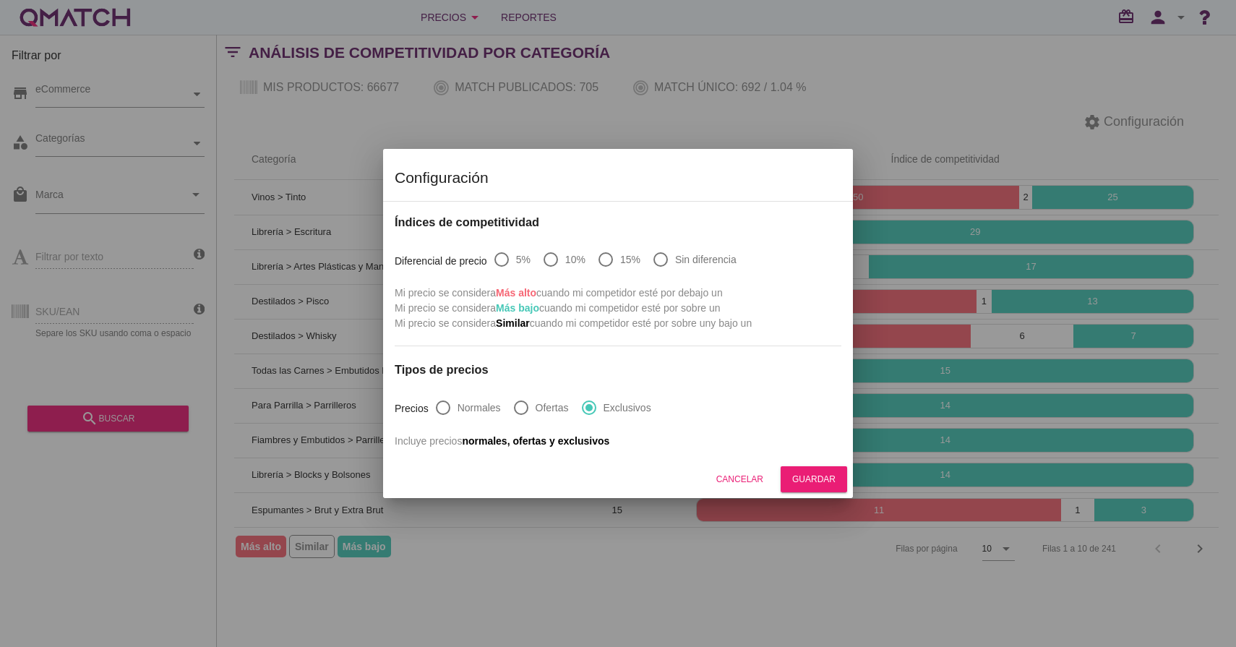
click at [444, 403] on div at bounding box center [443, 407] width 25 height 25
click at [525, 399] on div at bounding box center [521, 407] width 25 height 25
radio input "false"
click at [588, 405] on div at bounding box center [589, 407] width 25 height 25
radio input "false"
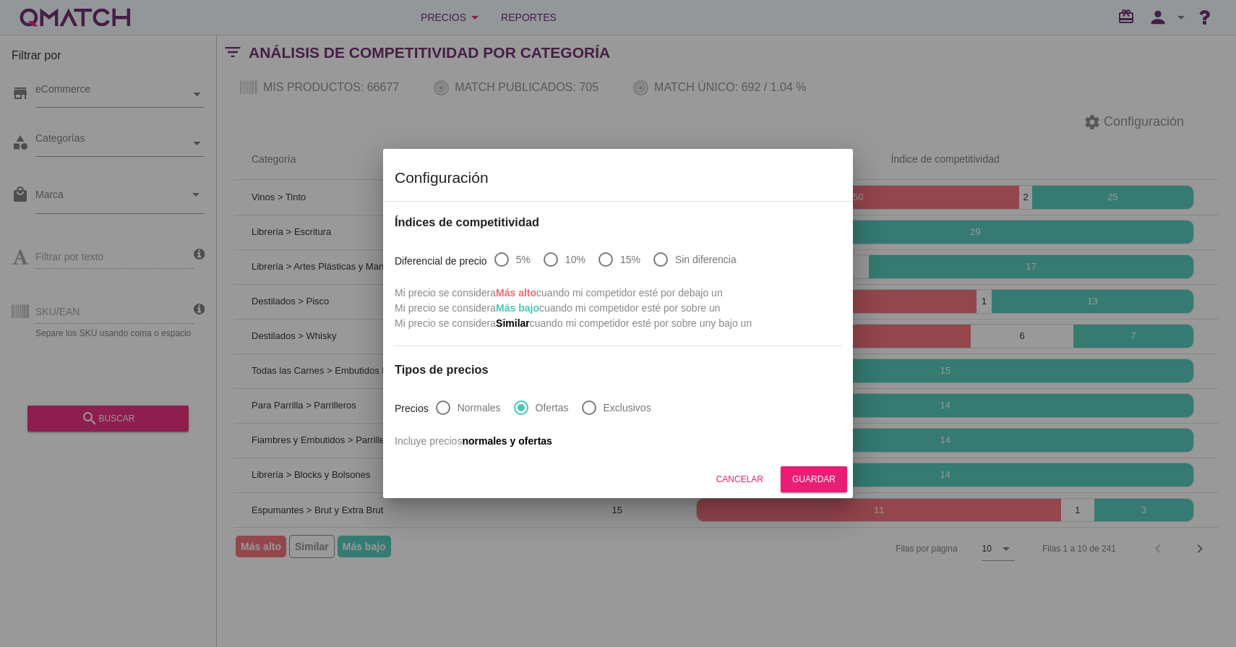
radio input "true"
click at [743, 482] on div "Cancelar" at bounding box center [739, 479] width 47 height 13
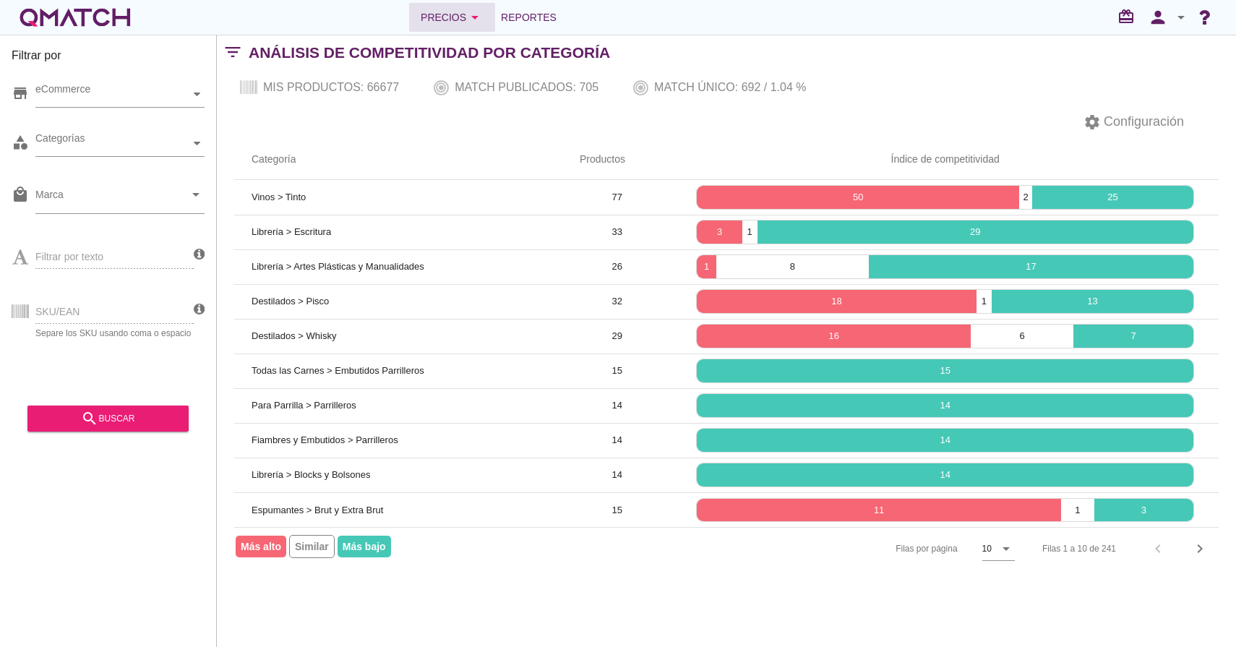
click at [475, 29] on button "Precios arrow_drop_down" at bounding box center [452, 17] width 86 height 29
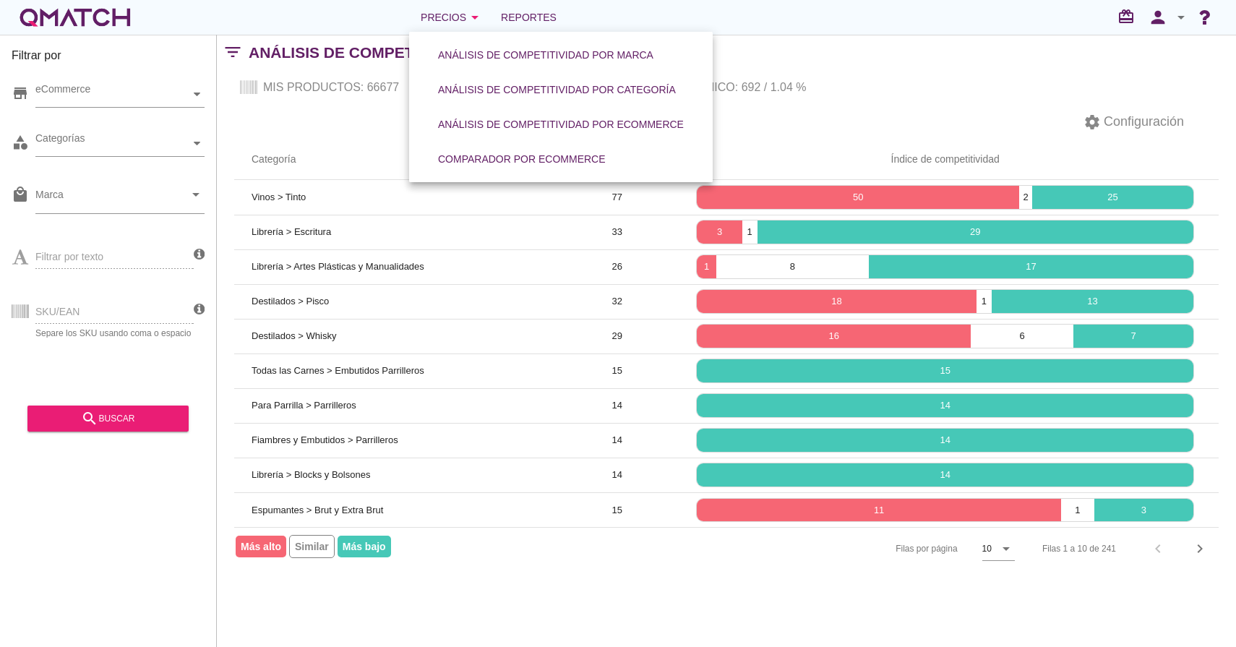
click at [786, 40] on div "filter_list Análisis de competitividad por Categoría" at bounding box center [726, 52] width 1019 height 35
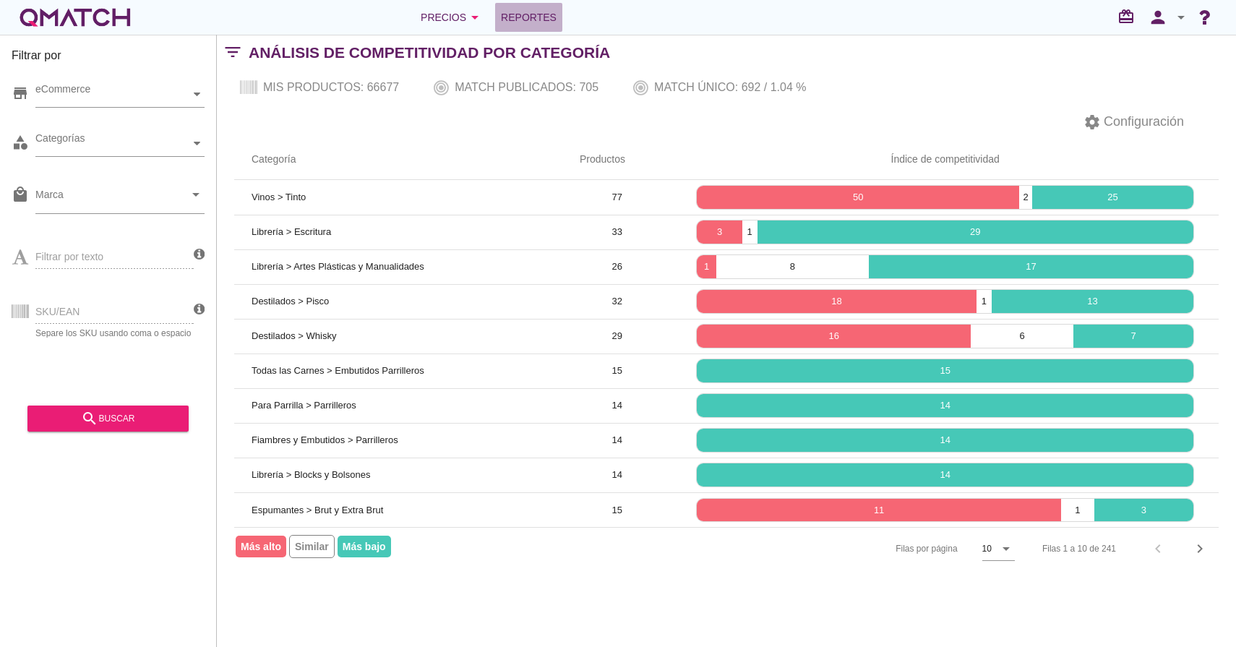
click at [546, 22] on span "Reportes" at bounding box center [529, 17] width 56 height 17
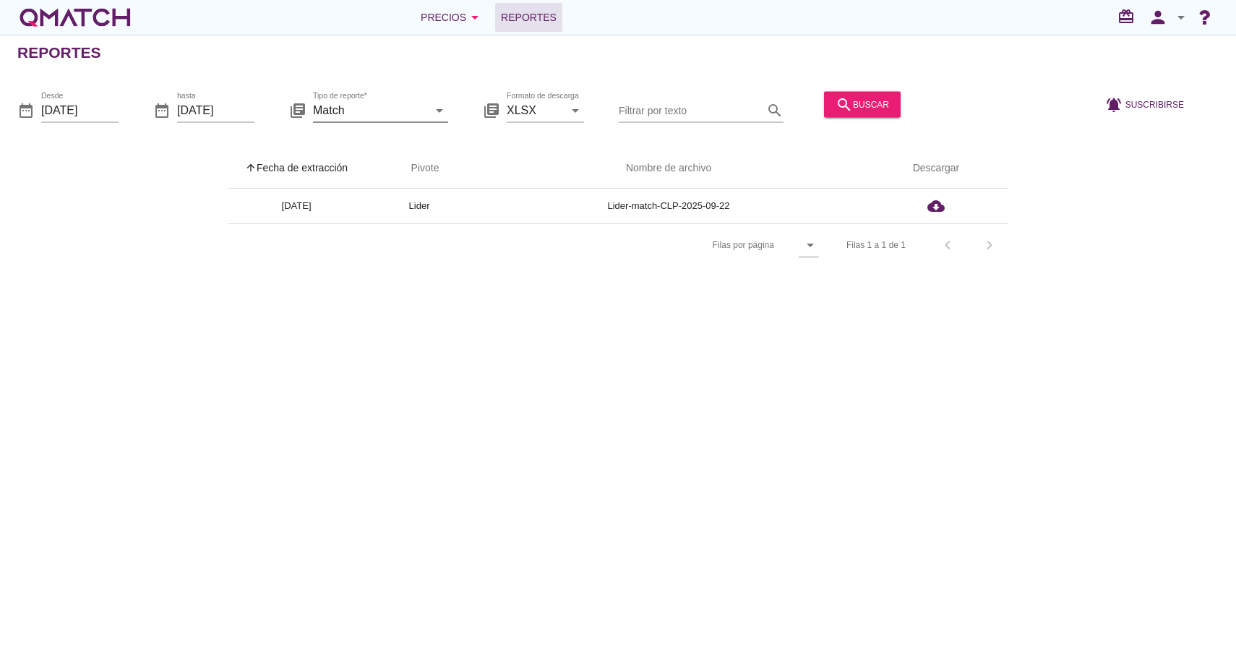
click at [436, 107] on icon "arrow_drop_down" at bounding box center [439, 109] width 17 height 17
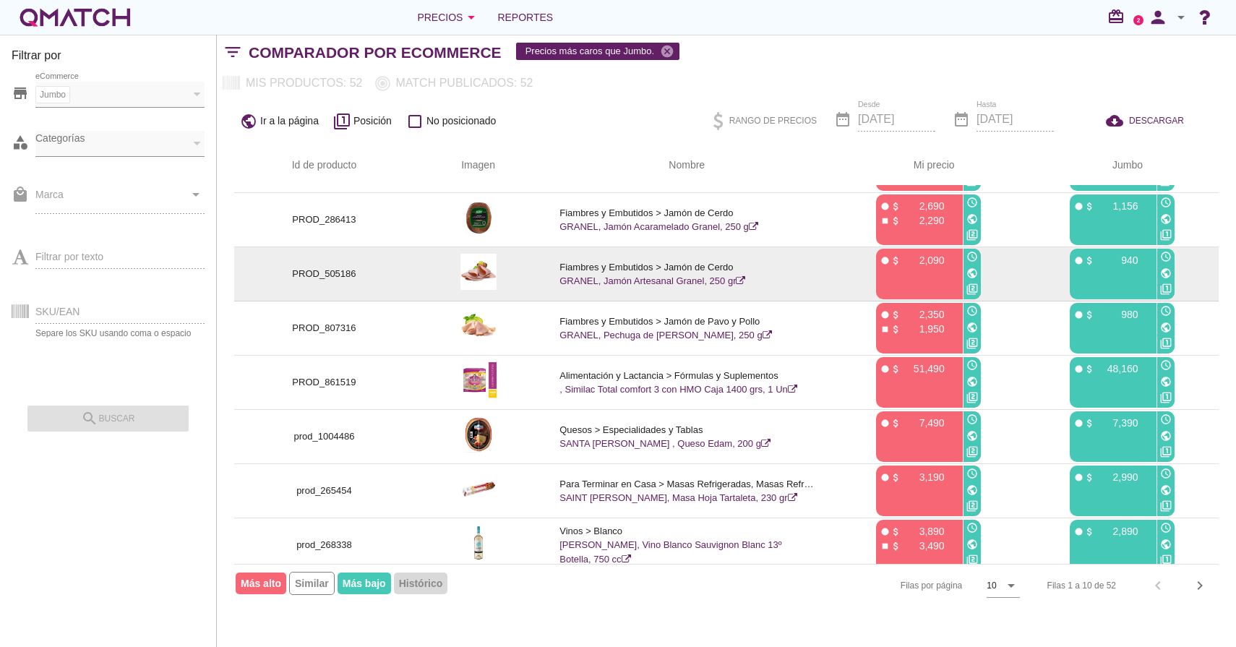
scroll to position [163, 0]
